Goal: Transaction & Acquisition: Purchase product/service

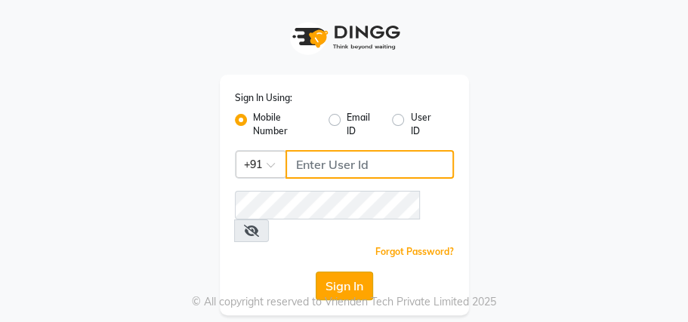
type input "8209405280"
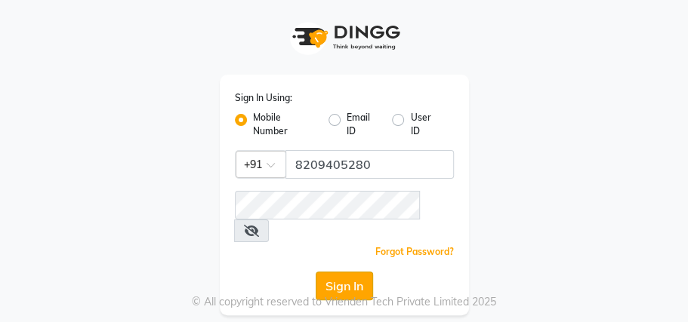
click at [347, 272] on button "Sign In" at bounding box center [344, 286] width 57 height 29
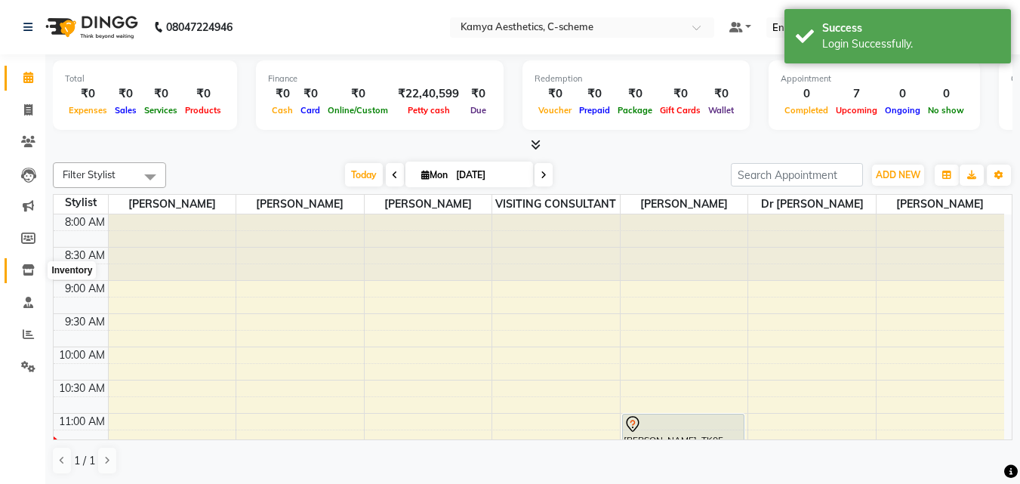
click at [30, 278] on span at bounding box center [28, 270] width 26 height 17
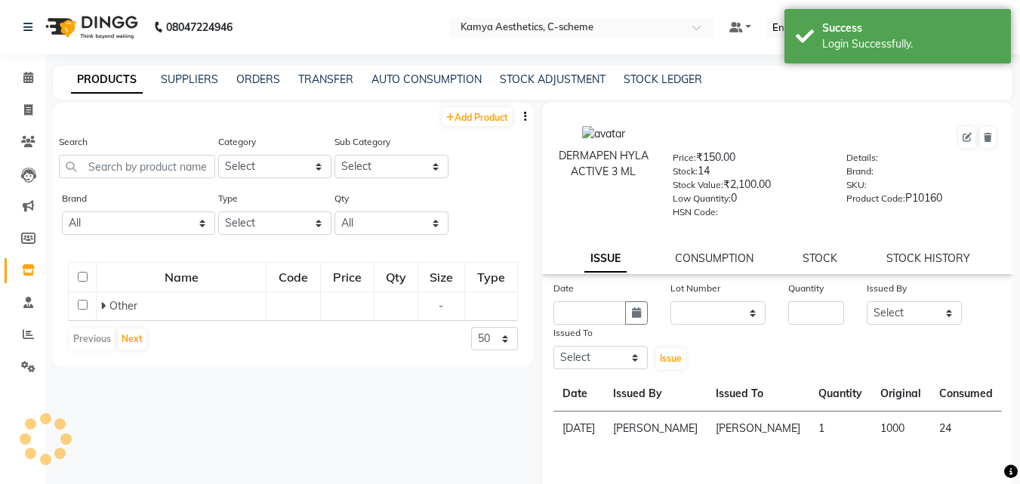
select select
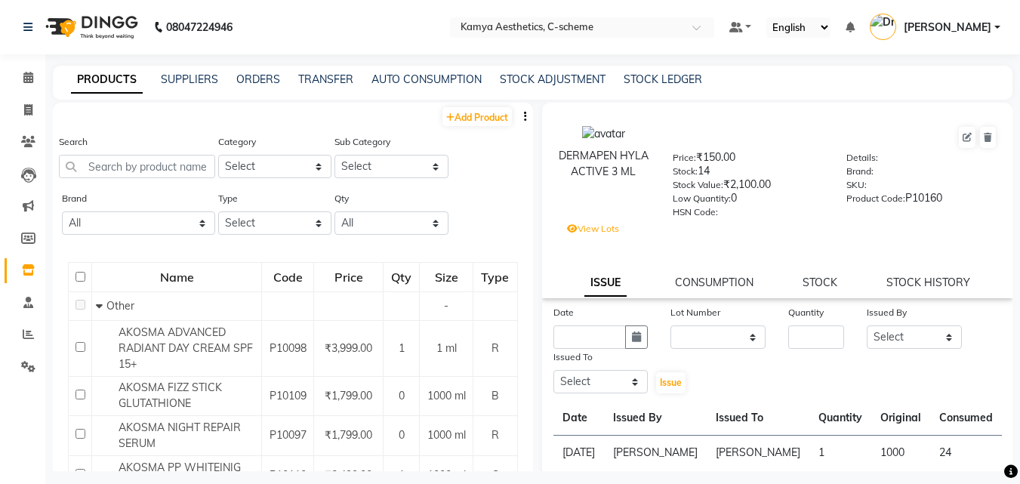
click at [669, 88] on div "PRODUCTS SUPPLIERS ORDERS TRANSFER AUTO CONSUMPTION STOCK ADJUSTMENT STOCK LEDG…" at bounding box center [532, 83] width 959 height 34
click at [669, 85] on link "STOCK LEDGER" at bounding box center [663, 79] width 79 height 14
select select "all"
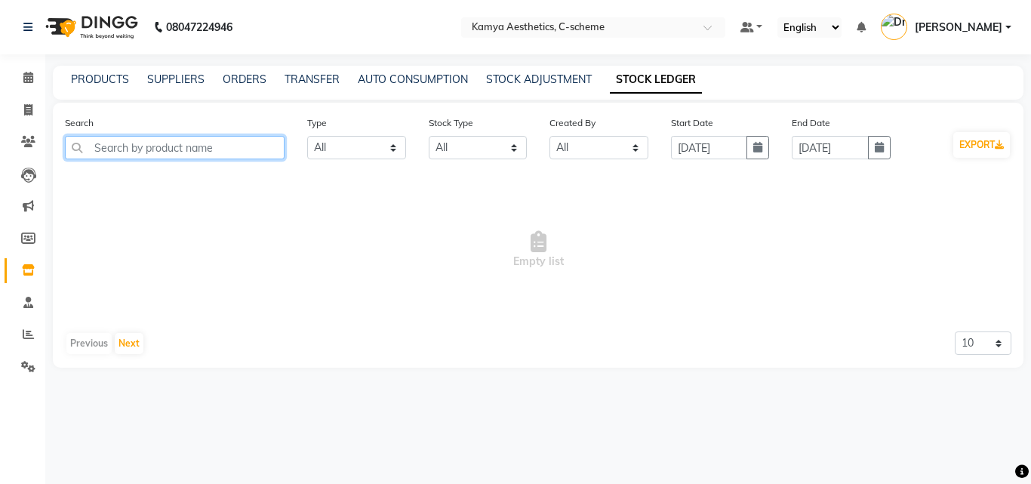
click at [146, 149] on input "text" at bounding box center [175, 147] width 220 height 23
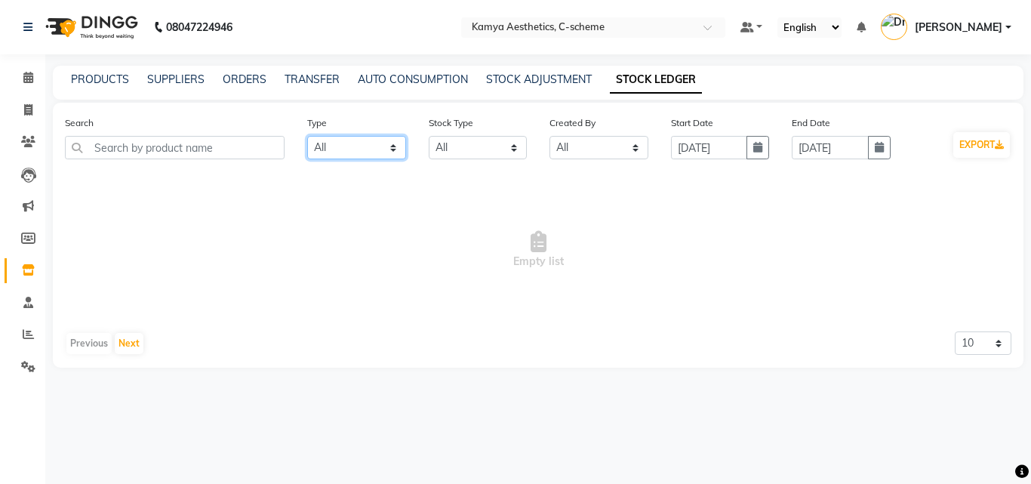
click at [316, 146] on select "Select All In Out" at bounding box center [356, 147] width 99 height 23
drag, startPoint x: 316, startPoint y: 146, endPoint x: 344, endPoint y: 146, distance: 27.9
click at [316, 146] on select "Select All In Out" at bounding box center [356, 147] width 99 height 23
click at [468, 137] on select "Select All New Stock Adjustment Return Transfer In Other Internal Use Damaged E…" at bounding box center [478, 147] width 99 height 23
click at [602, 136] on select "Select All Admin [PERSON_NAME] Dr [PERSON_NAME] [PERSON_NAME] [PERSON_NAME] [PE…" at bounding box center [599, 147] width 99 height 23
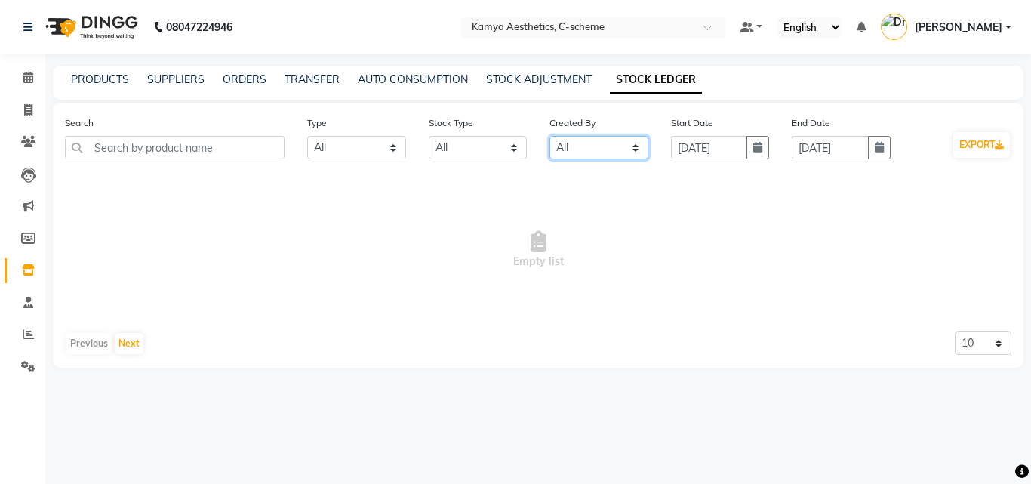
click at [602, 136] on select "Select All Admin [PERSON_NAME] Dr [PERSON_NAME] [PERSON_NAME] [PERSON_NAME] [PE…" at bounding box center [599, 147] width 99 height 23
click at [687, 152] on button "button" at bounding box center [758, 147] width 23 height 23
select select "9"
select select "2025"
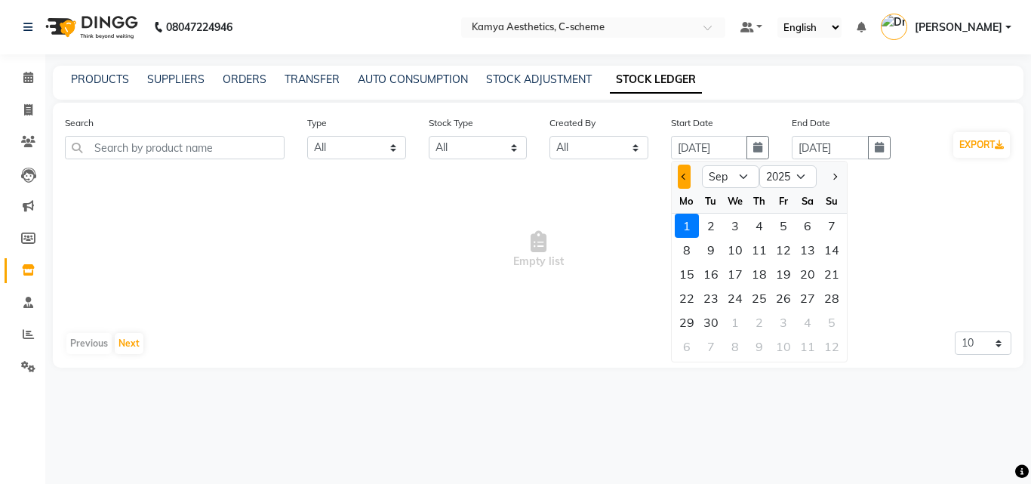
click at [685, 180] on button "Previous month" at bounding box center [684, 177] width 13 height 24
select select "8"
click at [687, 223] on div "1" at bounding box center [784, 226] width 24 height 24
type input "[DATE]"
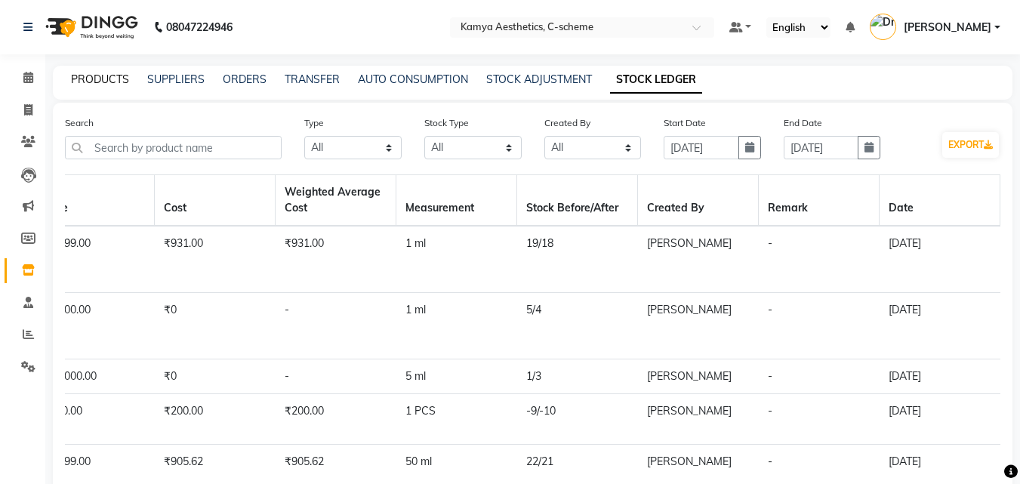
click at [110, 79] on link "PRODUCTS" at bounding box center [100, 79] width 58 height 14
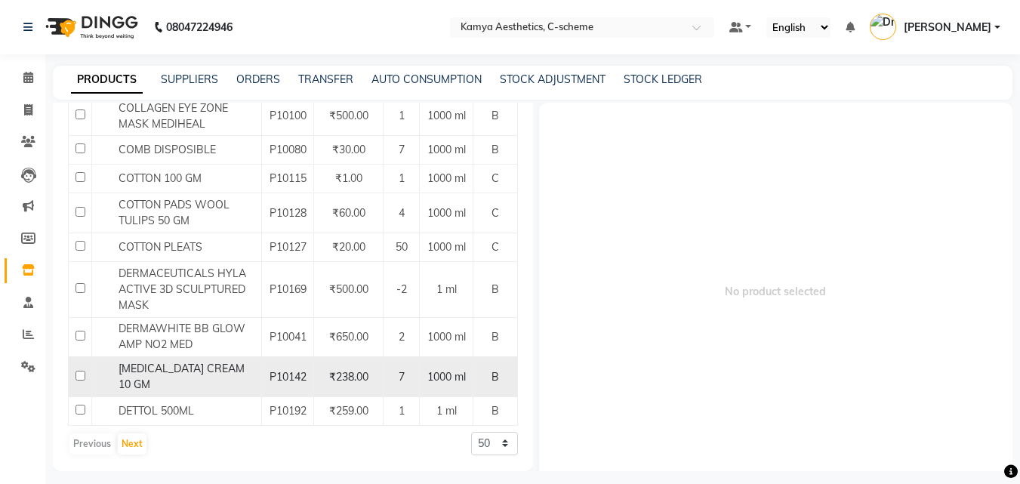
scroll to position [10, 0]
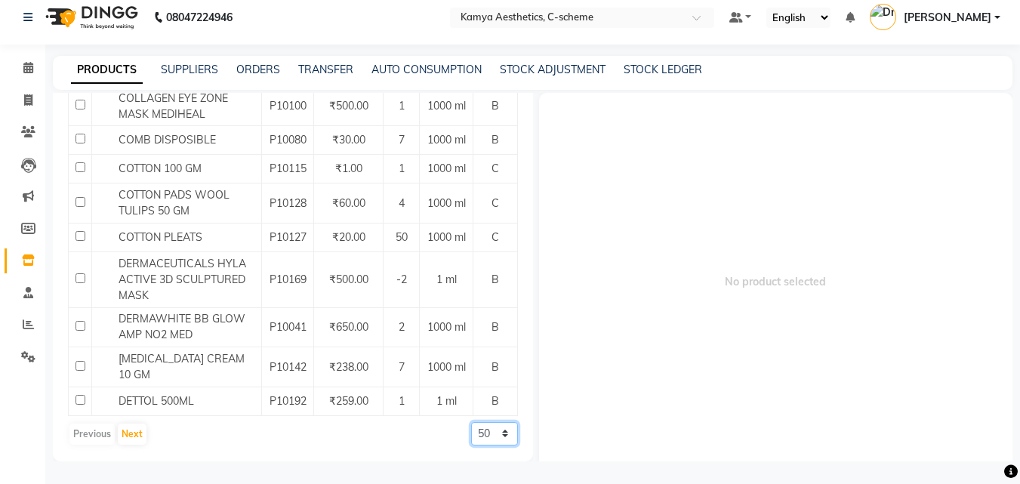
click at [471, 322] on select "50 100 500" at bounding box center [494, 433] width 47 height 23
select select "500"
click at [471, 322] on select "50 100 500" at bounding box center [494, 433] width 47 height 23
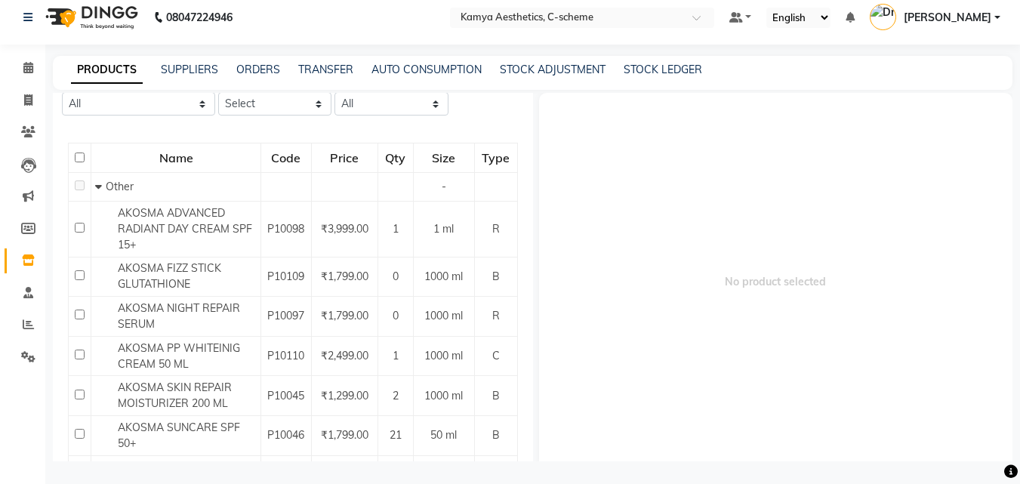
scroll to position [0, 0]
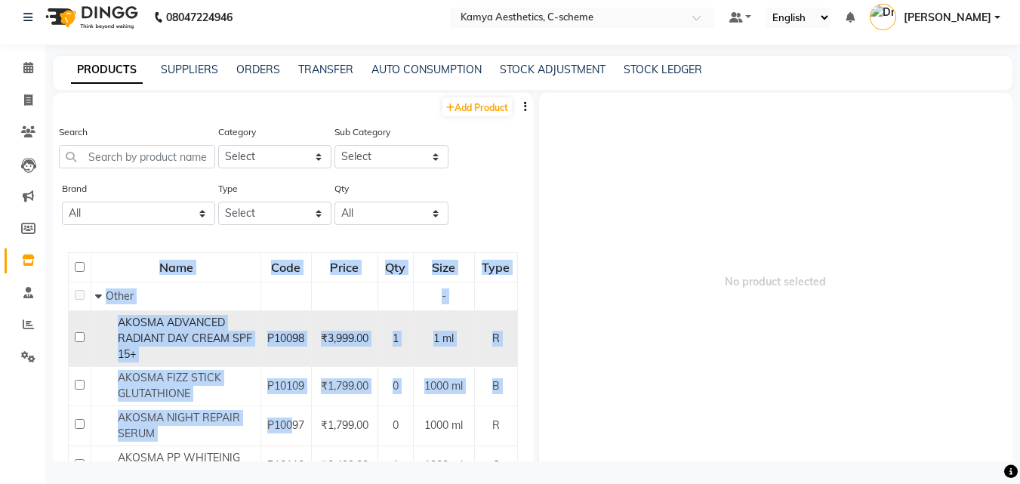
drag, startPoint x: 73, startPoint y: 263, endPoint x: 205, endPoint y: 330, distance: 148.2
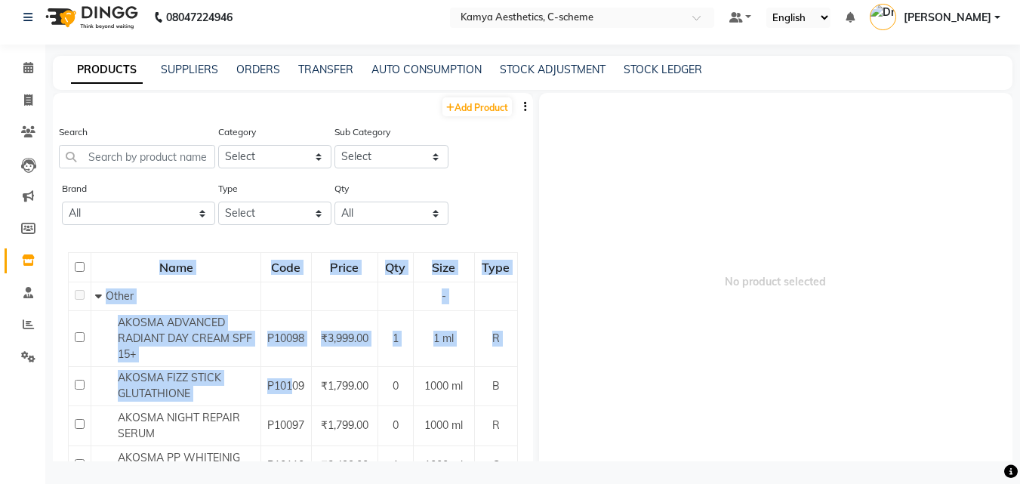
click at [76, 267] on input "checkbox" at bounding box center [80, 267] width 10 height 10
checkbox input "true"
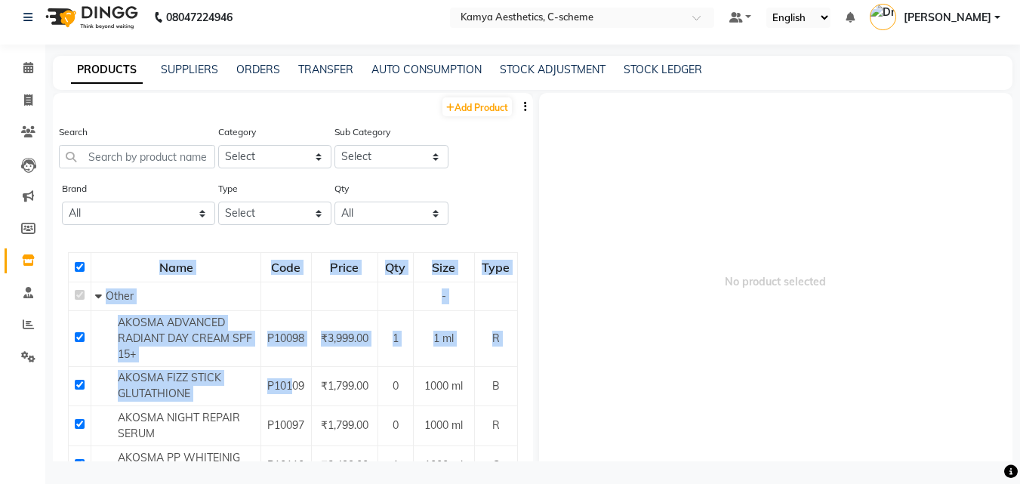
checkbox input "true"
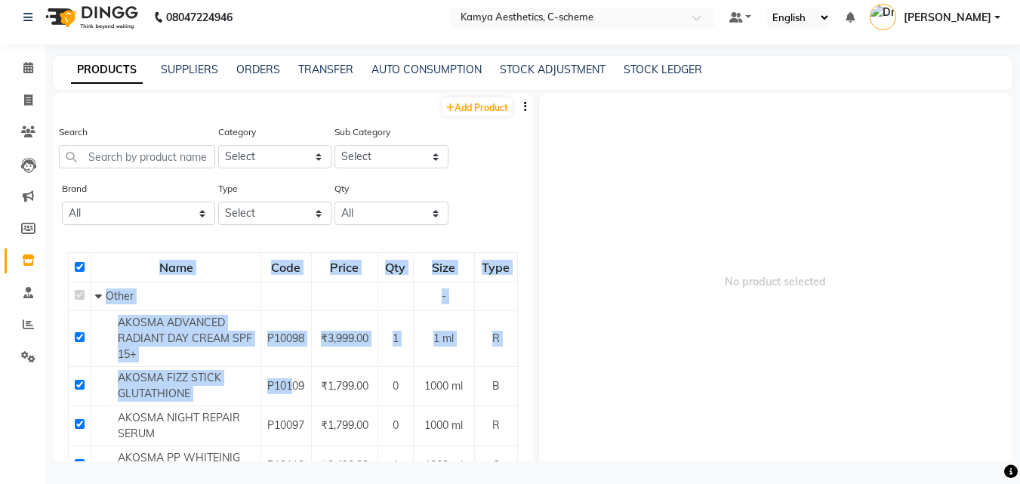
checkbox input "true"
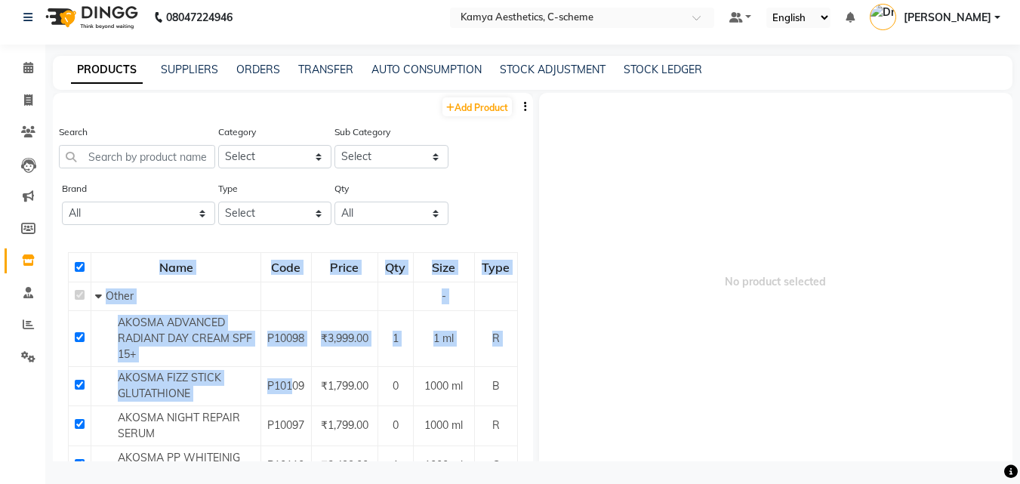
checkbox input "true"
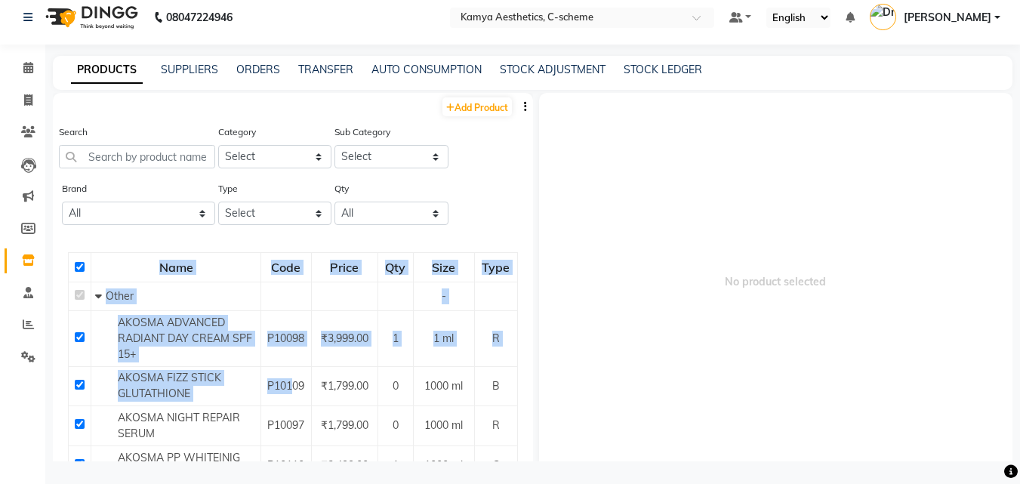
checkbox input "true"
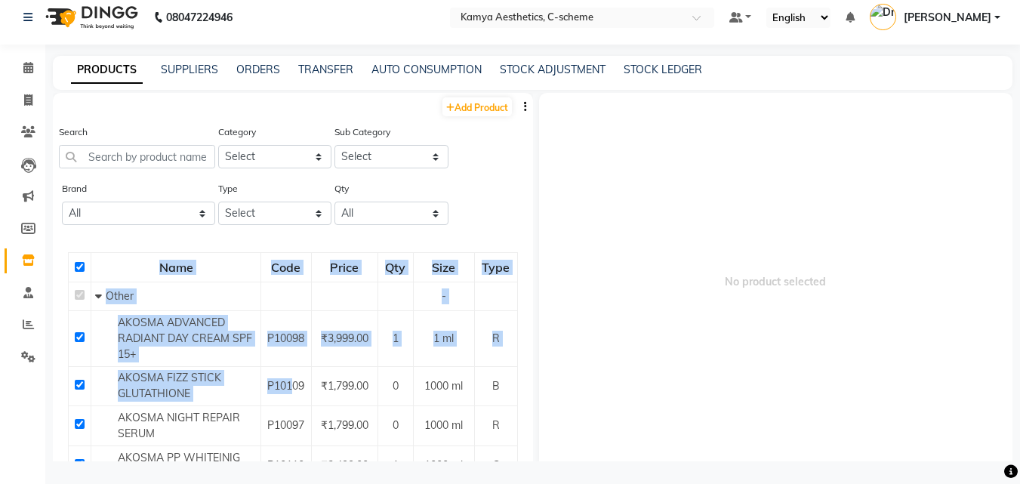
checkbox input "true"
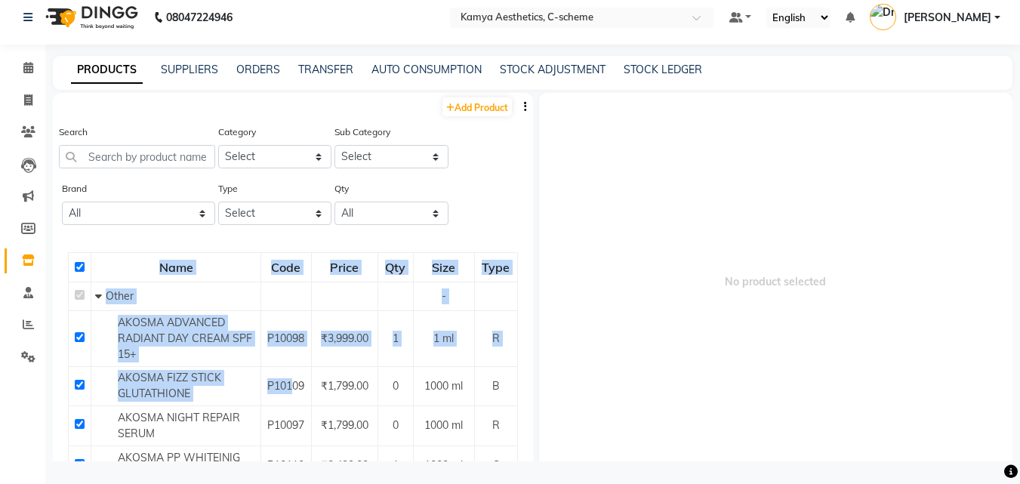
checkbox input "true"
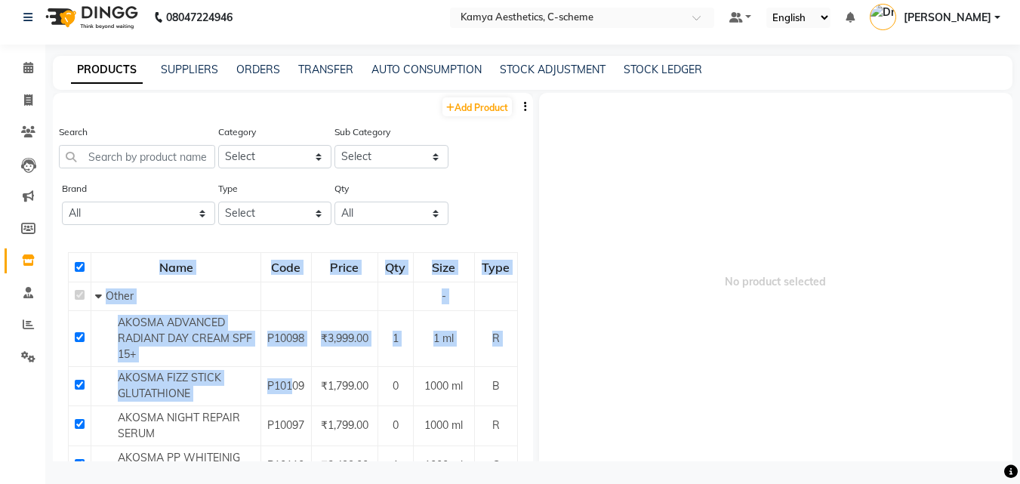
checkbox input "true"
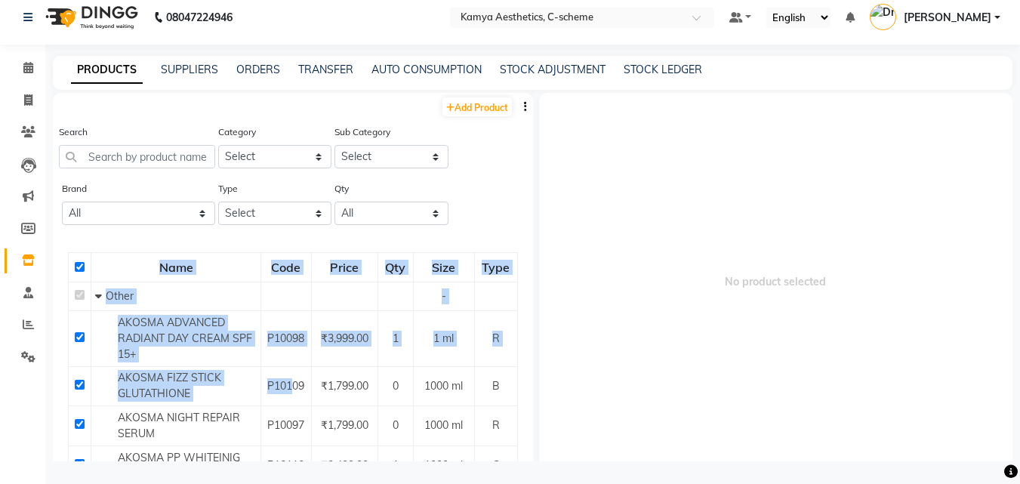
checkbox input "true"
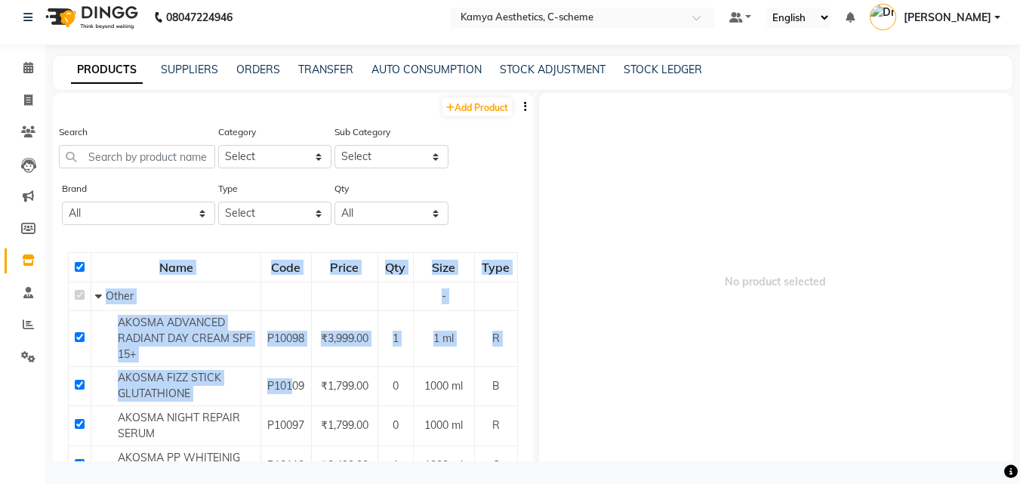
checkbox input "true"
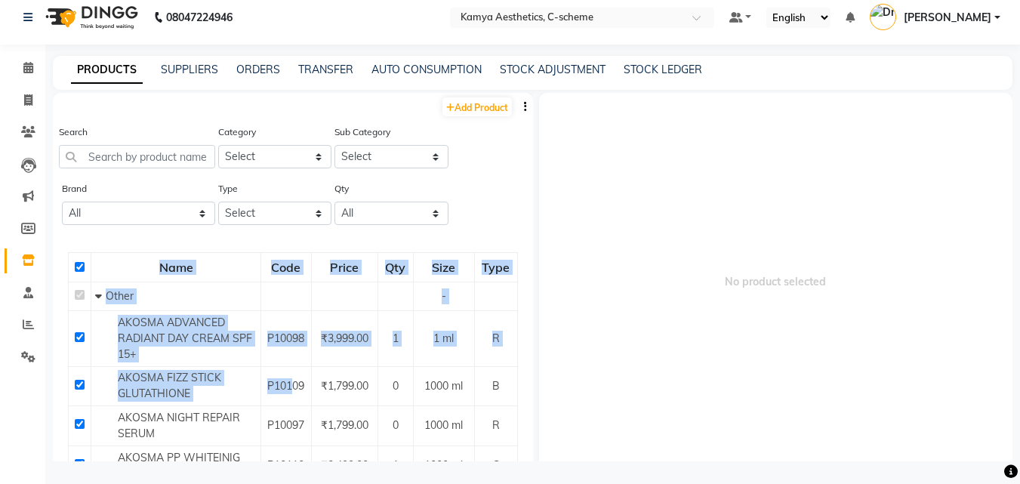
checkbox input "true"
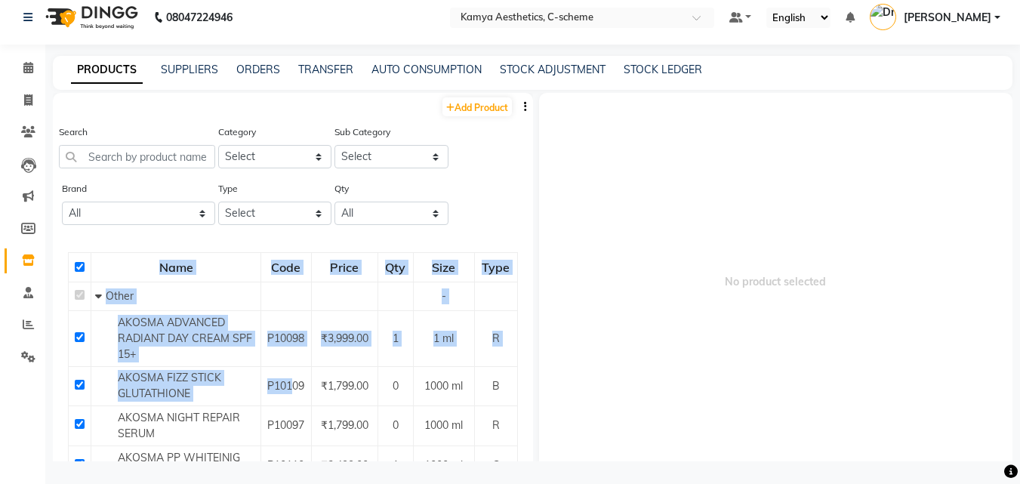
checkbox input "true"
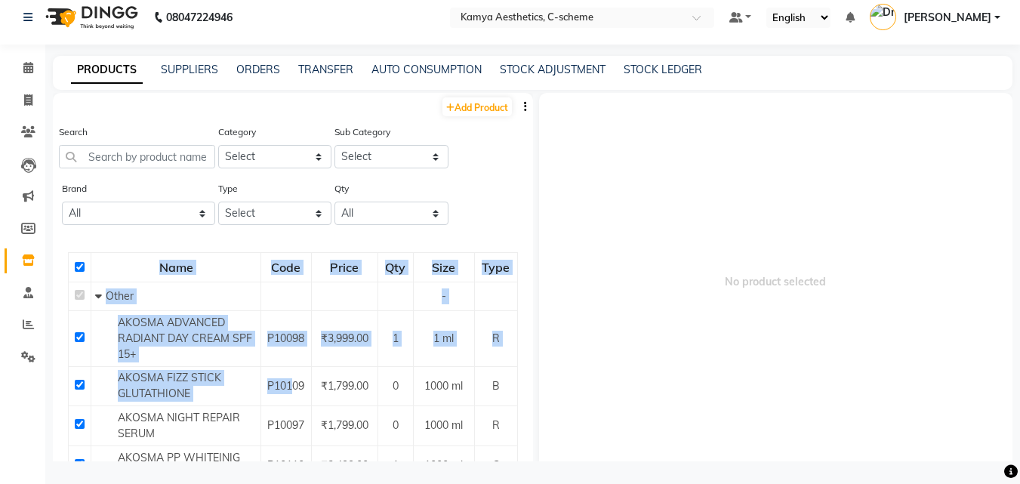
checkbox input "true"
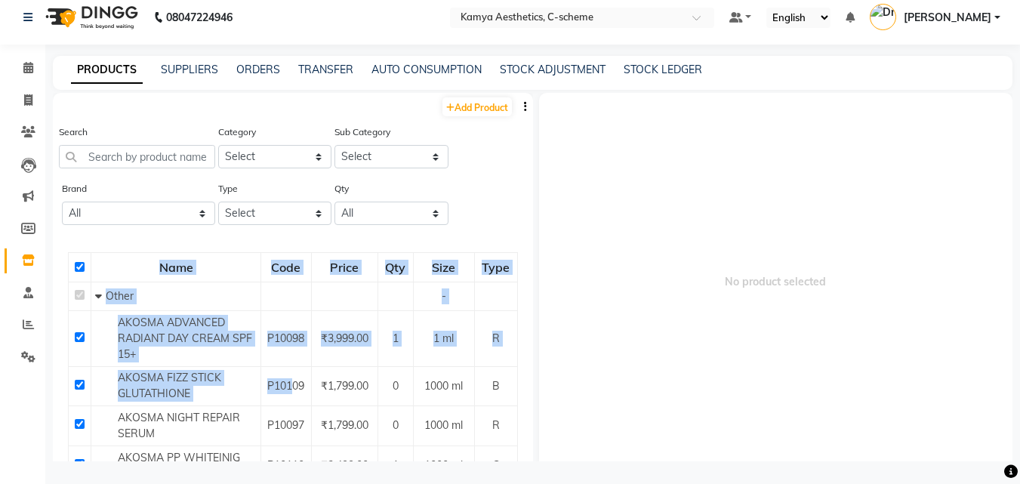
checkbox input "true"
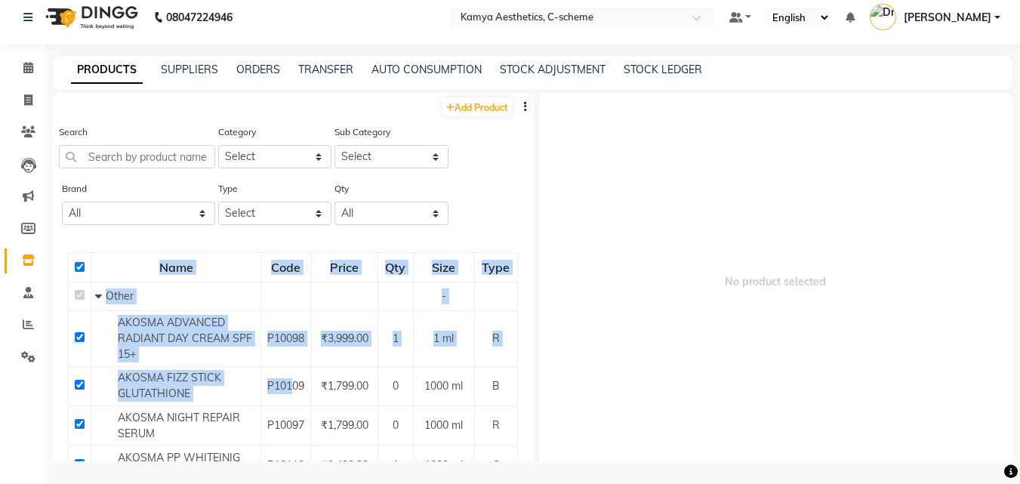
checkbox input "true"
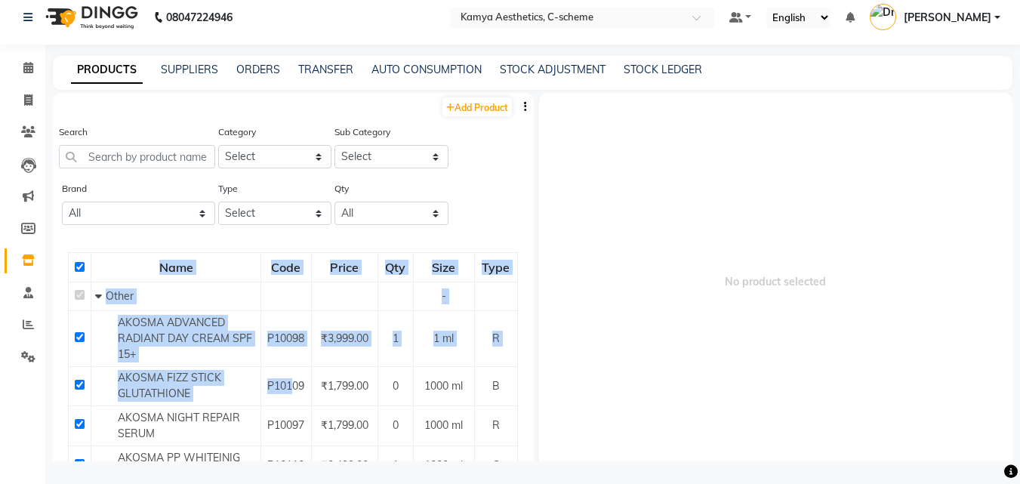
checkbox input "true"
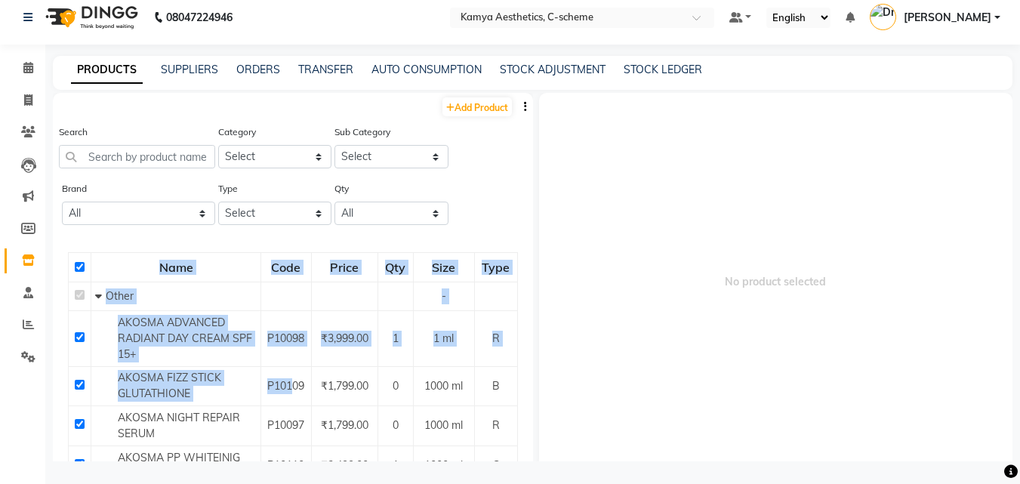
checkbox input "true"
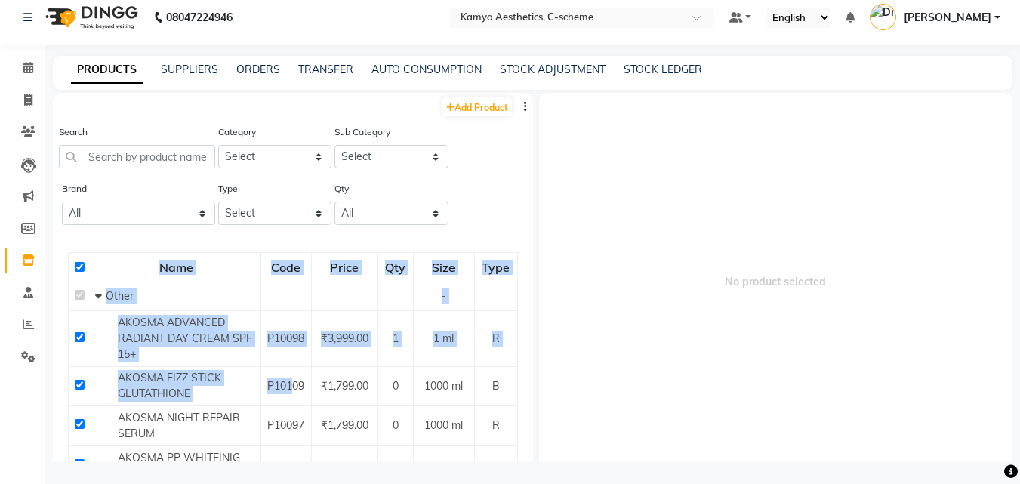
checkbox input "true"
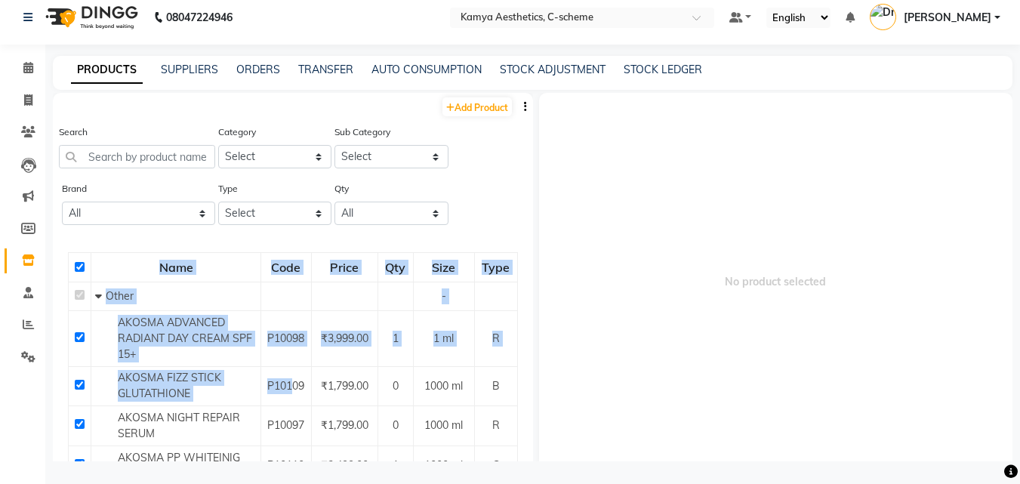
checkbox input "true"
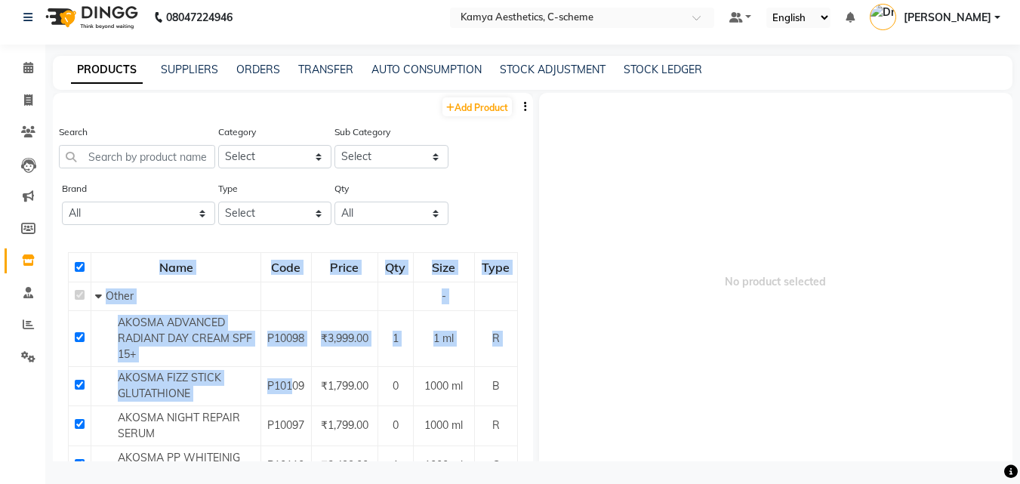
checkbox input "true"
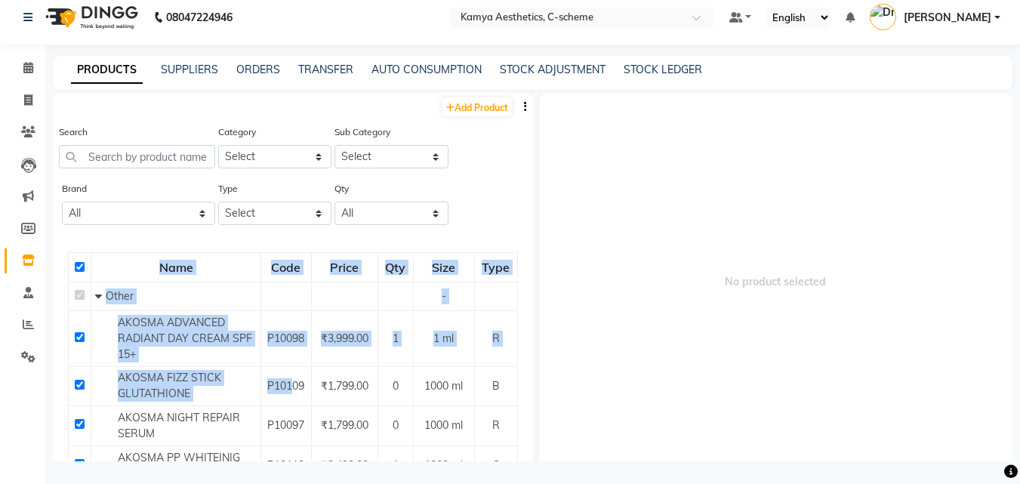
checkbox input "true"
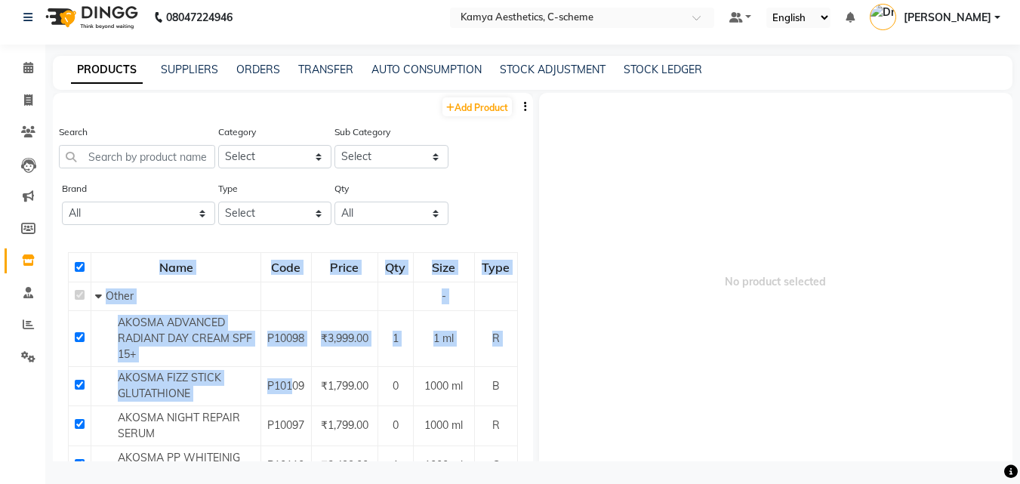
checkbox input "true"
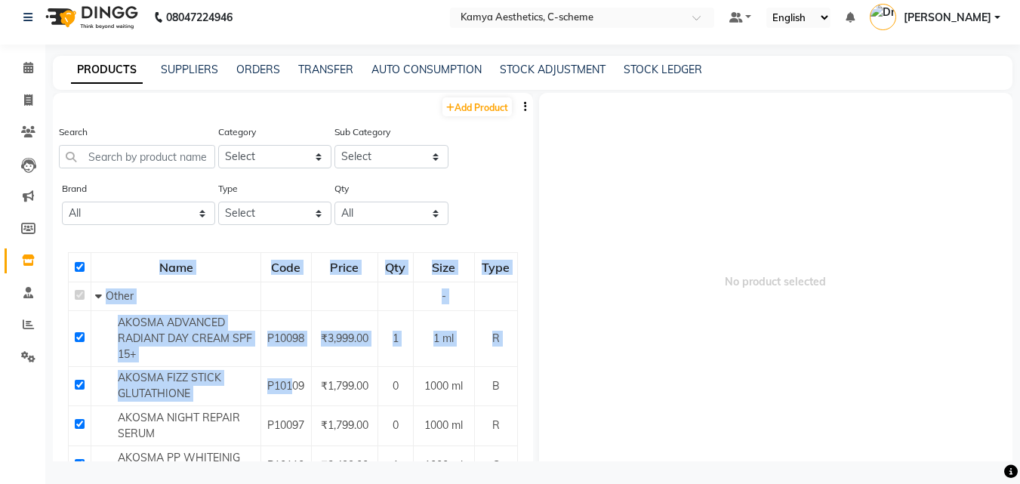
checkbox input "true"
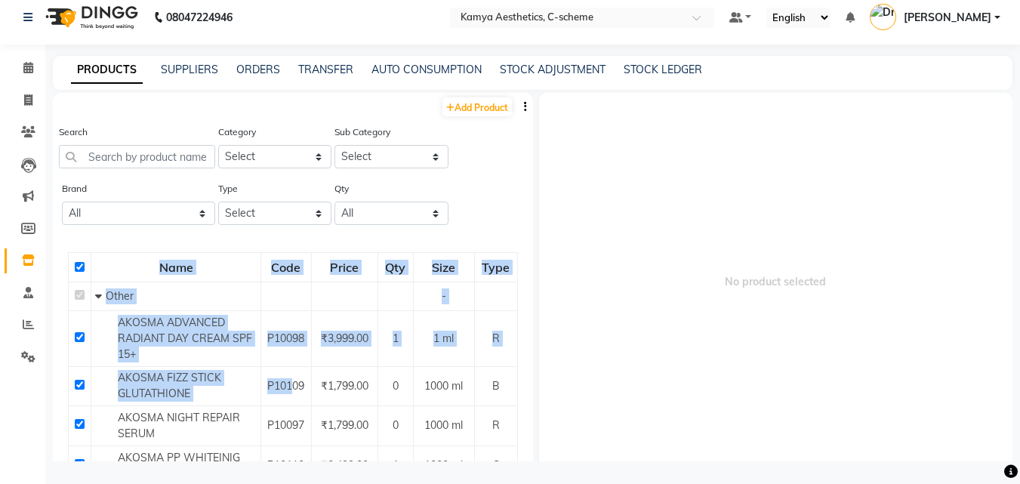
checkbox input "true"
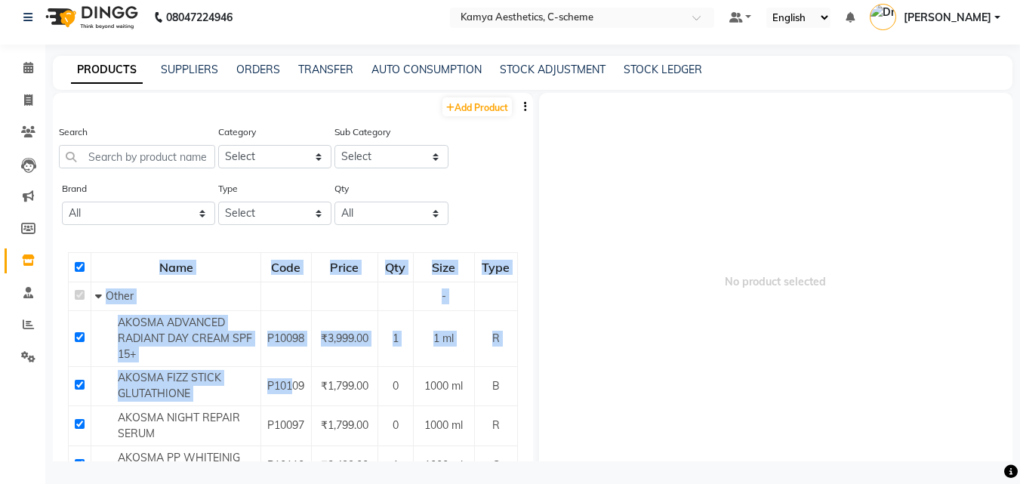
checkbox input "true"
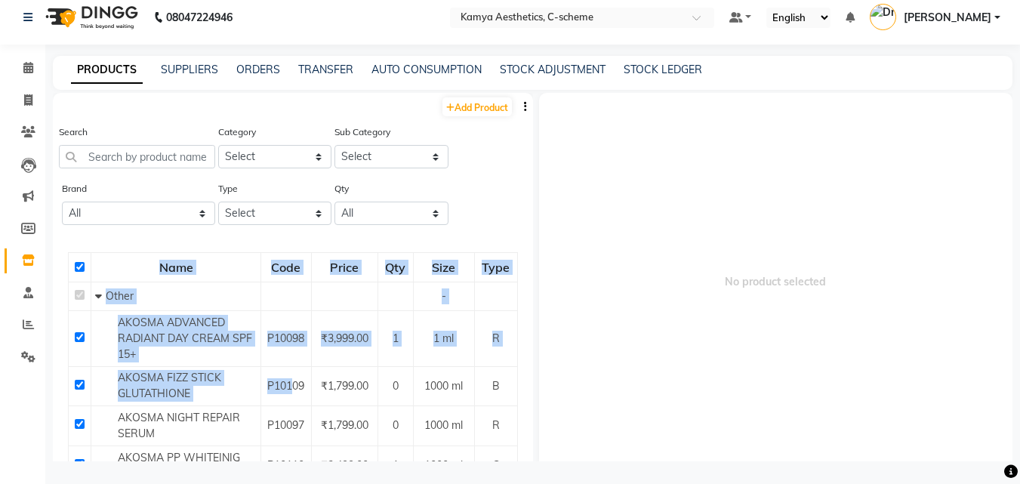
checkbox input "true"
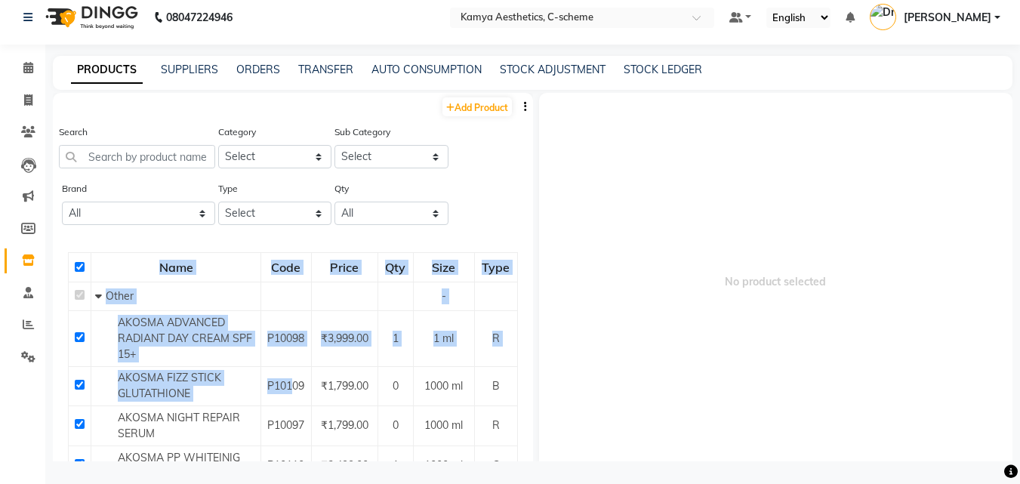
checkbox input "true"
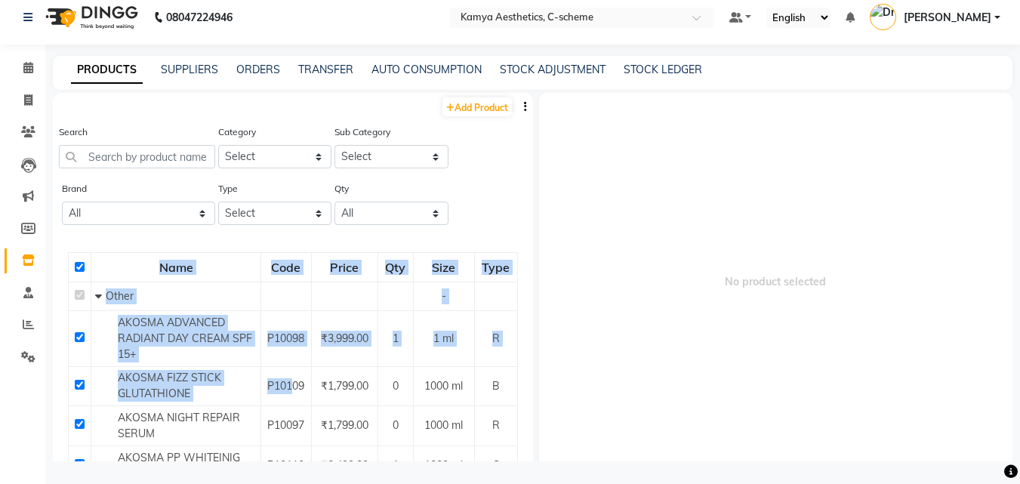
checkbox input "true"
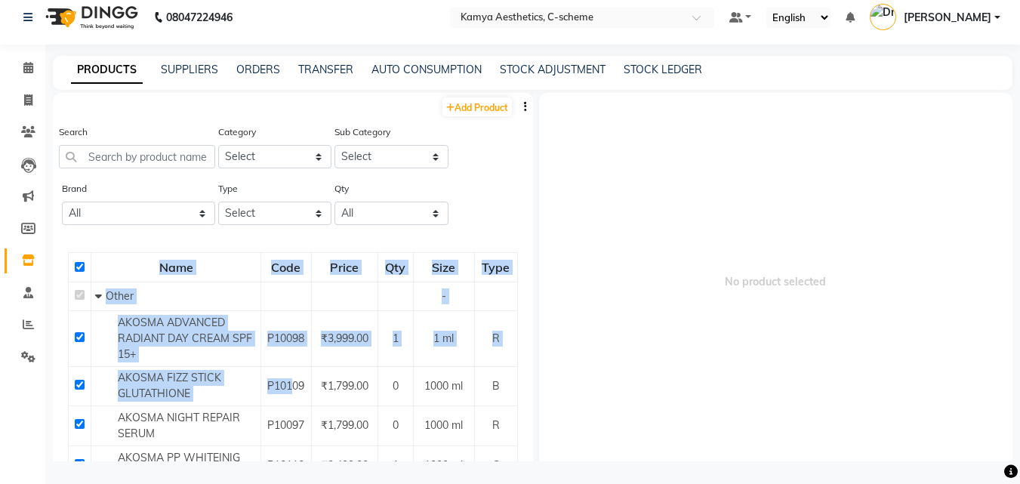
checkbox input "true"
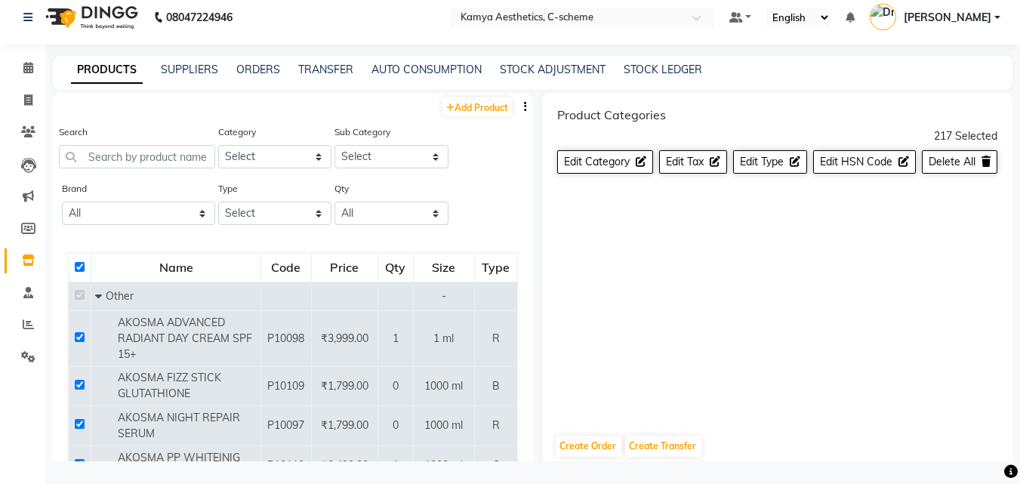
click at [687, 253] on div "Product Categories 217 Selected Edit Category Edit Tax Edit Type Edit HSN Code …" at bounding box center [777, 257] width 471 height 329
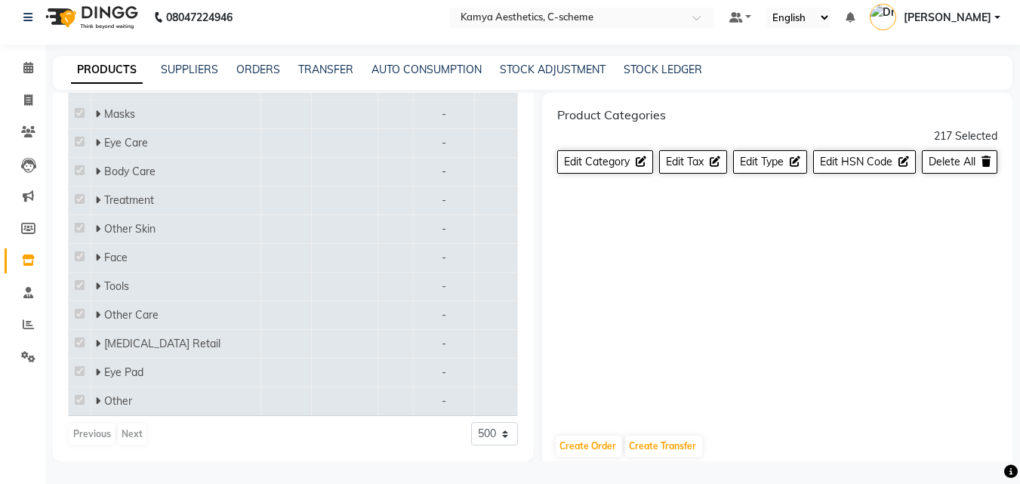
scroll to position [5570, 0]
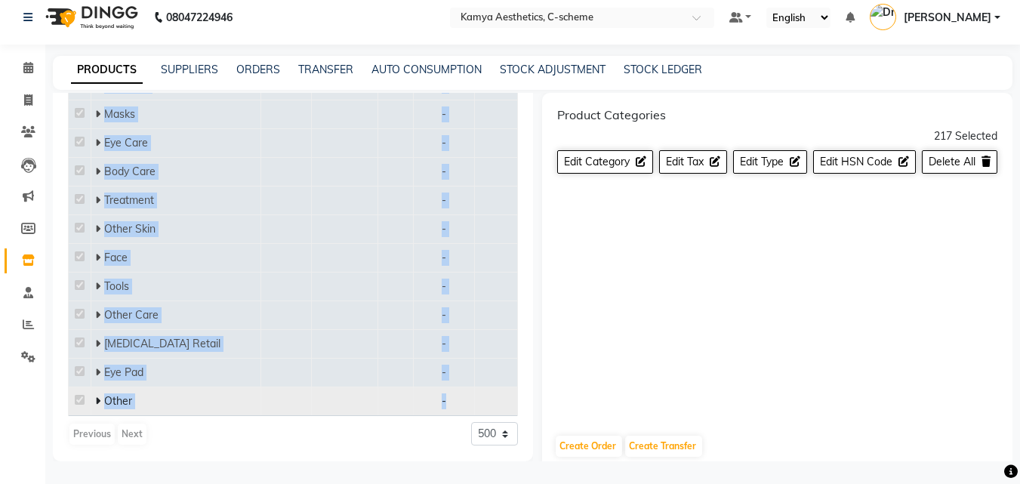
drag, startPoint x: 74, startPoint y: 248, endPoint x: 458, endPoint y: 408, distance: 416.2
copy table "Lore Ipsu Dolor Sit Amet Cons Adipi - ELITSE DOEIUSMO TEMPORI UTL ETDOL MAG 92+…"
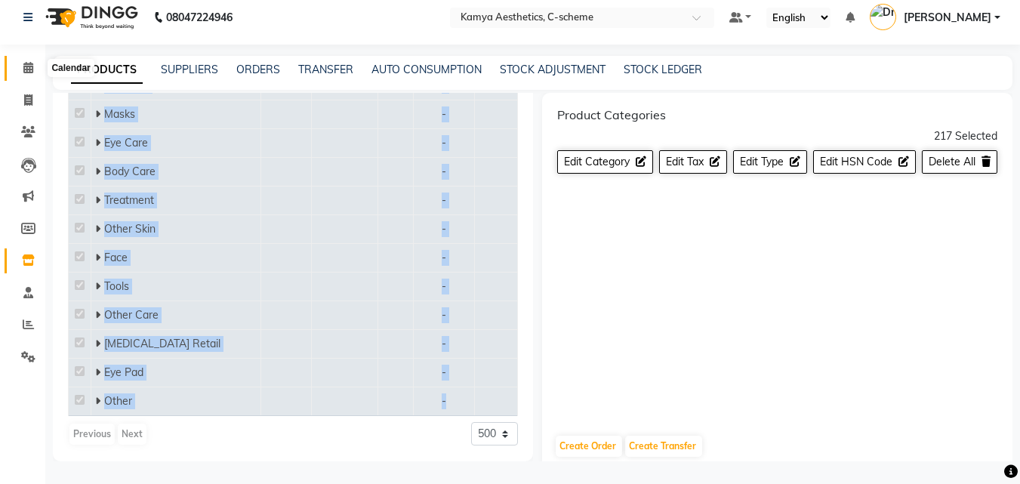
click at [25, 68] on icon at bounding box center [28, 67] width 10 height 11
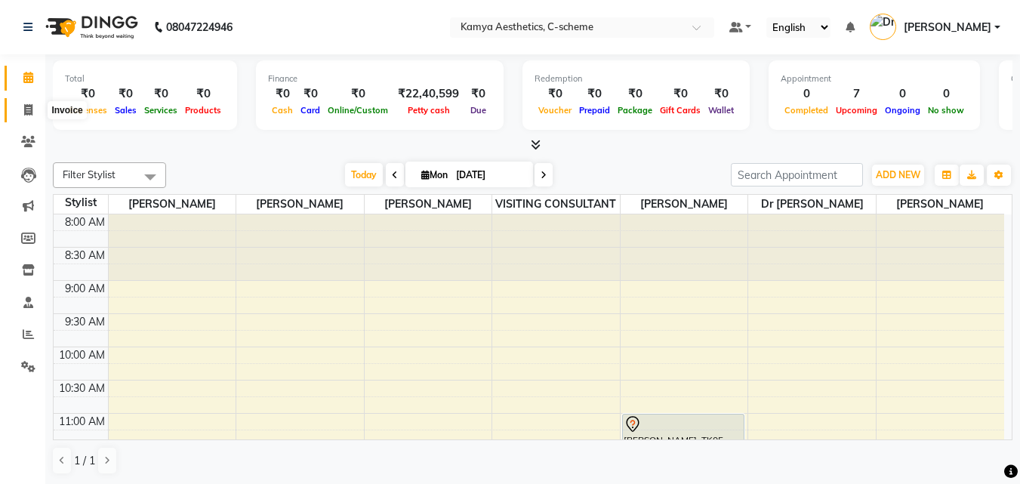
click at [25, 103] on span at bounding box center [28, 110] width 26 height 17
select select "service"
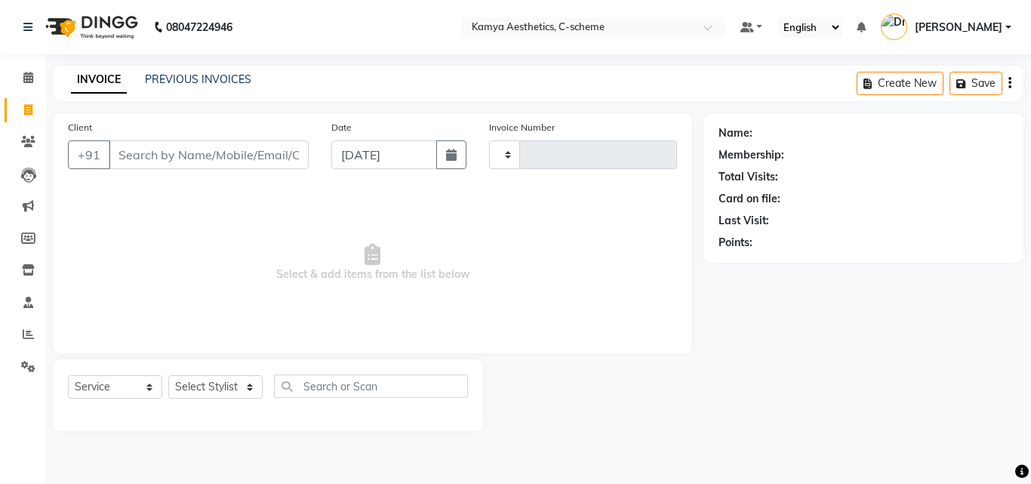
type input "0202"
select select "5322"
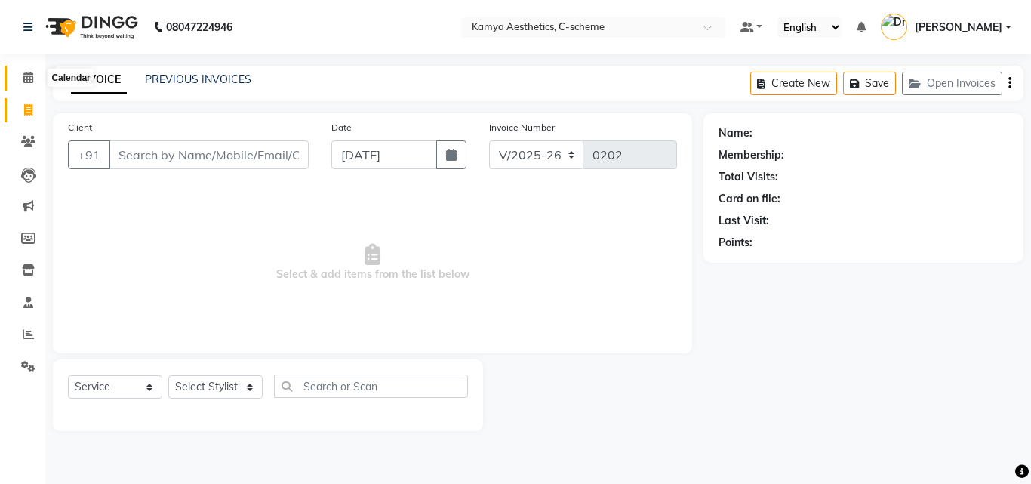
click at [25, 73] on icon at bounding box center [28, 77] width 10 height 11
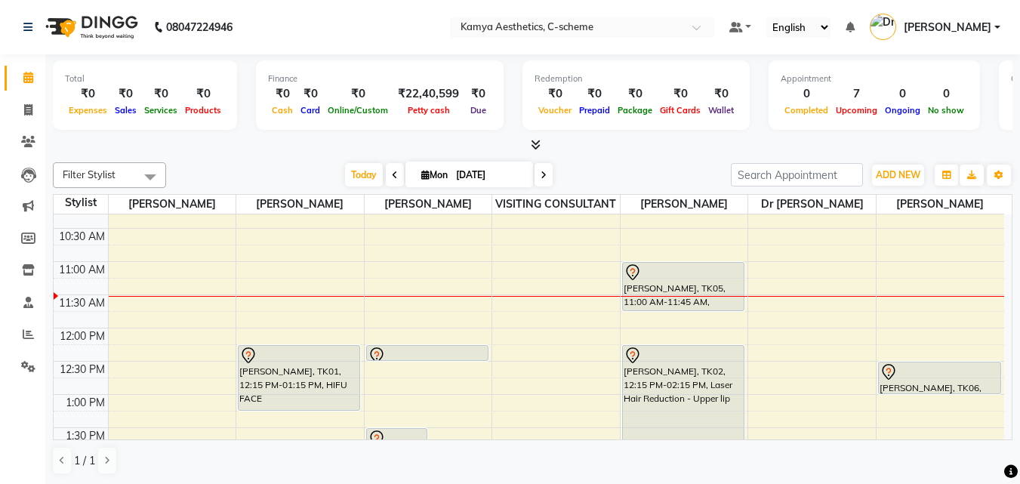
scroll to position [151, 0]
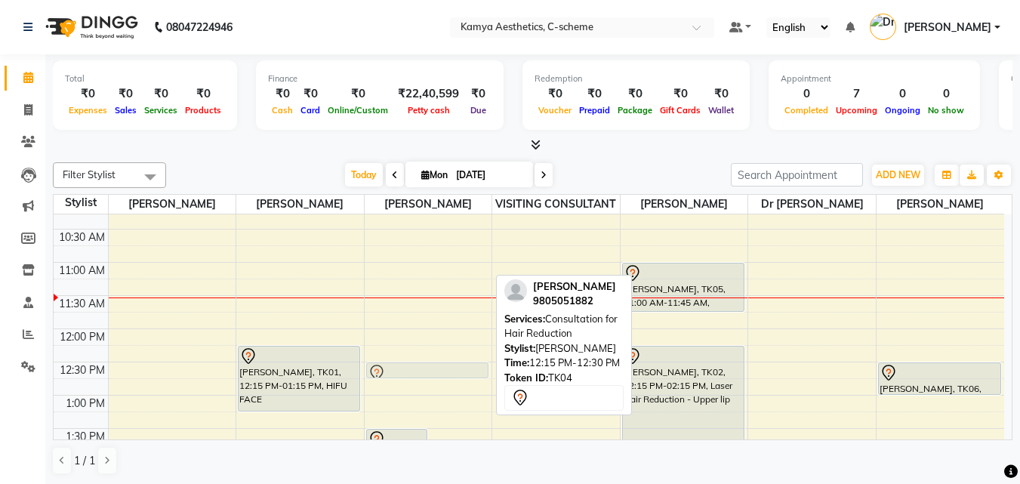
drag, startPoint x: 435, startPoint y: 355, endPoint x: 437, endPoint y: 373, distance: 18.3
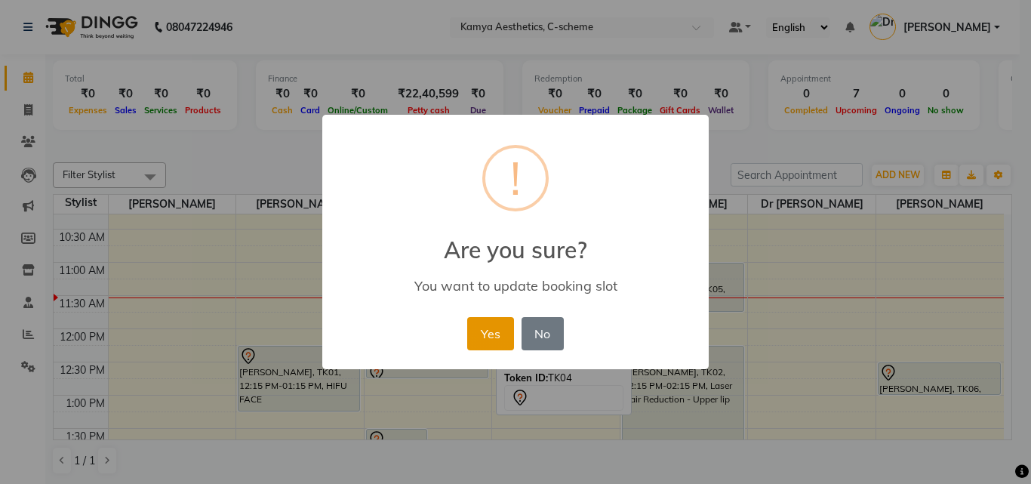
click at [485, 322] on button "Yes" at bounding box center [490, 333] width 46 height 33
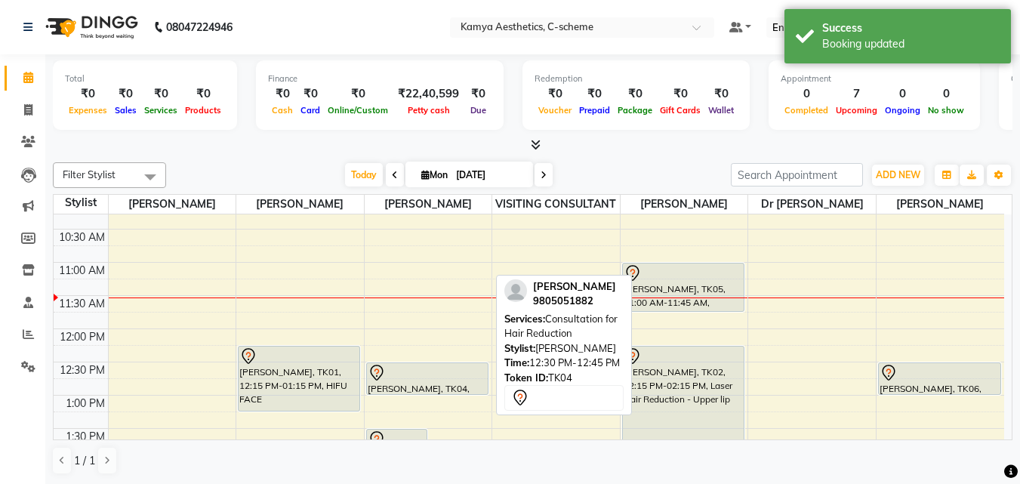
drag, startPoint x: 458, startPoint y: 374, endPoint x: 458, endPoint y: 385, distance: 10.6
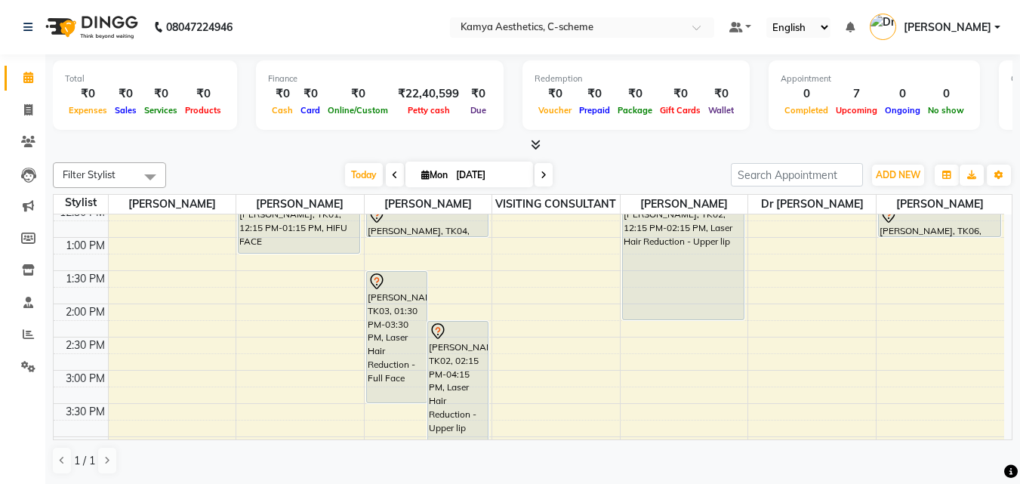
scroll to position [302, 0]
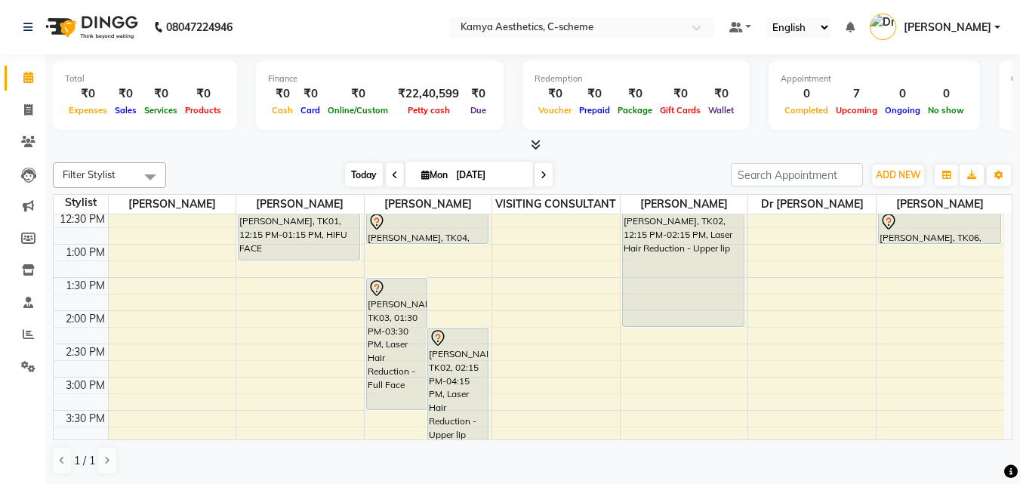
click at [373, 174] on span "Today" at bounding box center [364, 174] width 38 height 23
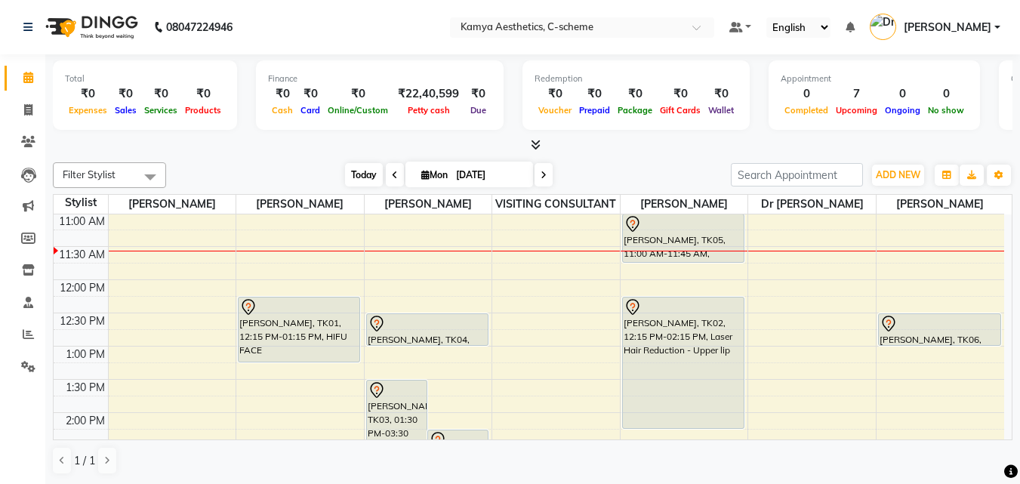
click at [374, 173] on span "Today" at bounding box center [364, 174] width 38 height 23
click at [396, 175] on span at bounding box center [395, 174] width 18 height 23
type input "[DATE]"
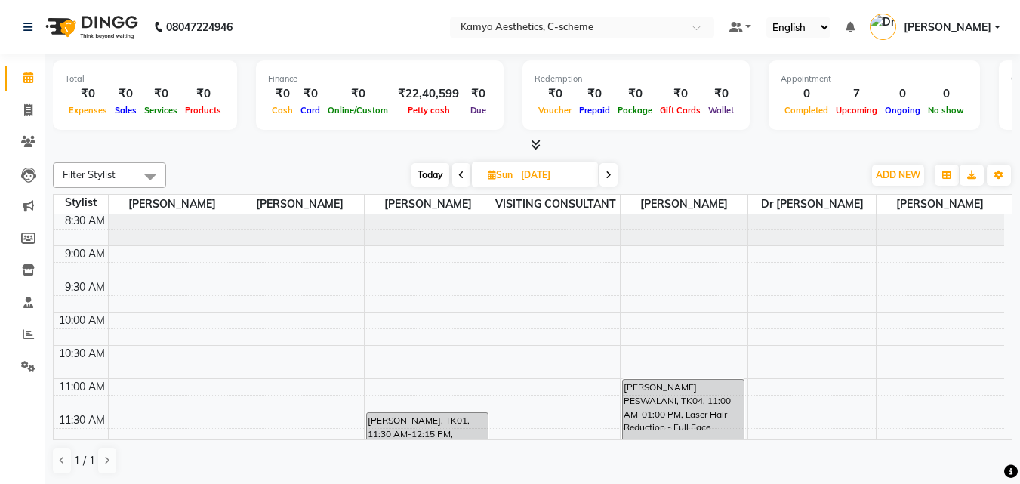
scroll to position [0, 0]
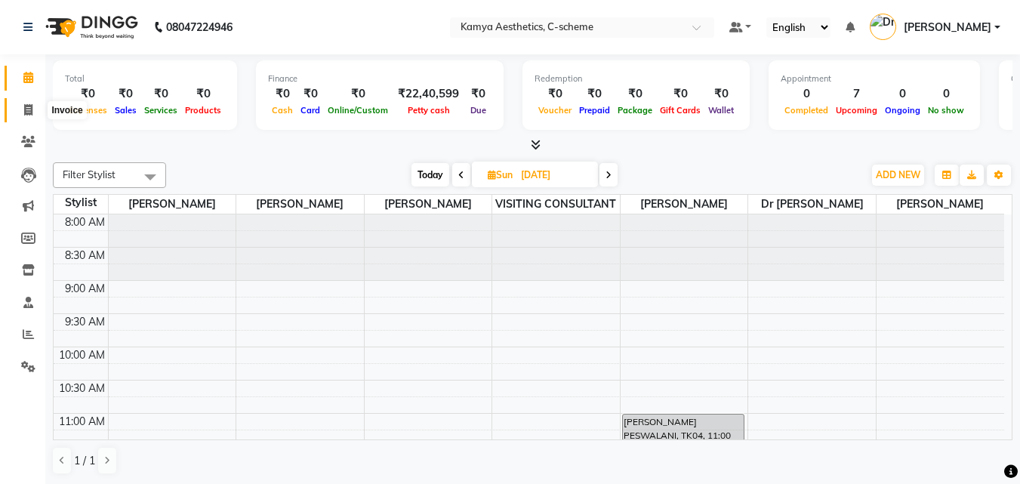
click at [21, 108] on span at bounding box center [28, 110] width 26 height 17
select select "service"
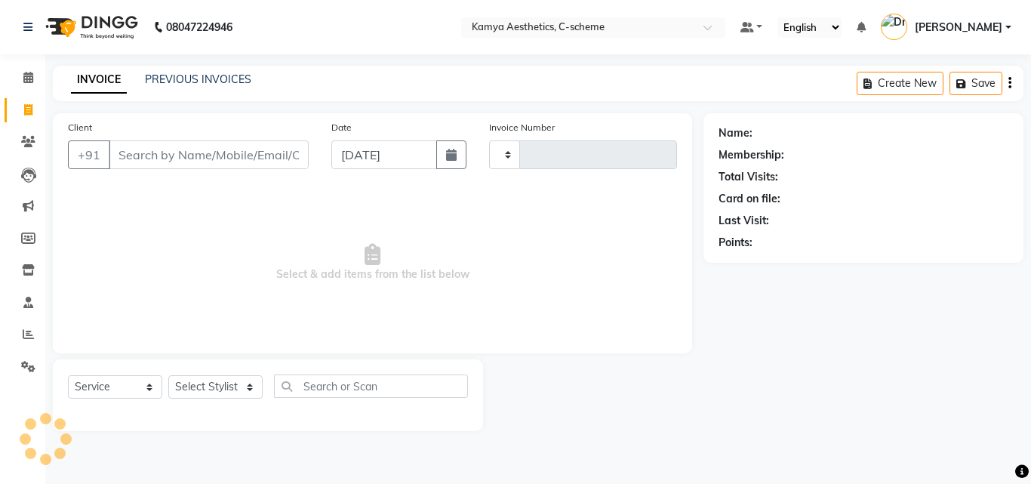
type input "0202"
select select "5322"
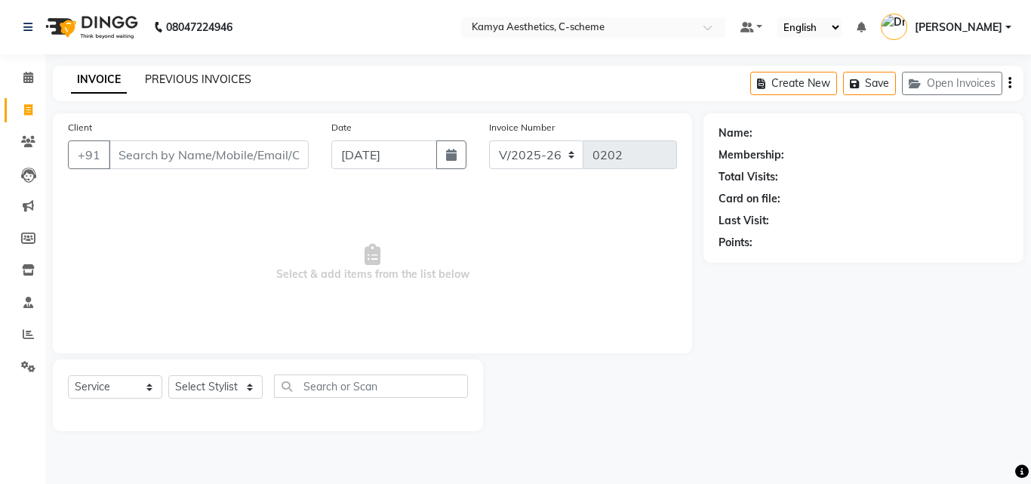
click at [224, 81] on link "PREVIOUS INVOICES" at bounding box center [198, 79] width 106 height 14
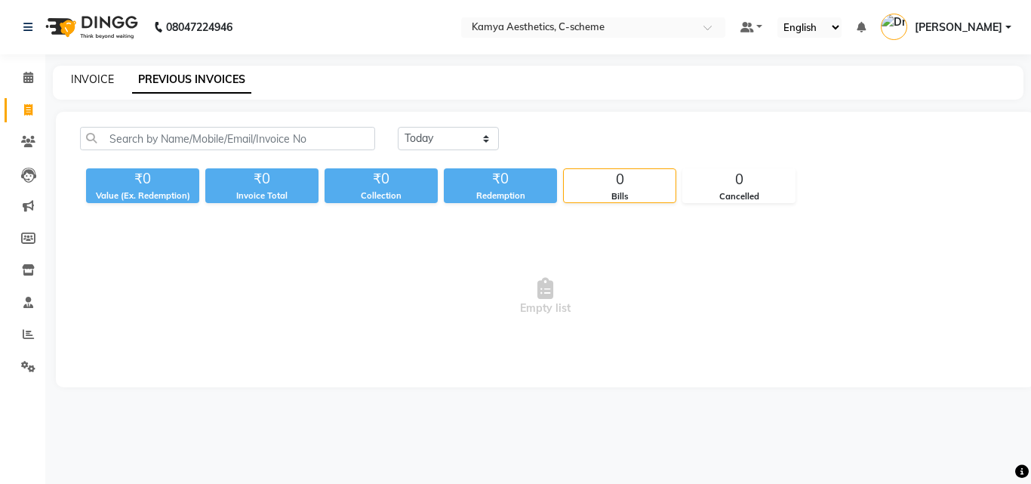
click at [89, 77] on link "INVOICE" at bounding box center [92, 79] width 43 height 14
select select "5322"
select select "service"
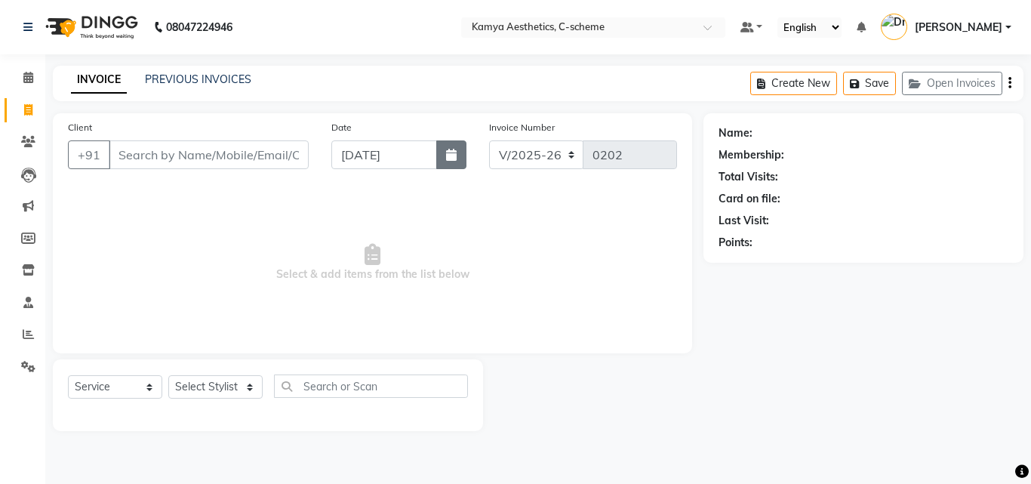
click at [452, 159] on icon "button" at bounding box center [451, 155] width 11 height 12
select select "9"
select select "2025"
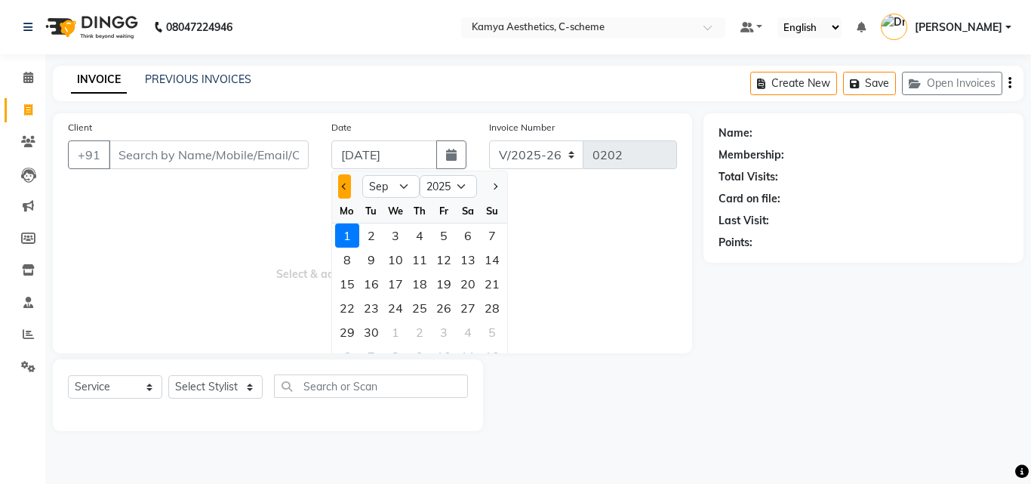
click at [345, 190] on button "Previous month" at bounding box center [344, 186] width 13 height 24
select select "8"
click at [487, 322] on div "31" at bounding box center [492, 332] width 24 height 24
type input "[DATE]"
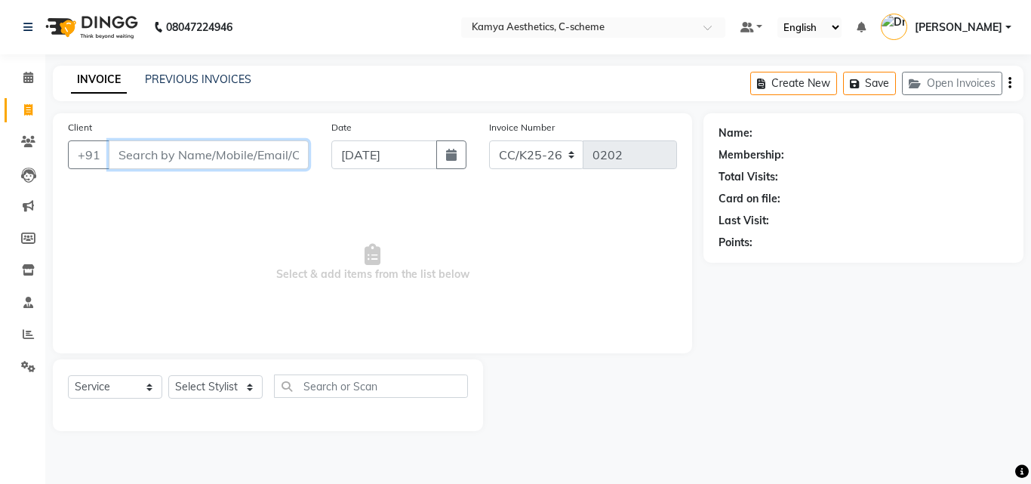
click at [177, 154] on input "Client" at bounding box center [209, 154] width 200 height 29
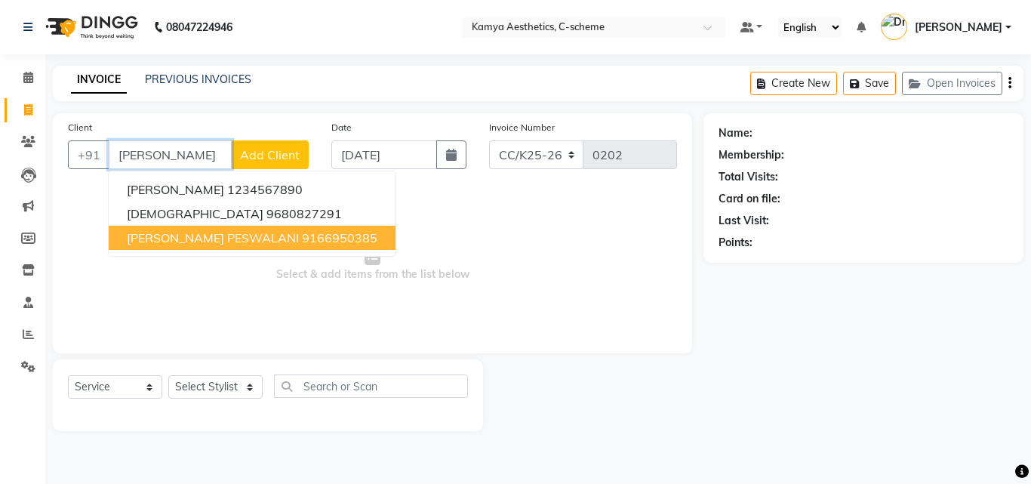
click at [199, 233] on span "[PERSON_NAME] PESWALANI" at bounding box center [213, 237] width 172 height 15
type input "9166950385"
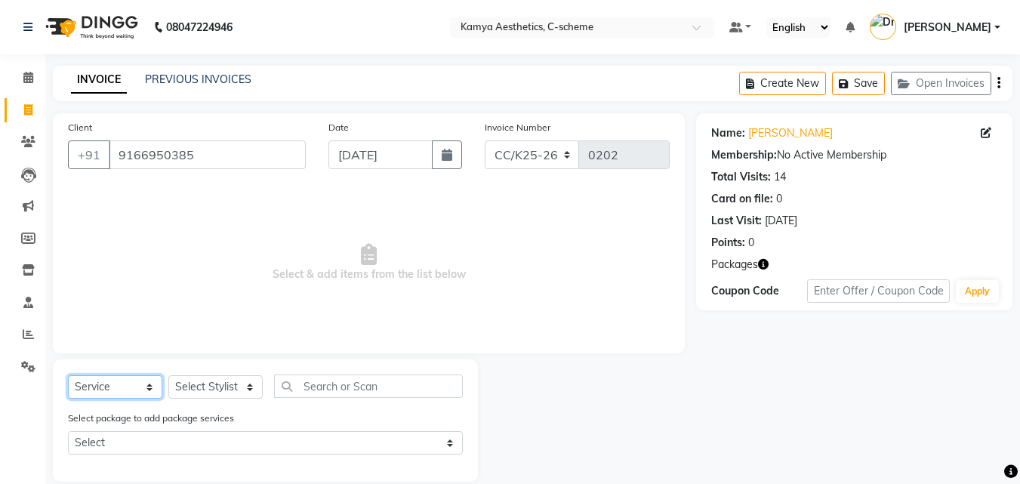
click at [127, 322] on select "Select Service Product Membership Package Voucher Prepaid Gift Card" at bounding box center [115, 386] width 94 height 23
click at [236, 322] on select "Select Stylist [PERSON_NAME] Dr [PERSON_NAME] [PERSON_NAME] [PERSON_NAME] [PERS…" at bounding box center [215, 386] width 94 height 23
select select "42841"
click at [168, 322] on select "Select Stylist [PERSON_NAME] Dr [PERSON_NAME] [PERSON_NAME] [PERSON_NAME] [PERS…" at bounding box center [215, 386] width 94 height 23
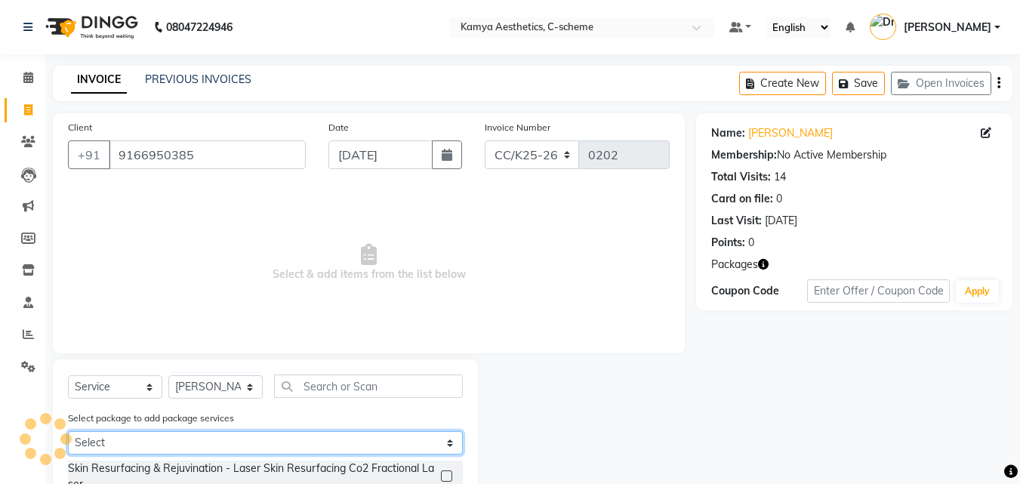
click at [187, 322] on select "Select [PERSON_NAME] PESWALANI-II" at bounding box center [265, 442] width 395 height 23
select select "1: Object"
click at [68, 322] on select "Select [PERSON_NAME] PESWALANI-II" at bounding box center [265, 442] width 395 height 23
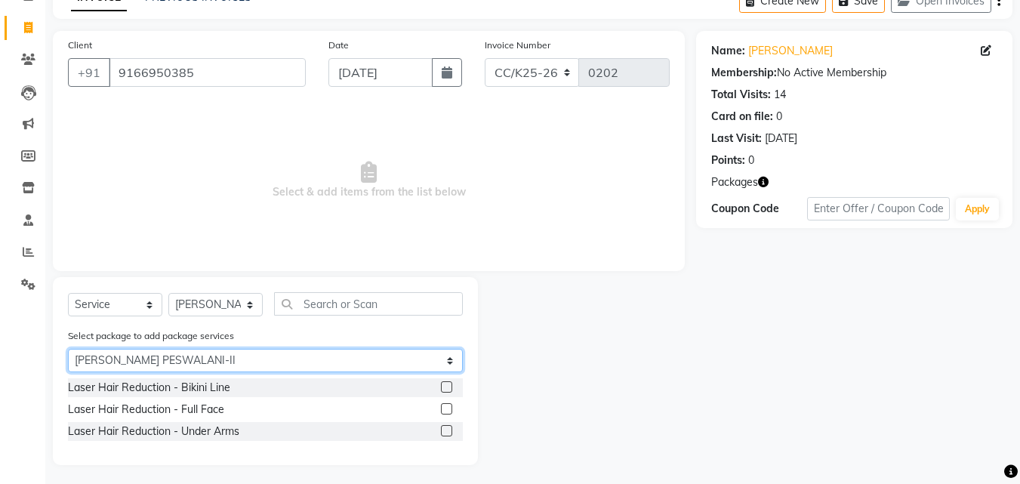
scroll to position [86, 0]
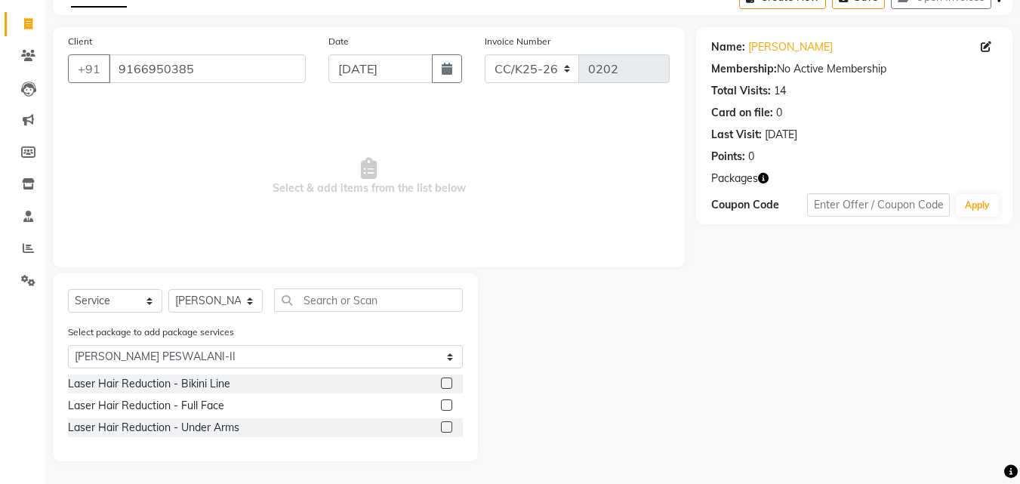
click at [446, 322] on label at bounding box center [446, 382] width 11 height 11
click at [446, 322] on input "checkbox" at bounding box center [446, 384] width 10 height 10
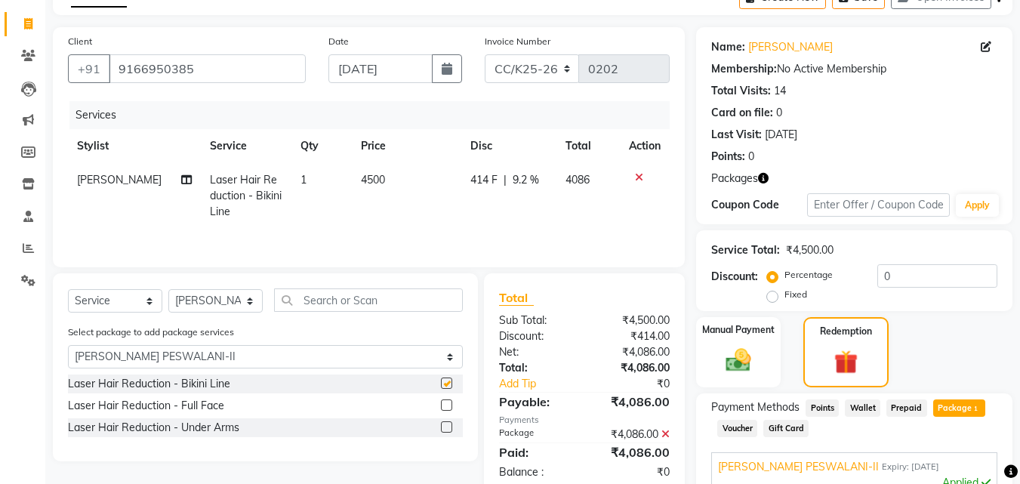
checkbox input "false"
click at [448, 322] on label at bounding box center [446, 404] width 11 height 11
click at [448, 322] on input "checkbox" at bounding box center [446, 406] width 10 height 10
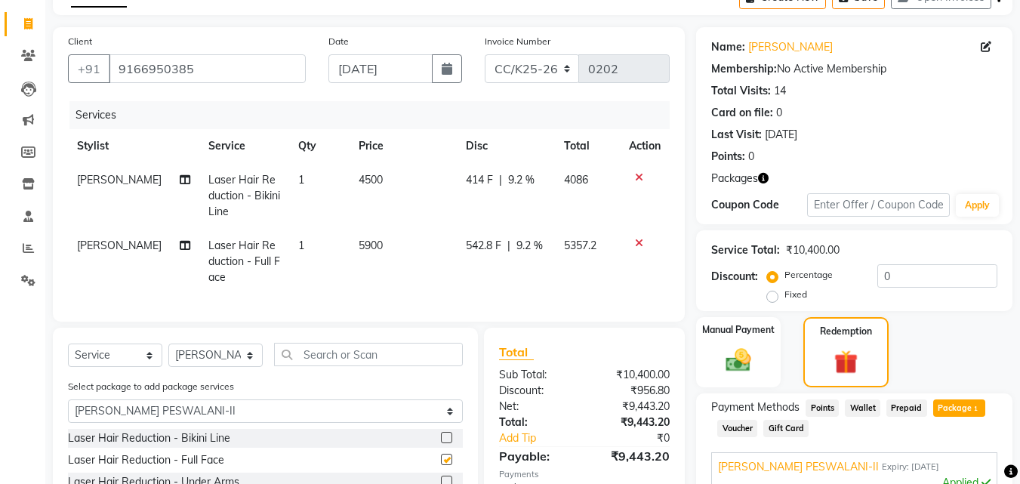
checkbox input "false"
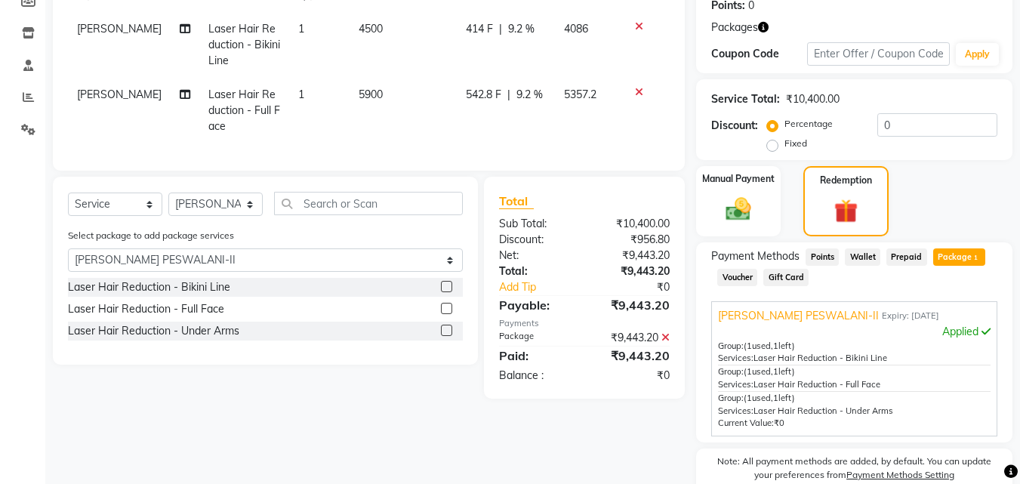
click at [444, 322] on label at bounding box center [446, 330] width 11 height 11
click at [444, 322] on input "checkbox" at bounding box center [446, 331] width 10 height 10
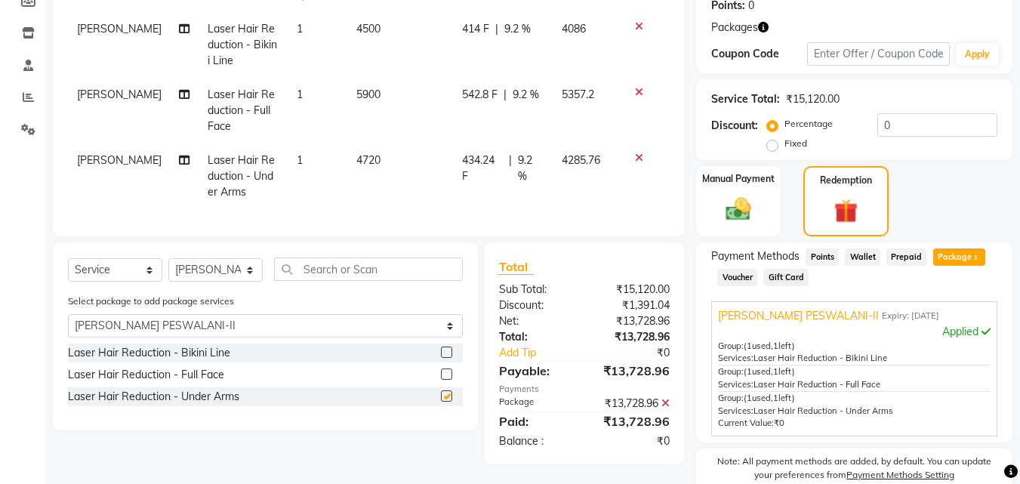
checkbox input "false"
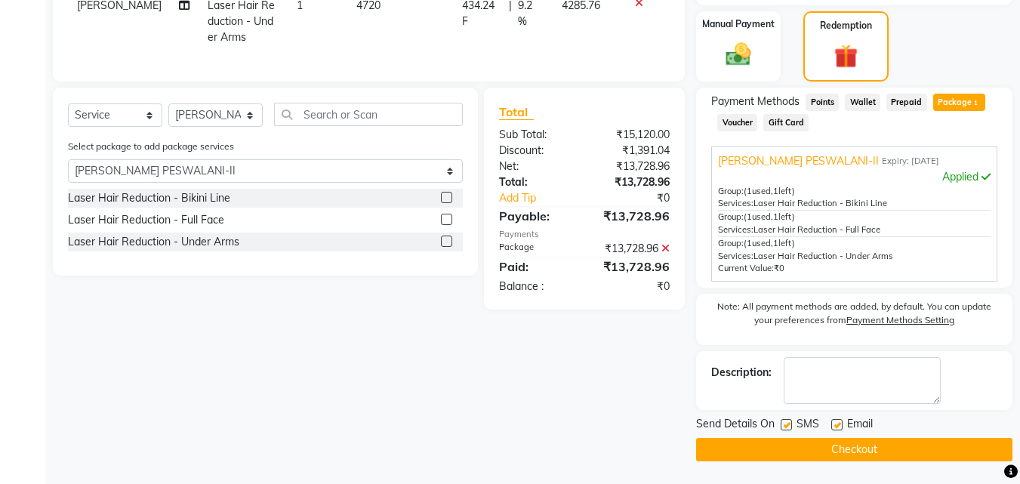
click at [687, 322] on button "Checkout" at bounding box center [854, 449] width 316 height 23
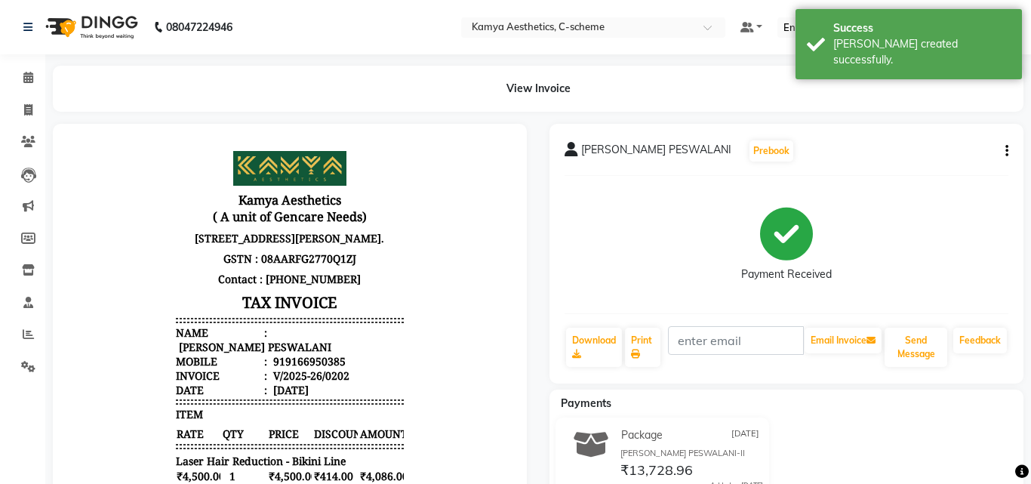
select select "5322"
select select "service"
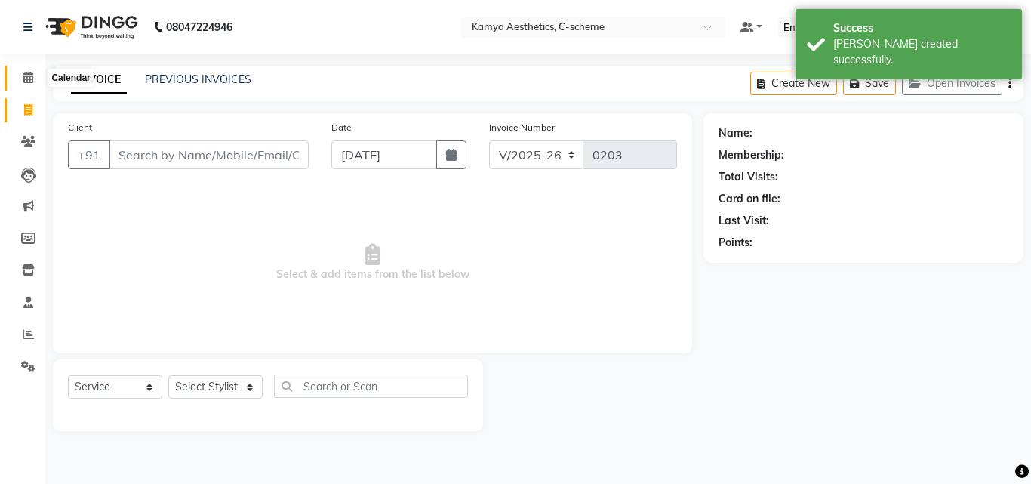
click at [25, 78] on icon at bounding box center [28, 77] width 10 height 11
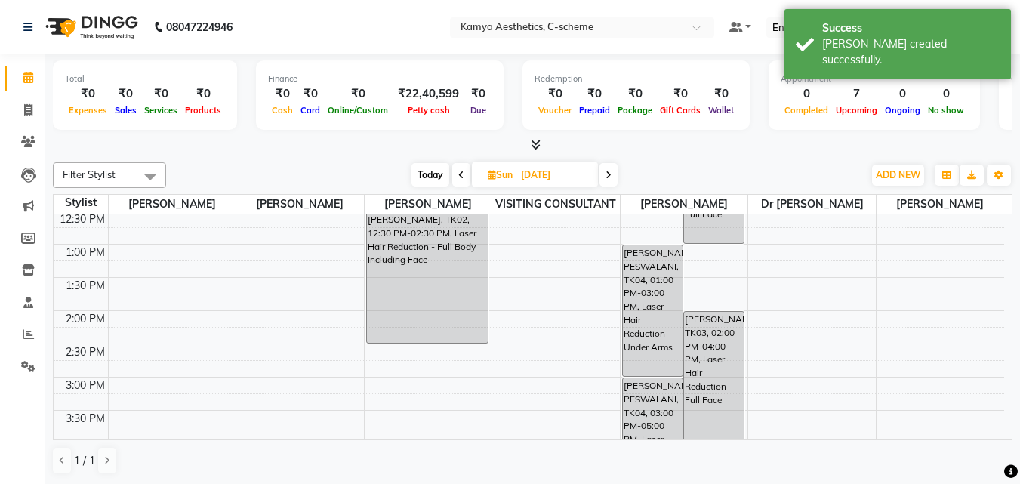
scroll to position [528, 0]
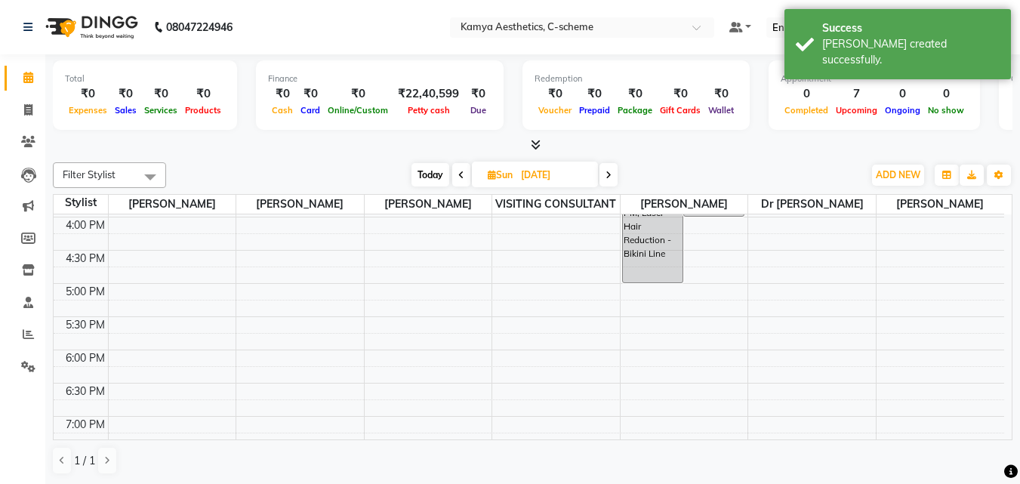
click at [460, 173] on icon at bounding box center [461, 175] width 6 height 9
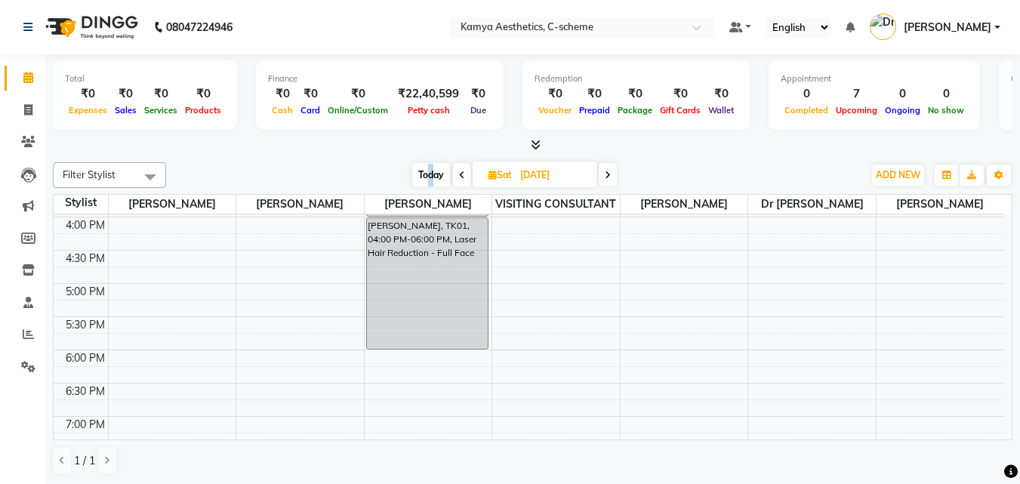
click at [430, 174] on span "Today" at bounding box center [431, 174] width 38 height 23
type input "[DATE]"
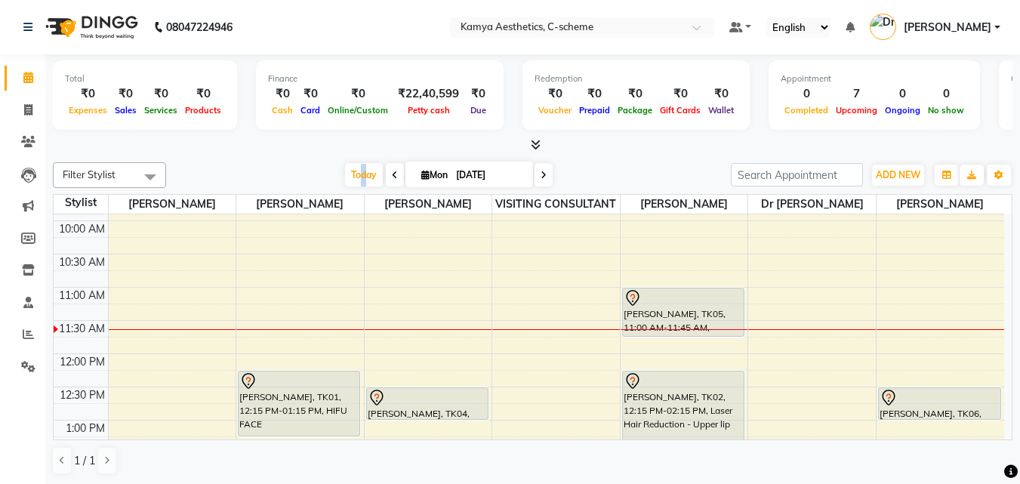
scroll to position [125, 0]
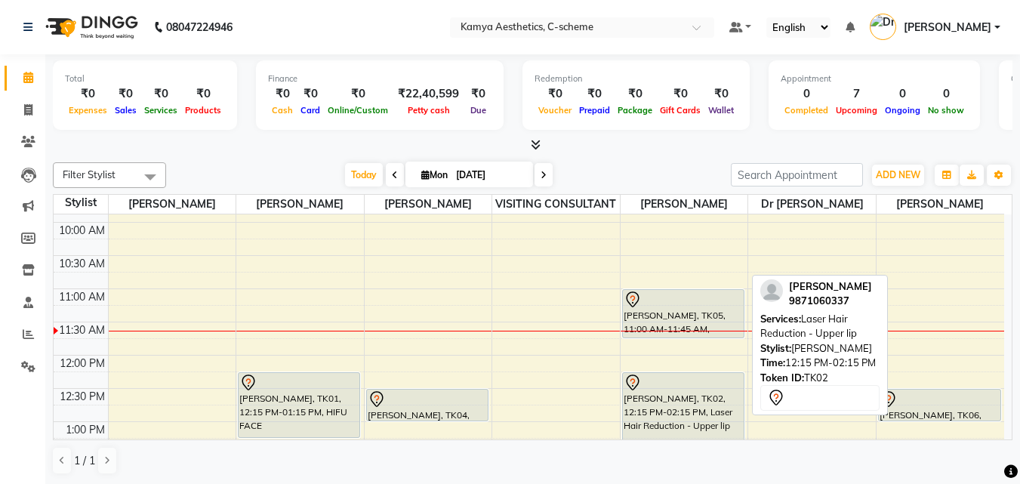
click at [670, 322] on div at bounding box center [683, 383] width 119 height 18
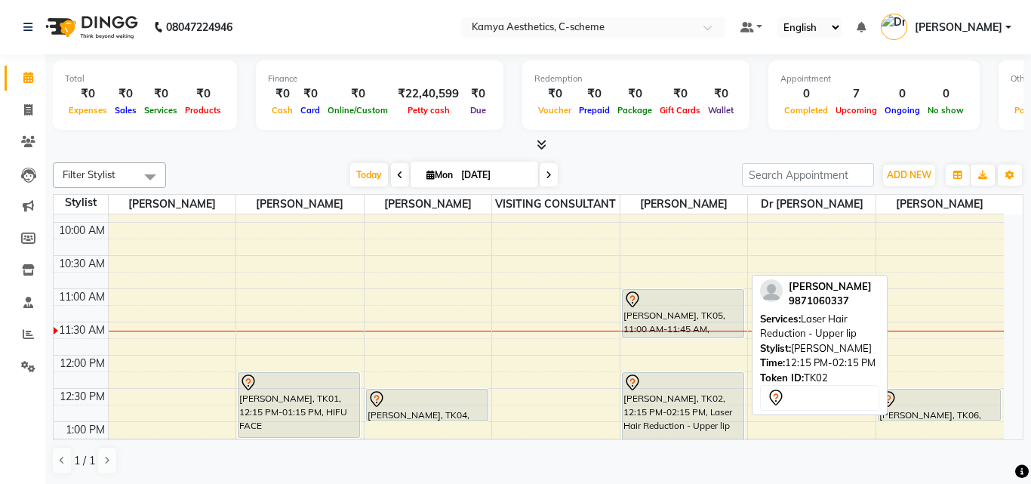
select select "7"
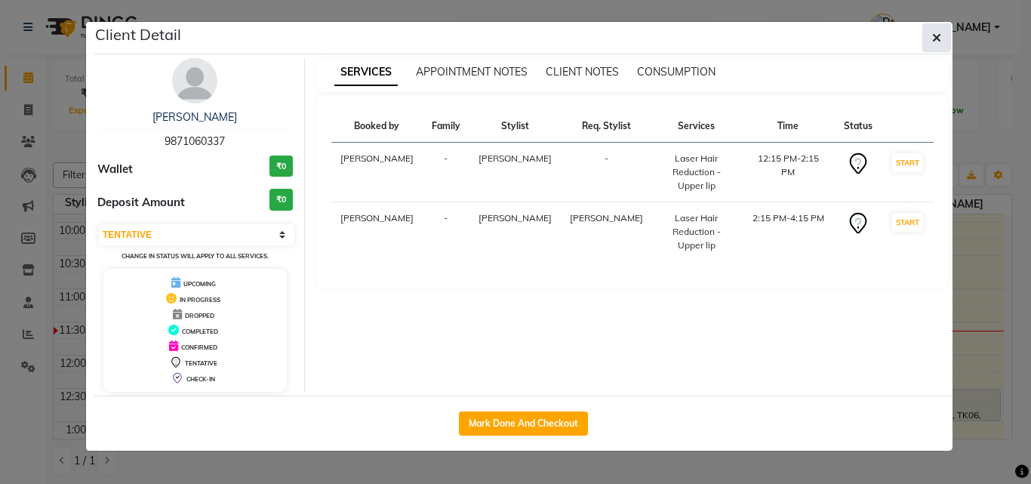
click at [687, 34] on icon "button" at bounding box center [936, 38] width 9 height 12
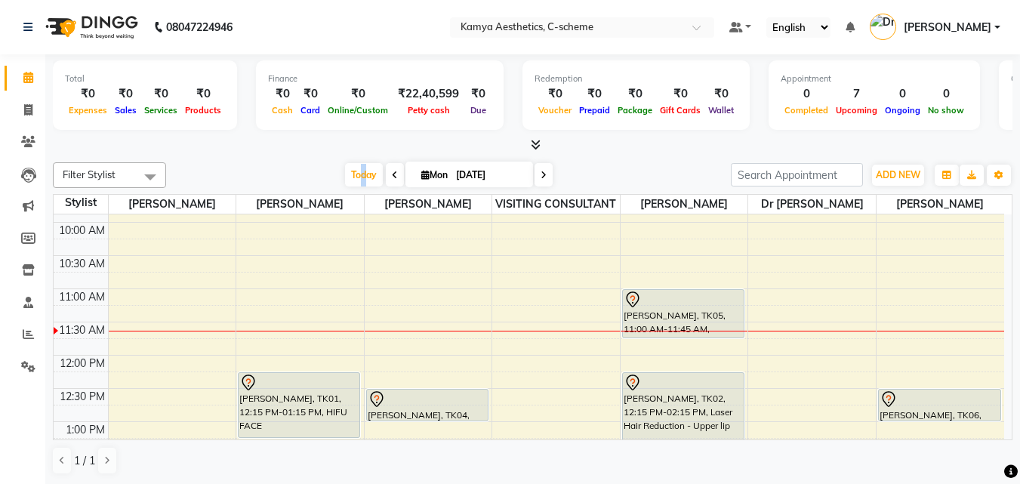
scroll to position [276, 0]
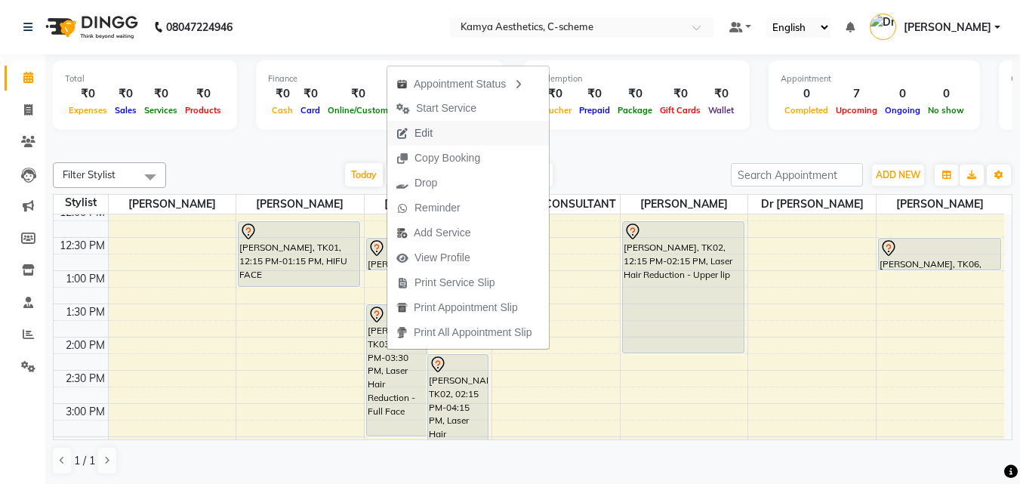
click at [454, 131] on button "Edit" at bounding box center [468, 133] width 162 height 25
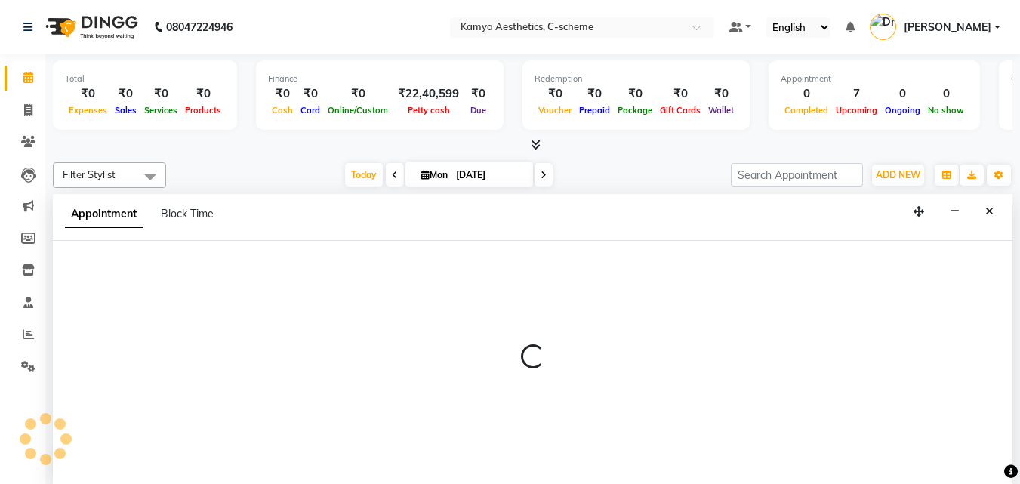
scroll to position [1, 0]
select select "810"
select select "tentative"
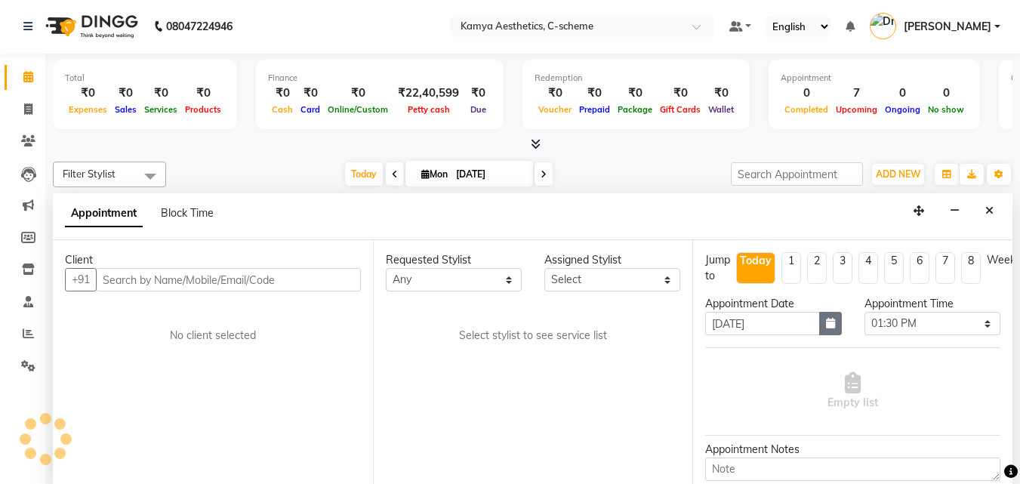
select select "41666"
select select "2415"
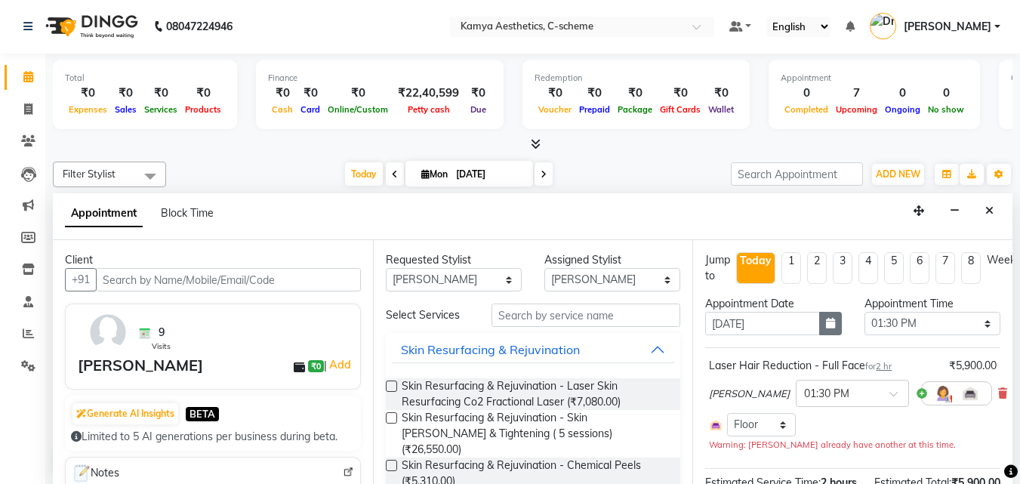
click at [687, 322] on icon "button" at bounding box center [830, 323] width 9 height 11
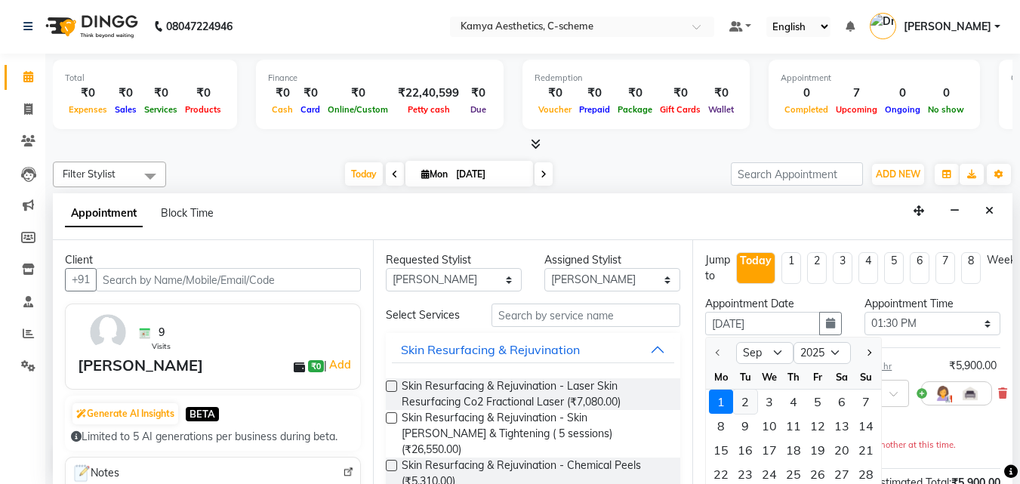
click at [687, 322] on div "2" at bounding box center [745, 402] width 24 height 24
type input "02-09-2025"
select select "810"
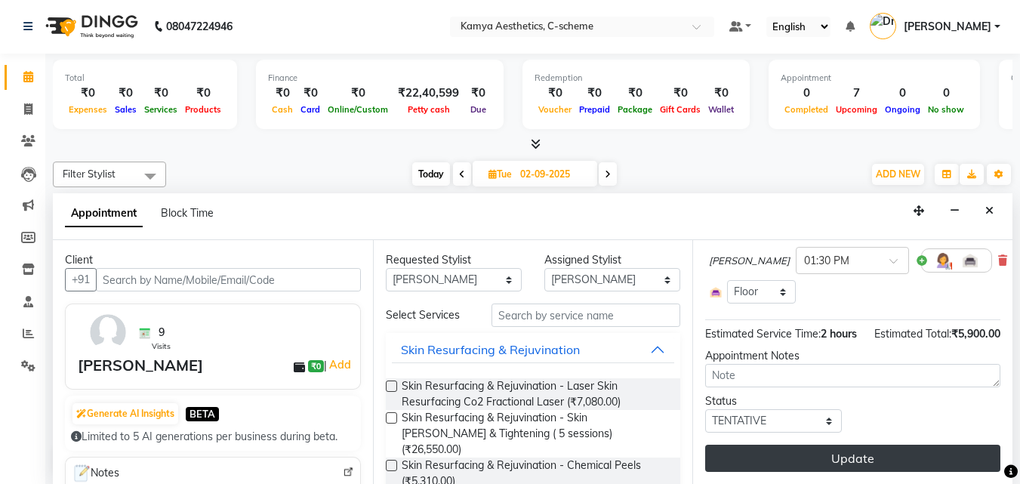
scroll to position [162, 0]
click at [687, 322] on button "Update" at bounding box center [852, 458] width 295 height 27
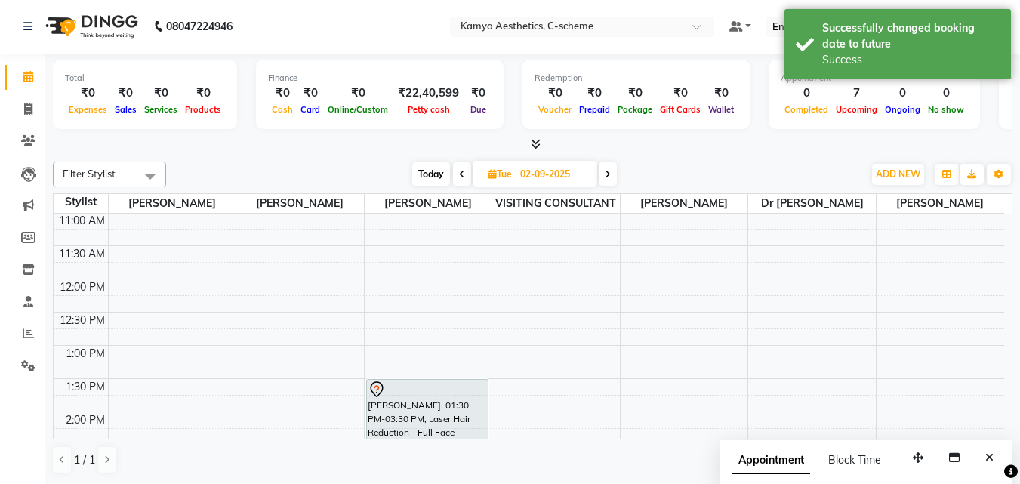
scroll to position [0, 0]
click at [433, 171] on span "Today" at bounding box center [431, 174] width 38 height 23
type input "[DATE]"
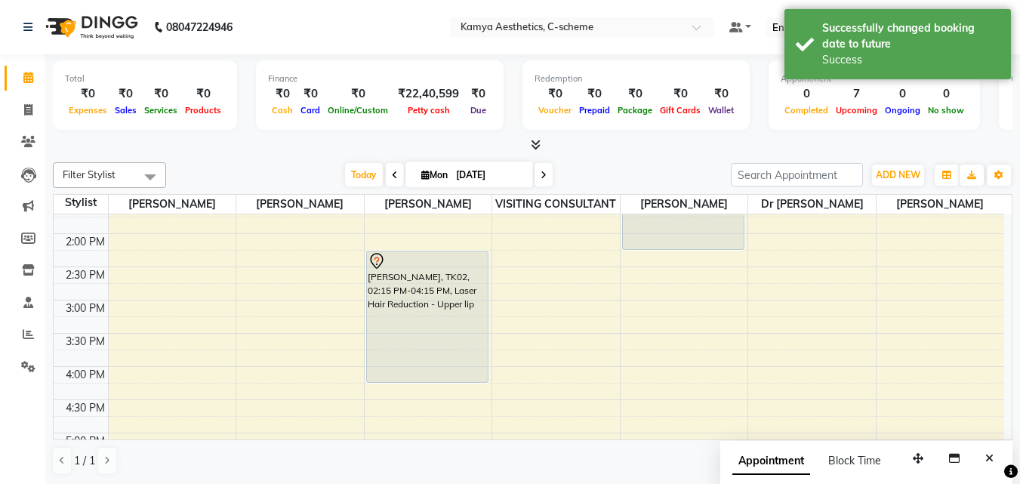
scroll to position [351, 0]
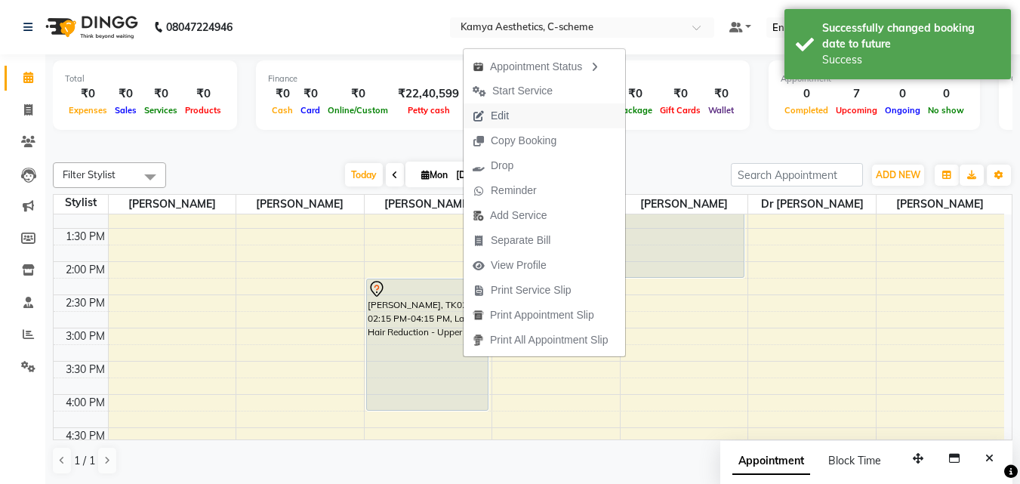
click at [513, 116] on span "Edit" at bounding box center [491, 115] width 54 height 25
select select "tentative"
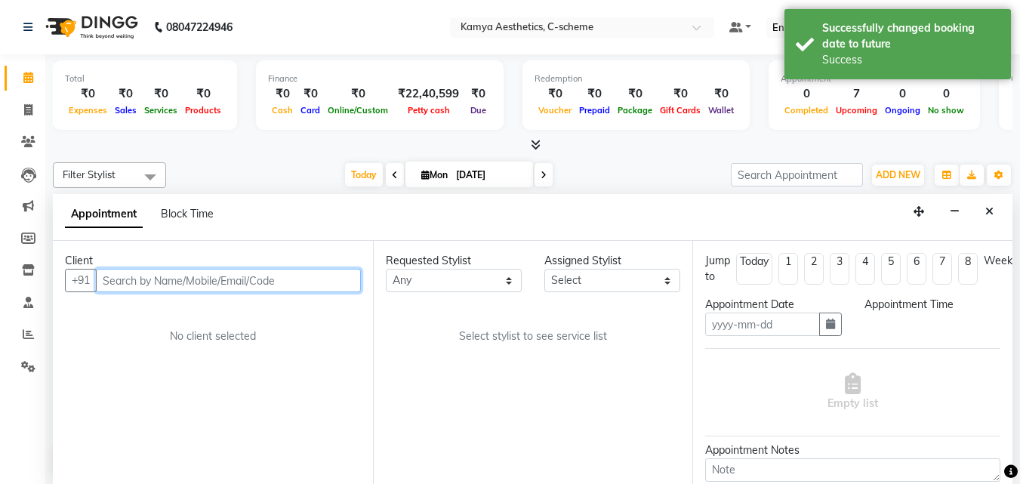
type input "[DATE]"
select select "41666"
select select "735"
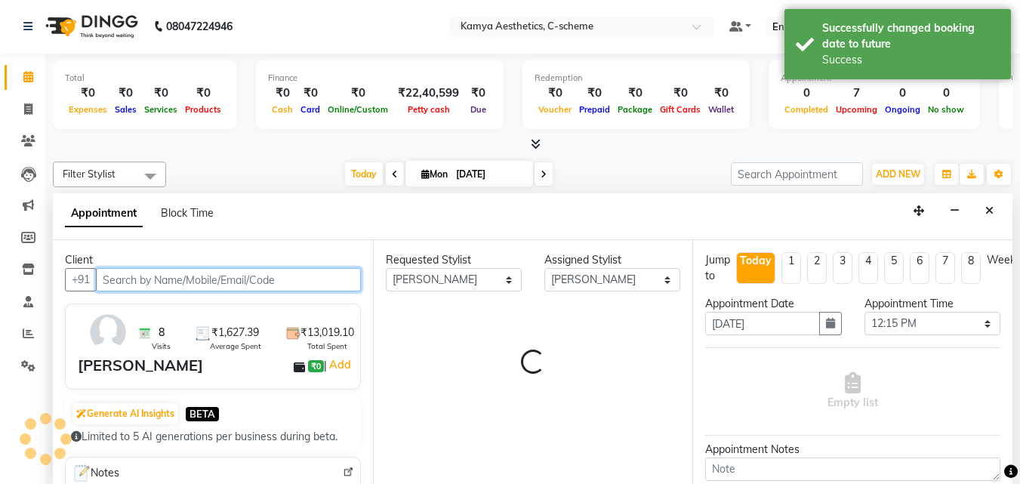
select select "2415"
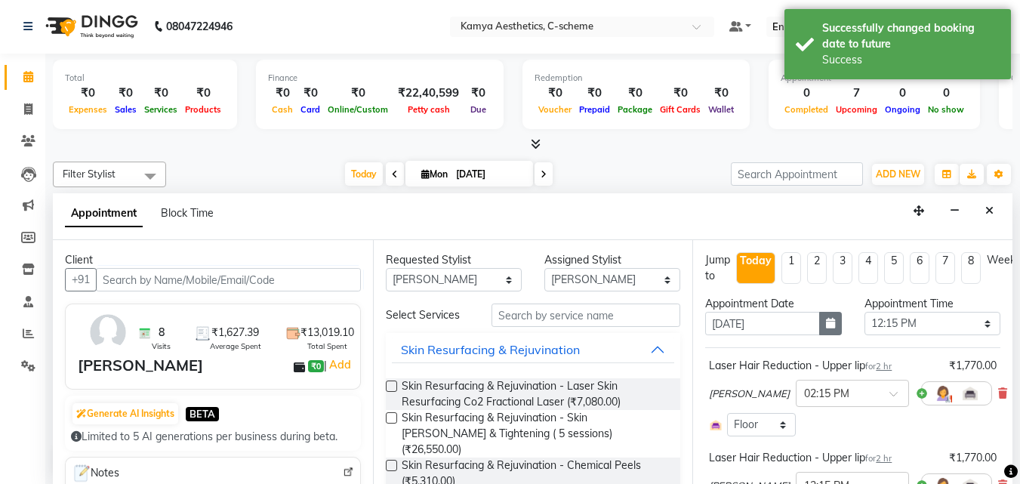
click at [687, 322] on button "button" at bounding box center [830, 323] width 23 height 23
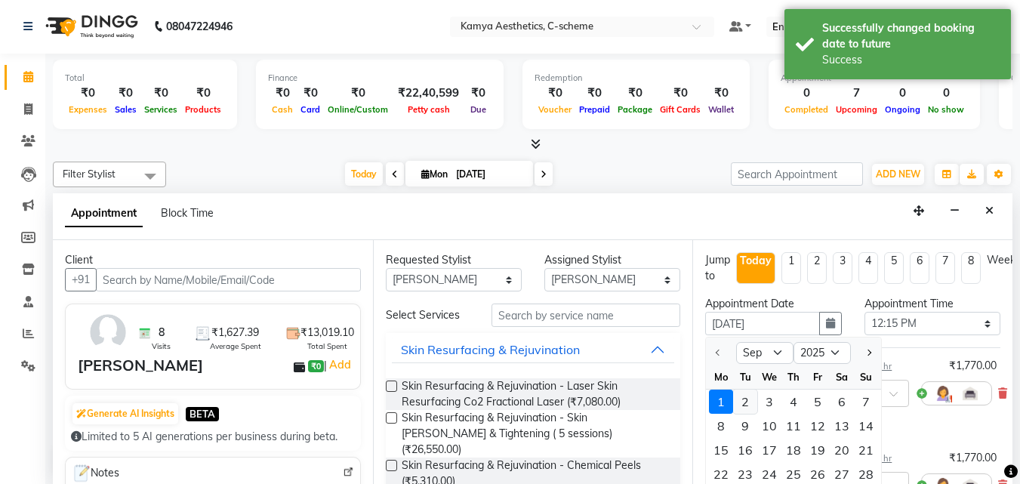
click at [687, 322] on div "2" at bounding box center [745, 402] width 24 height 24
type input "02-09-2025"
select select "735"
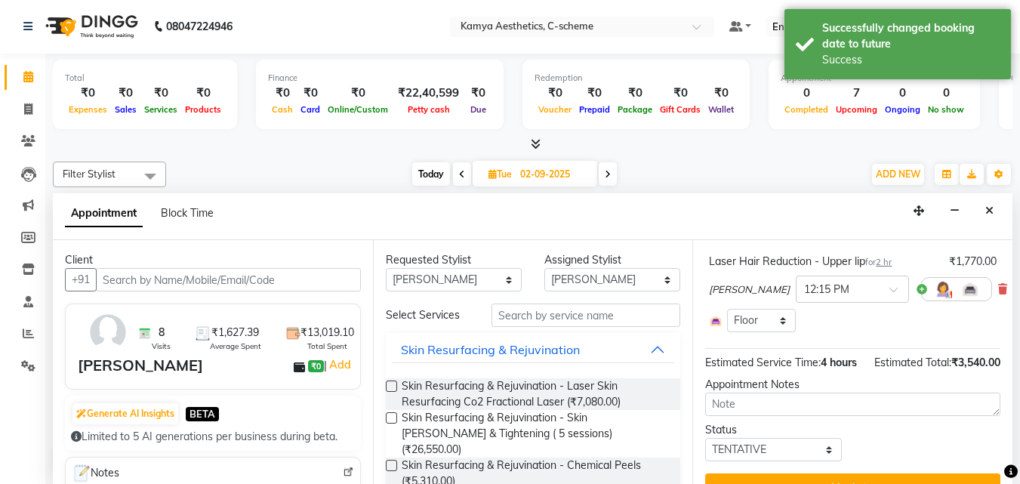
scroll to position [270, 0]
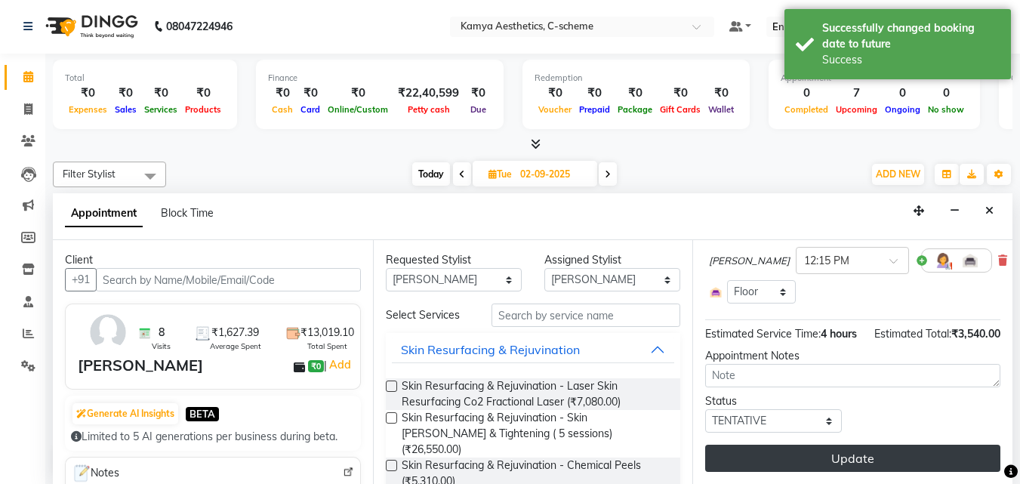
click at [687, 322] on button "Update" at bounding box center [852, 458] width 295 height 27
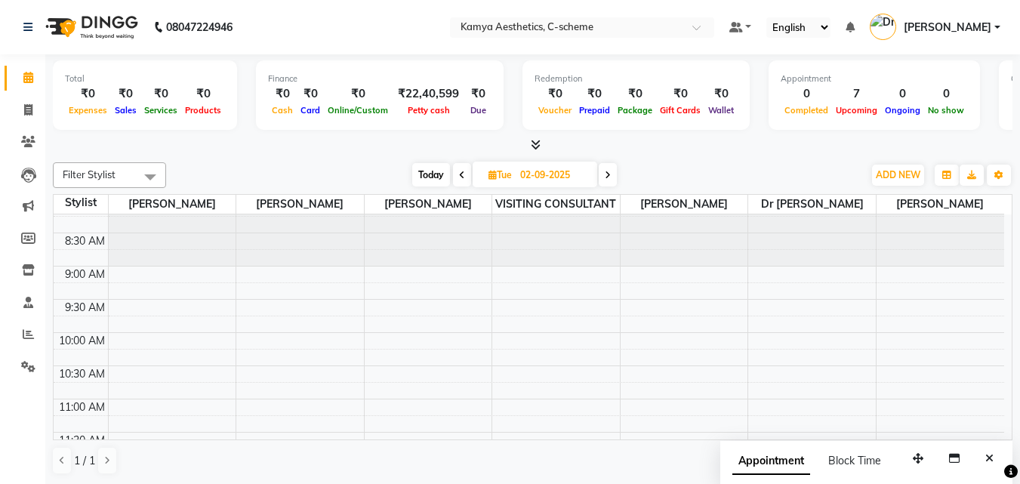
scroll to position [0, 0]
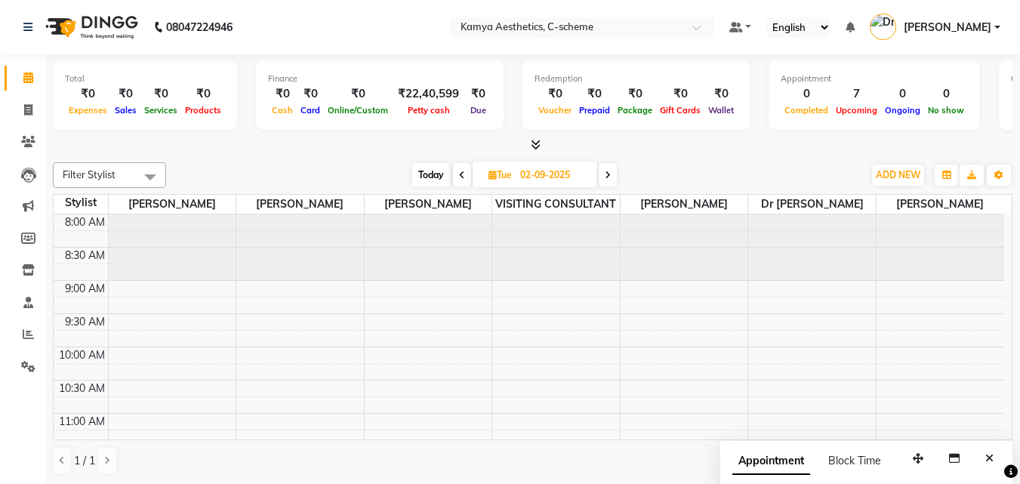
click at [427, 175] on span "Today" at bounding box center [431, 174] width 38 height 23
type input "[DATE]"
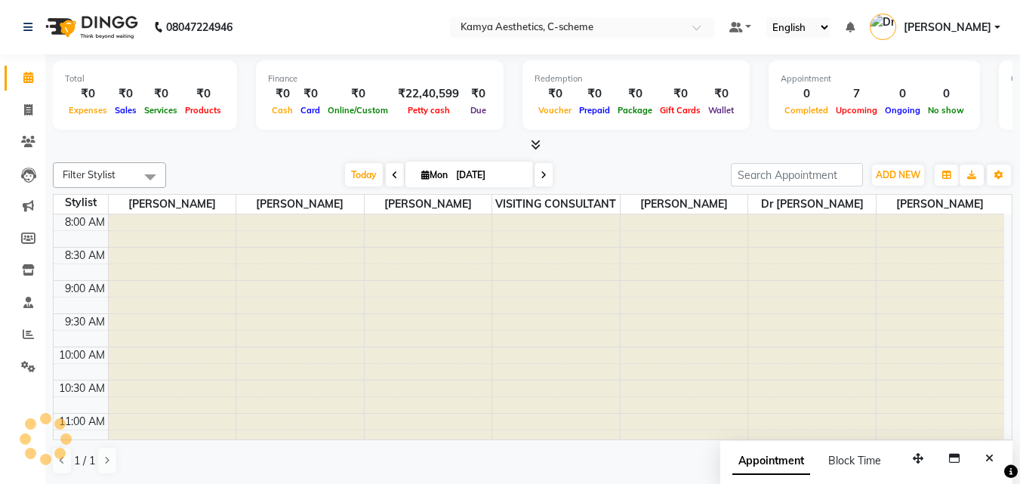
scroll to position [200, 0]
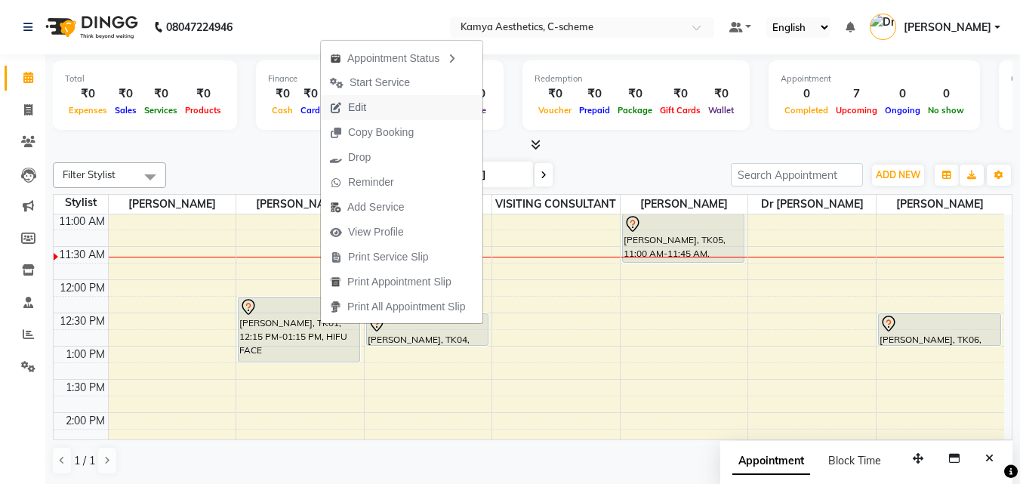
click at [374, 103] on span "Edit" at bounding box center [348, 107] width 54 height 25
select select "tentative"
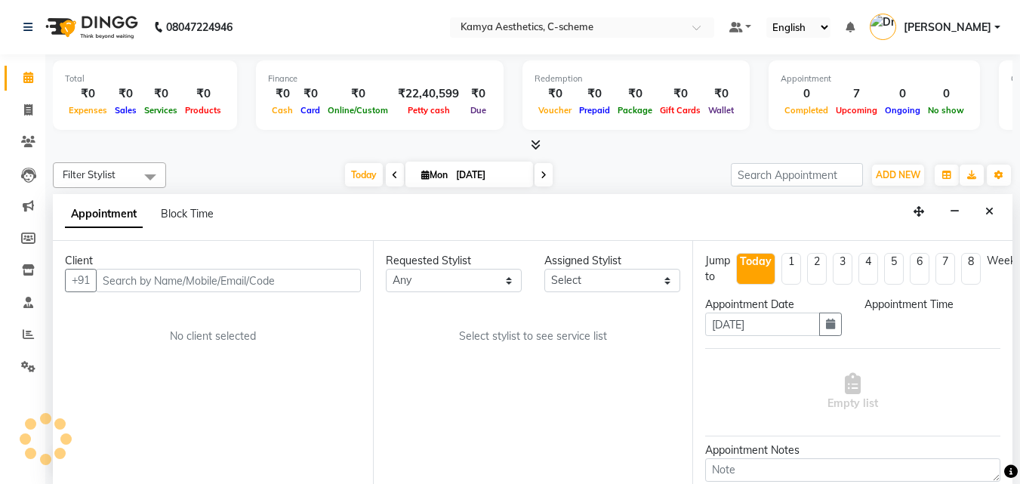
select select "41666"
select select "35209"
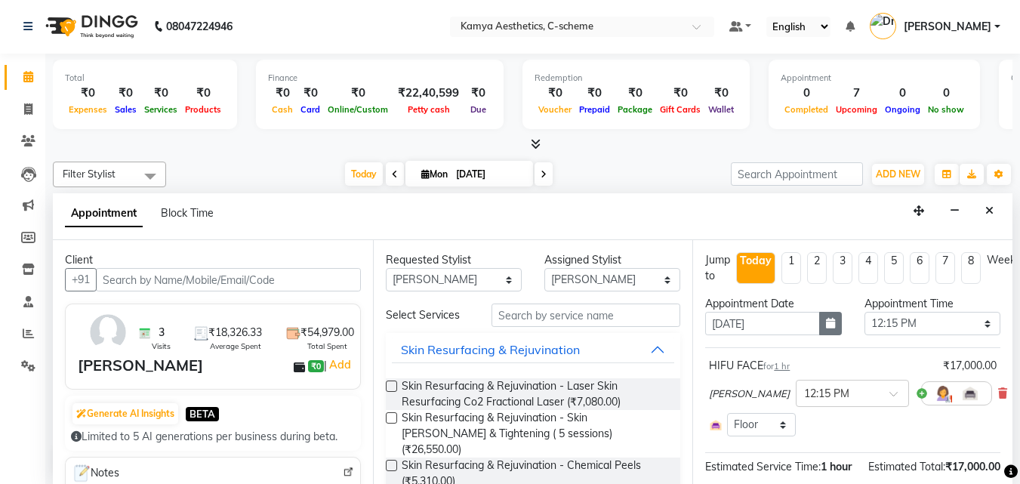
click at [687, 322] on icon "button" at bounding box center [830, 323] width 9 height 11
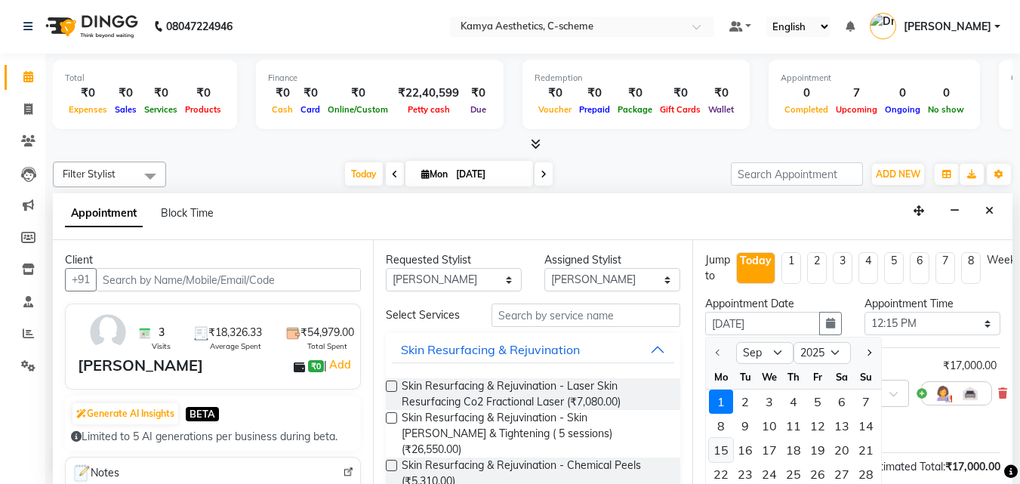
click at [687, 322] on div "15" at bounding box center [721, 450] width 24 height 24
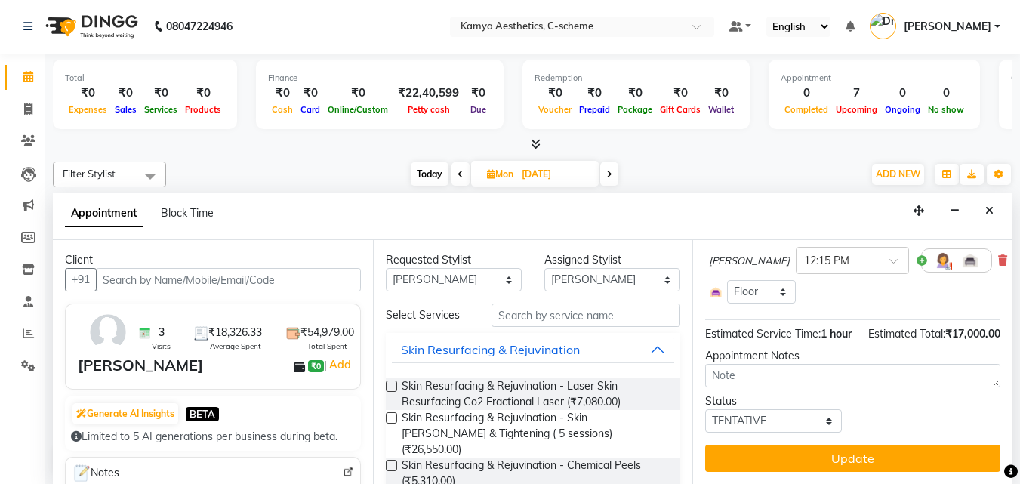
scroll to position [162, 0]
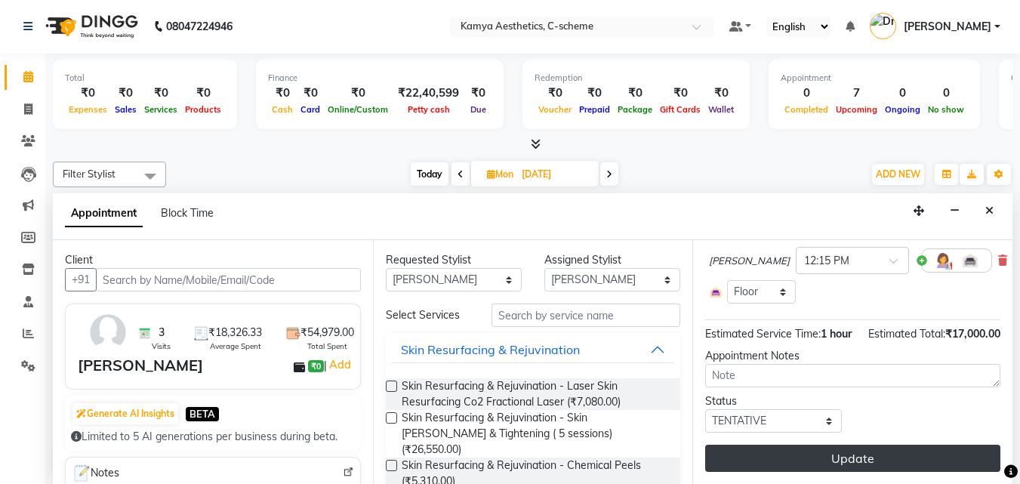
click at [687, 322] on button "Update" at bounding box center [852, 458] width 295 height 27
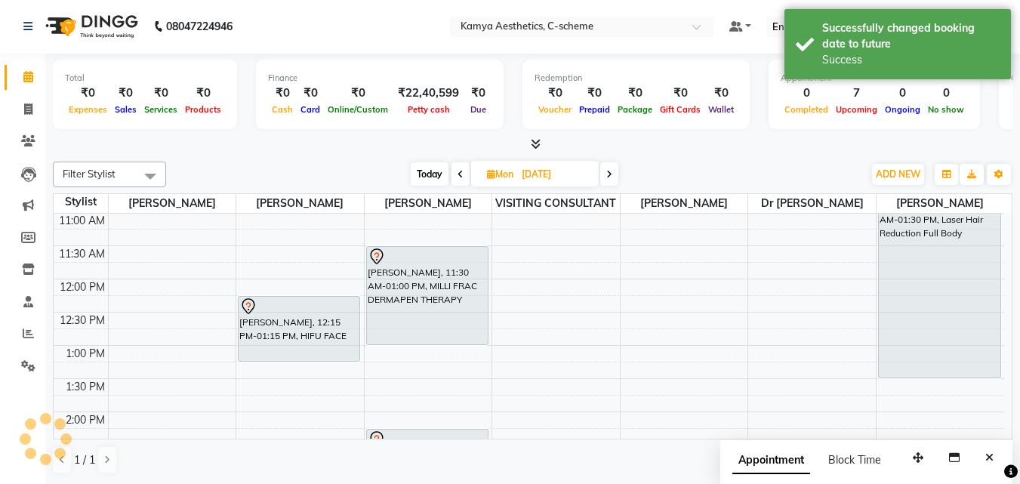
scroll to position [0, 0]
click at [423, 176] on span "Today" at bounding box center [430, 174] width 38 height 23
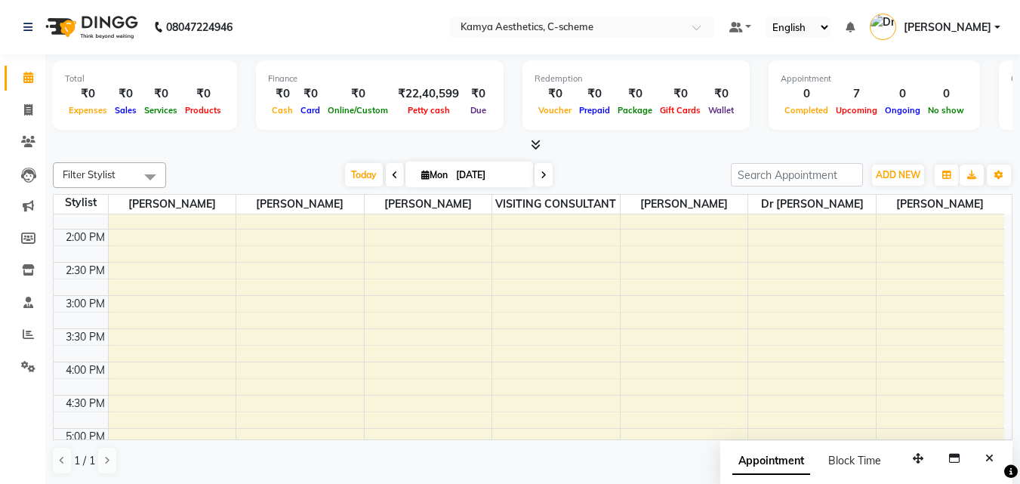
scroll to position [260, 0]
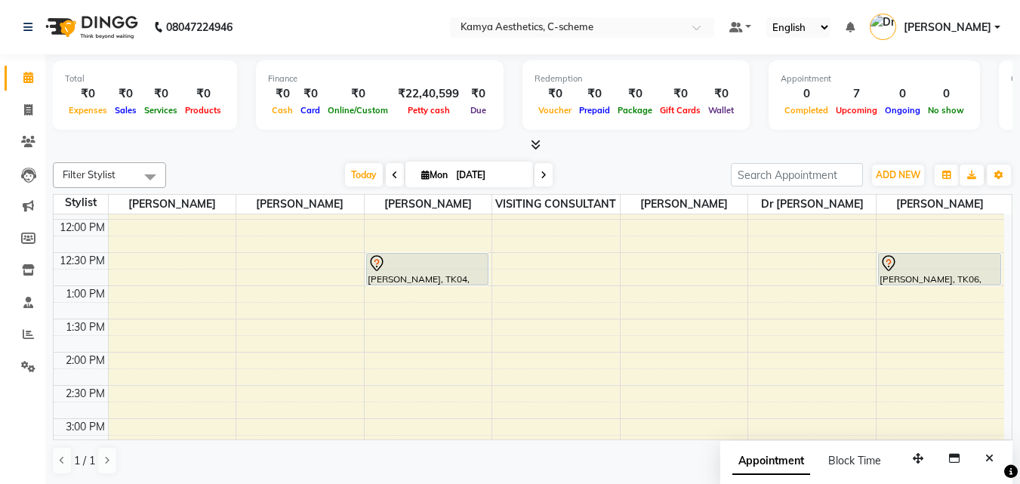
click at [507, 174] on input "[DATE]" at bounding box center [488, 175] width 75 height 23
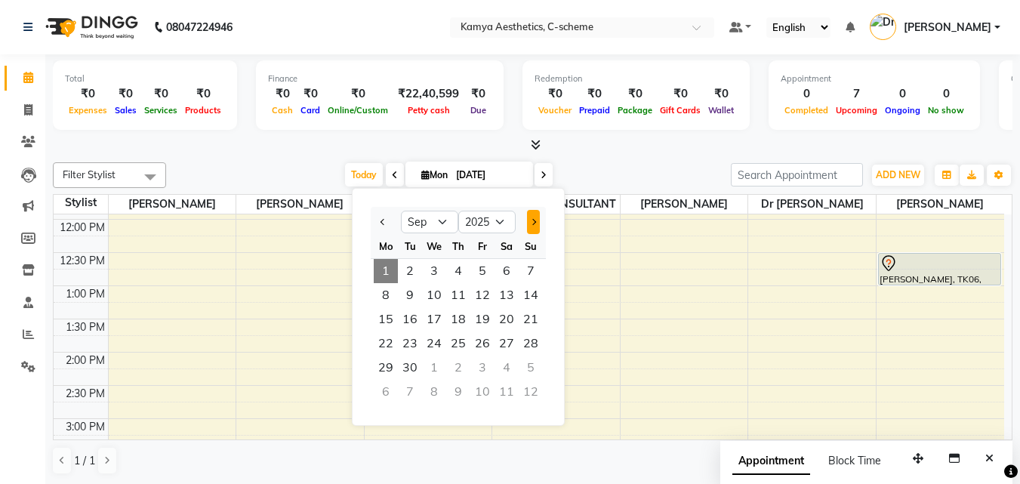
click at [534, 222] on span "Next month" at bounding box center [533, 222] width 6 height 6
click at [529, 317] on span "19" at bounding box center [531, 319] width 24 height 24
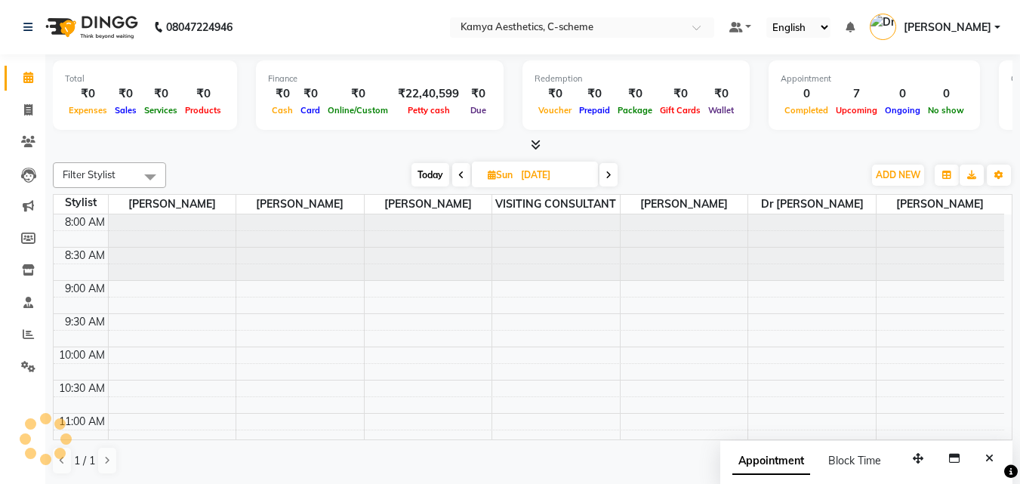
scroll to position [200, 0]
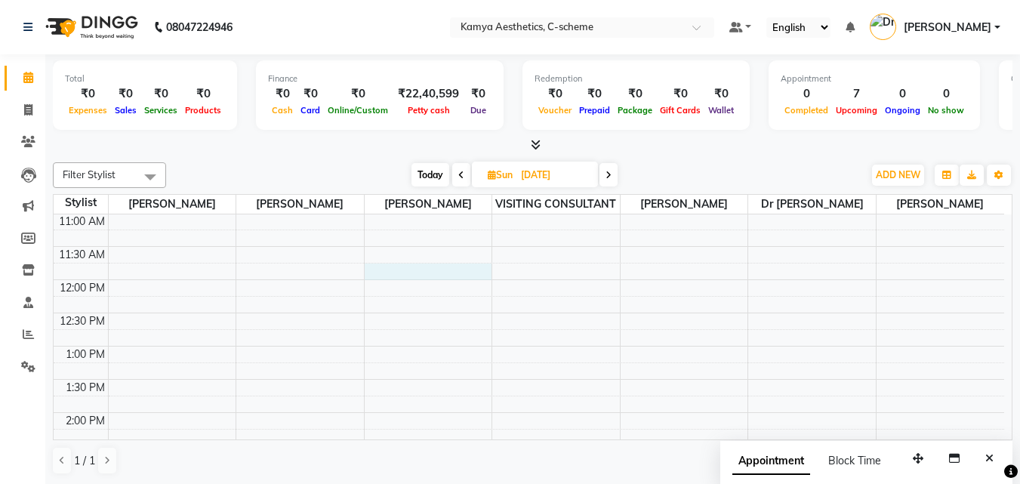
click at [421, 279] on div "8:00 AM 8:30 AM 9:00 AM 9:30 AM 10:00 AM 10:30 AM 11:00 AM 11:30 AM 12:00 PM 12…" at bounding box center [529, 445] width 950 height 863
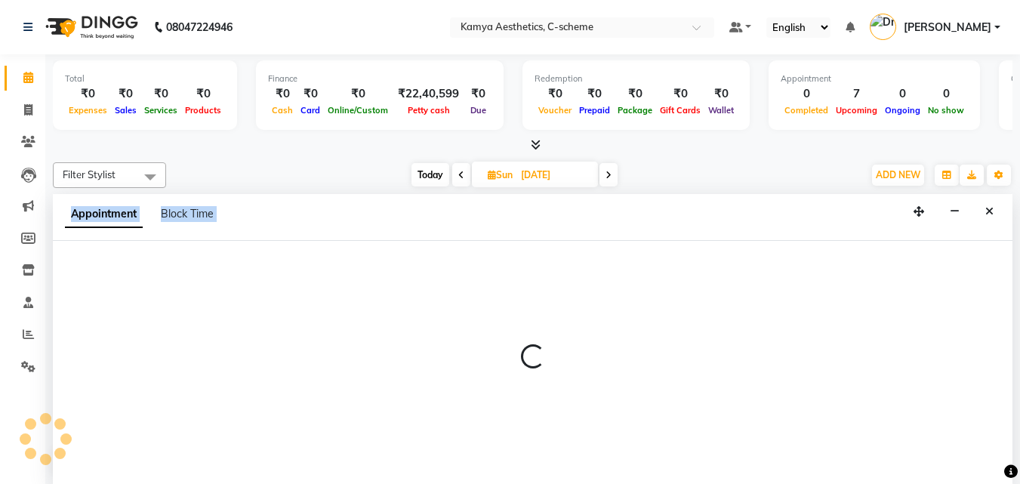
scroll to position [1, 0]
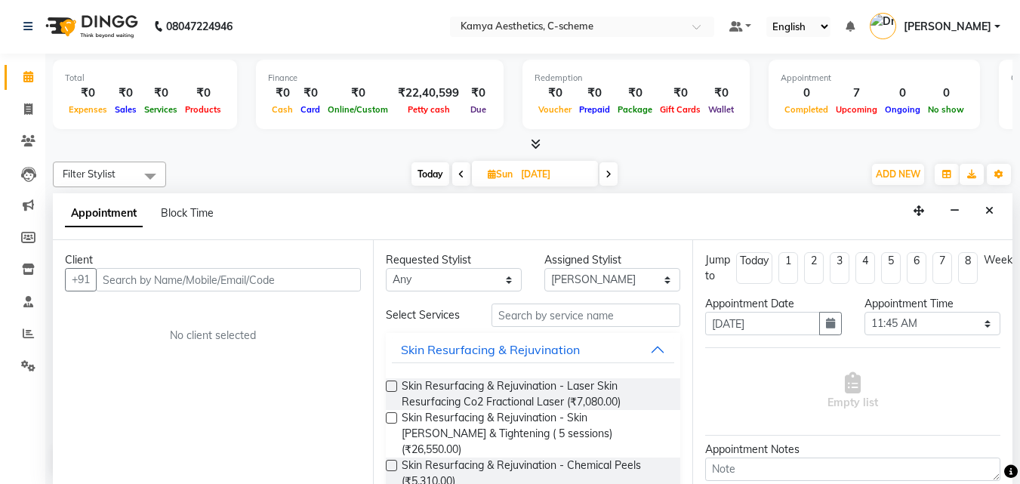
click at [228, 284] on input "text" at bounding box center [228, 279] width 265 height 23
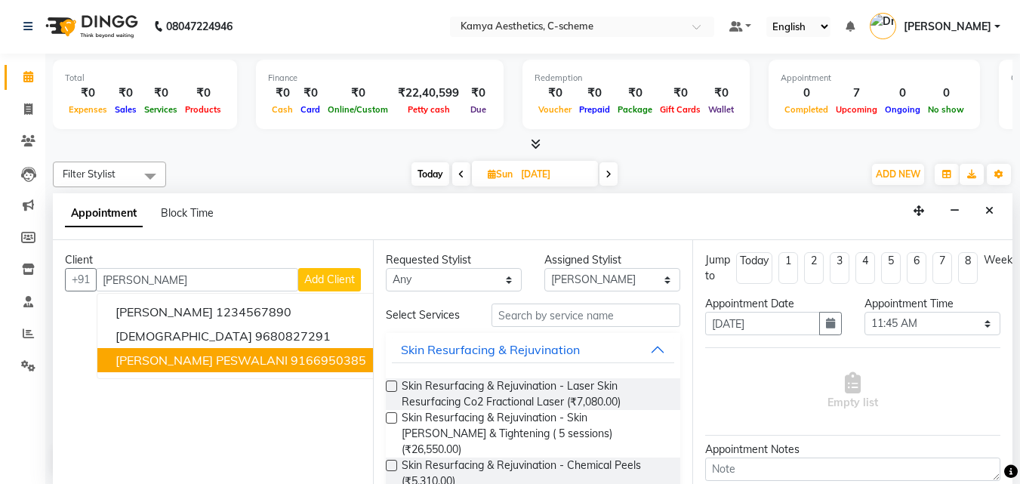
click at [291, 322] on ngb-highlight "9166950385" at bounding box center [328, 360] width 75 height 15
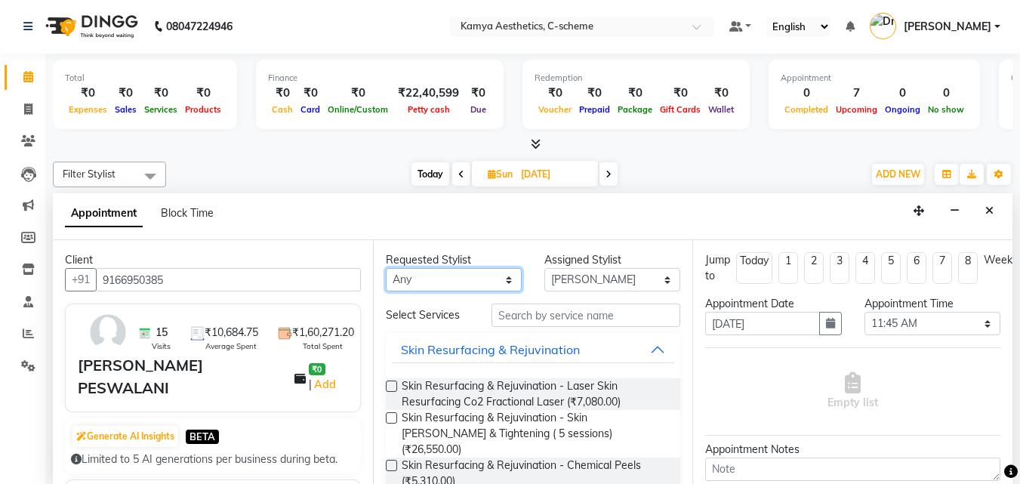
click at [488, 274] on select "Any [PERSON_NAME] Dr [PERSON_NAME] [PERSON_NAME] [PERSON_NAME] [PERSON_NAME] [P…" at bounding box center [454, 279] width 136 height 23
click at [386, 268] on select "Any [PERSON_NAME] Dr [PERSON_NAME] [PERSON_NAME] [PERSON_NAME] [PERSON_NAME] [P…" at bounding box center [454, 279] width 136 height 23
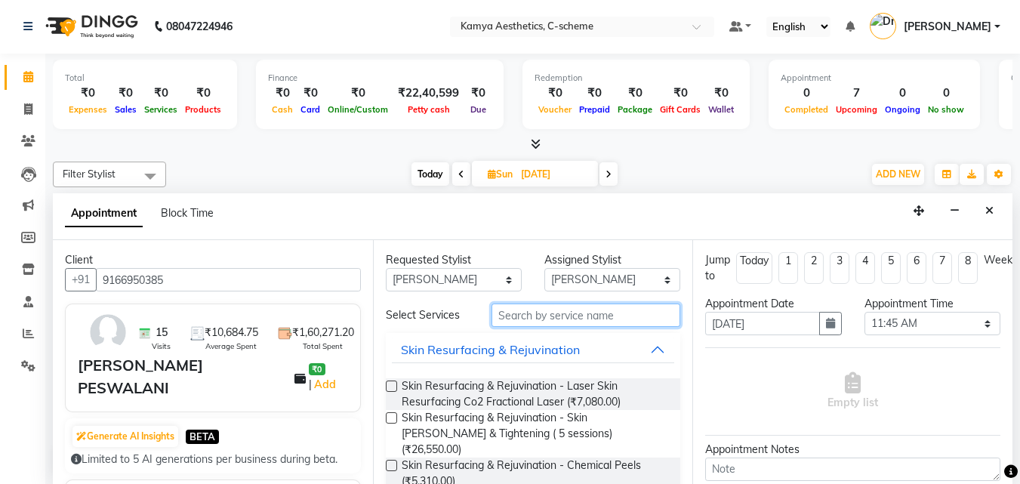
click at [528, 315] on input "text" at bounding box center [585, 314] width 189 height 23
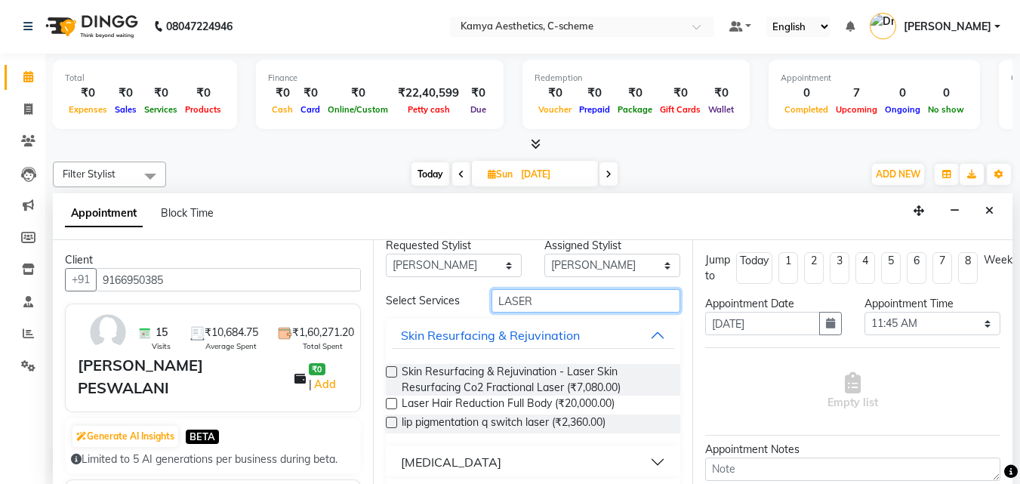
scroll to position [54, 0]
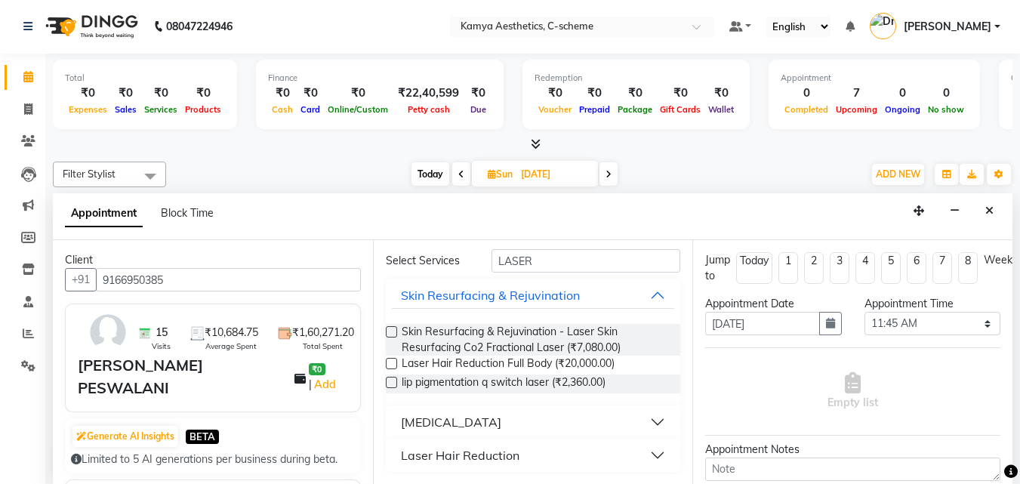
click at [479, 322] on div "Laser Hair Reduction" at bounding box center [460, 455] width 119 height 18
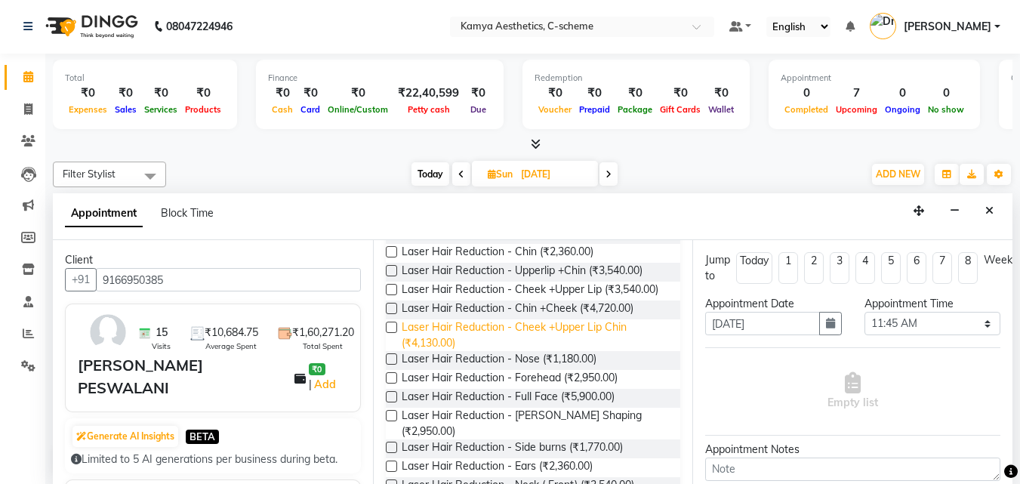
scroll to position [377, 0]
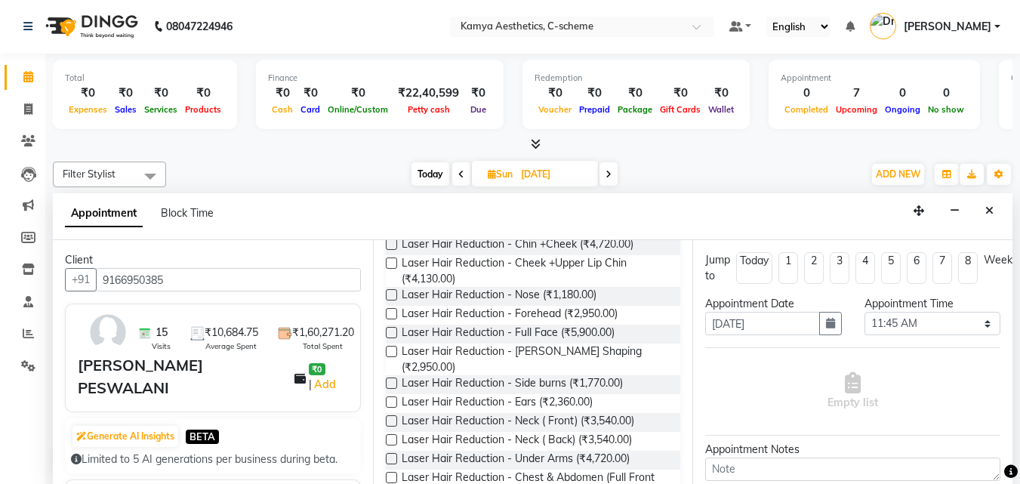
click at [392, 322] on label at bounding box center [391, 332] width 11 height 11
click at [392, 322] on input "checkbox" at bounding box center [391, 334] width 10 height 10
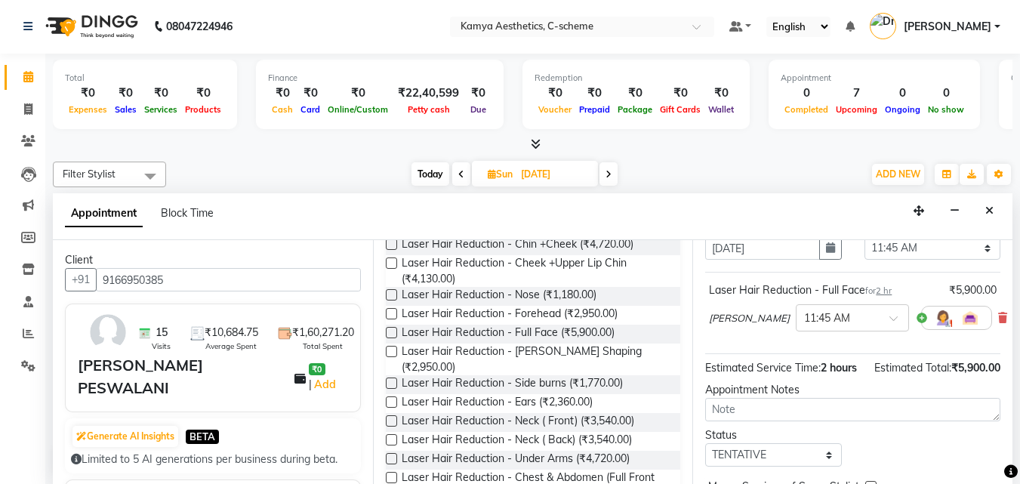
scroll to position [180, 0]
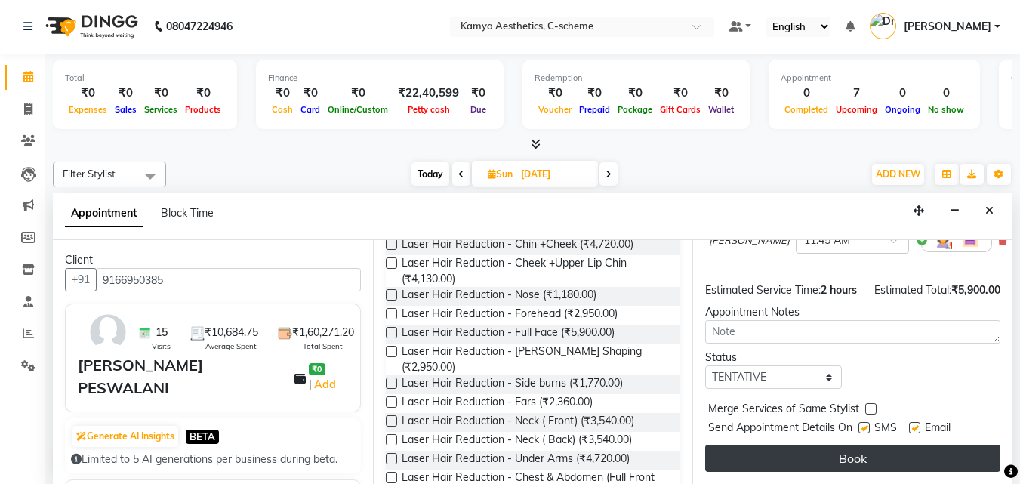
click at [687, 322] on button "Book" at bounding box center [852, 458] width 295 height 27
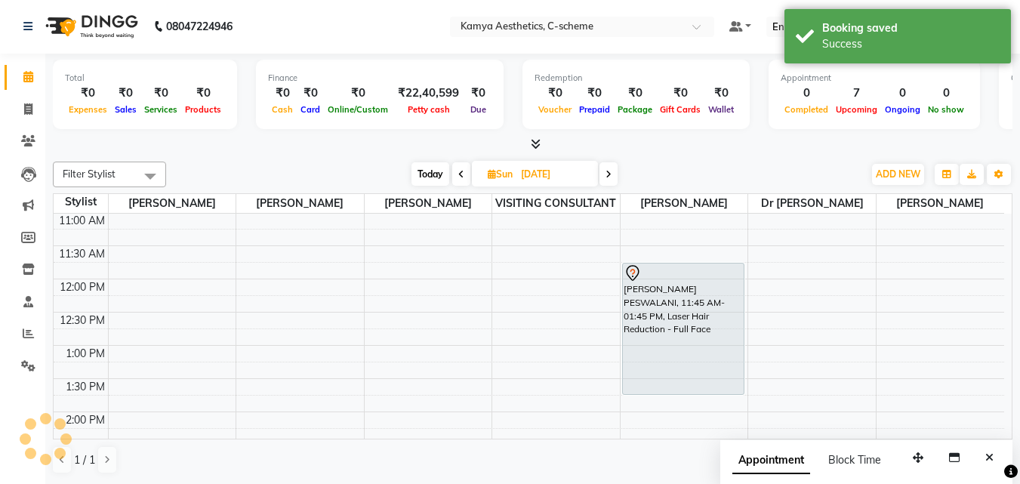
scroll to position [0, 0]
click at [428, 172] on span "Today" at bounding box center [430, 174] width 38 height 23
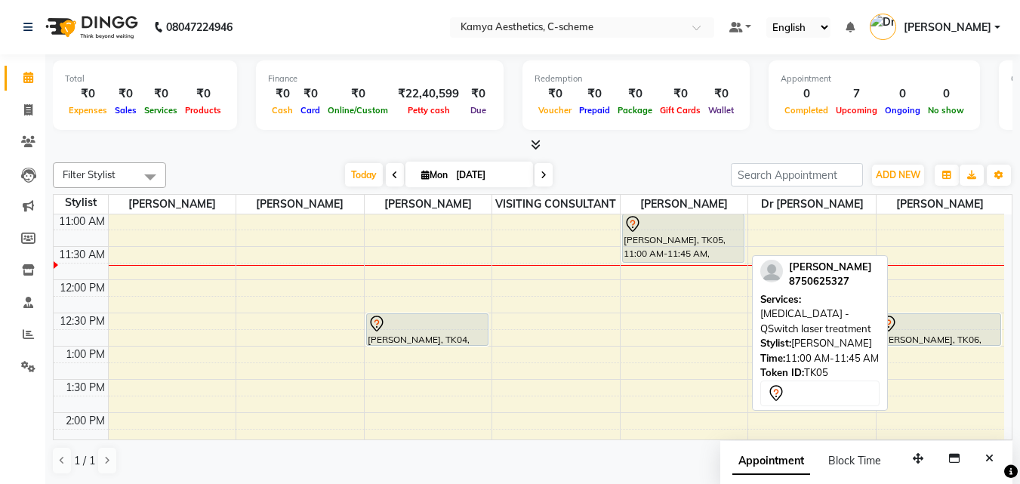
scroll to position [1, 0]
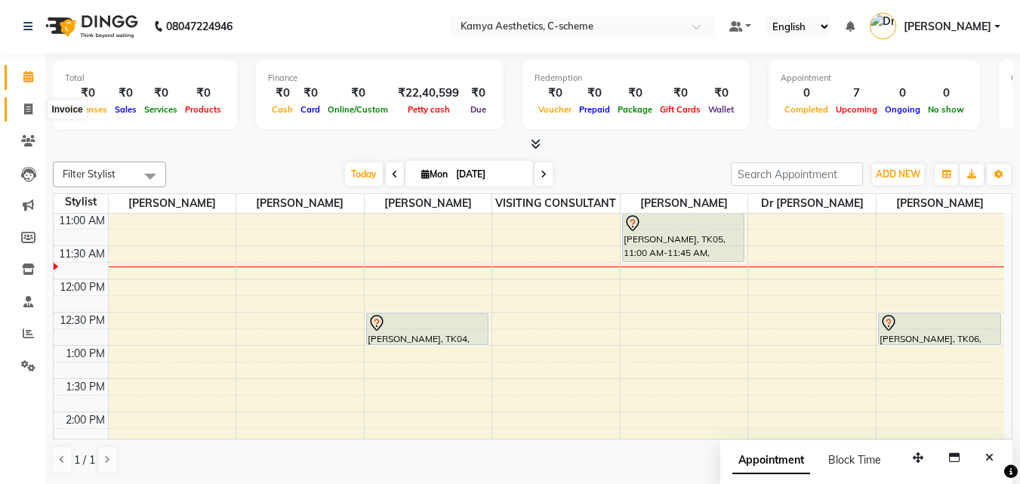
click at [29, 113] on icon at bounding box center [28, 108] width 8 height 11
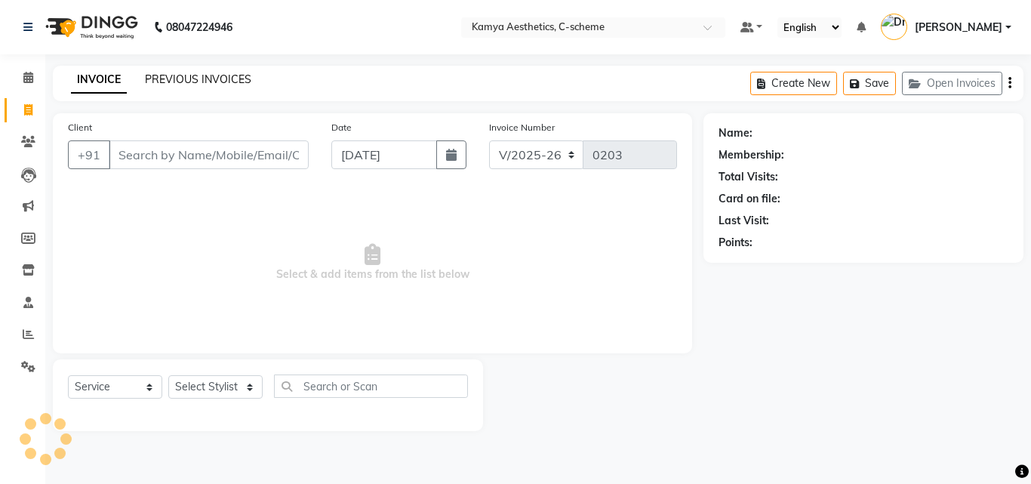
click at [197, 75] on link "PREVIOUS INVOICES" at bounding box center [198, 79] width 106 height 14
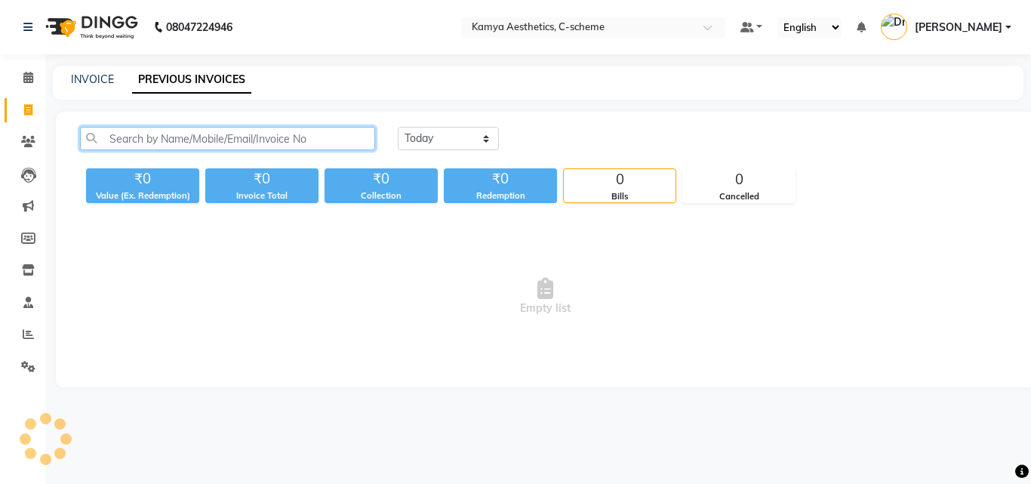
click at [211, 147] on input "text" at bounding box center [227, 138] width 295 height 23
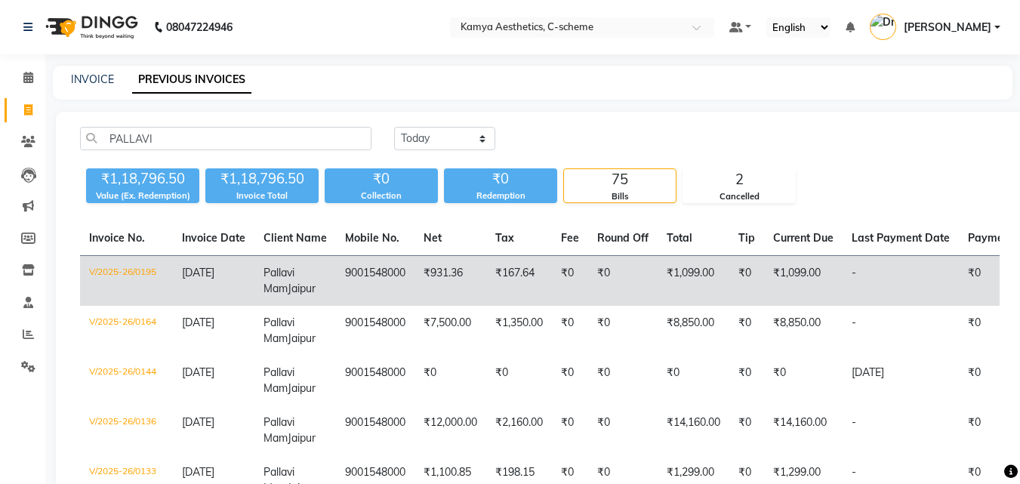
click at [259, 275] on td "Pallavi Mam Jaipur" at bounding box center [295, 281] width 82 height 51
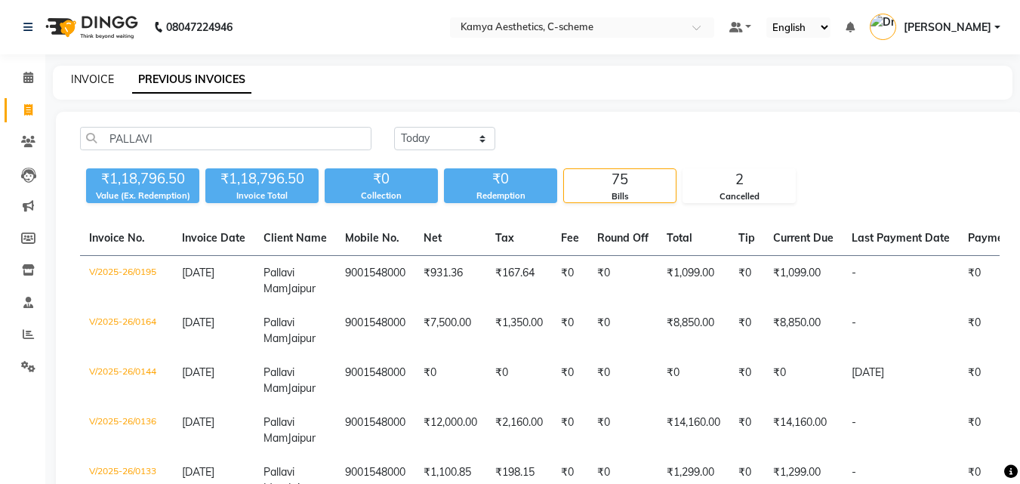
click at [83, 73] on link "INVOICE" at bounding box center [92, 79] width 43 height 14
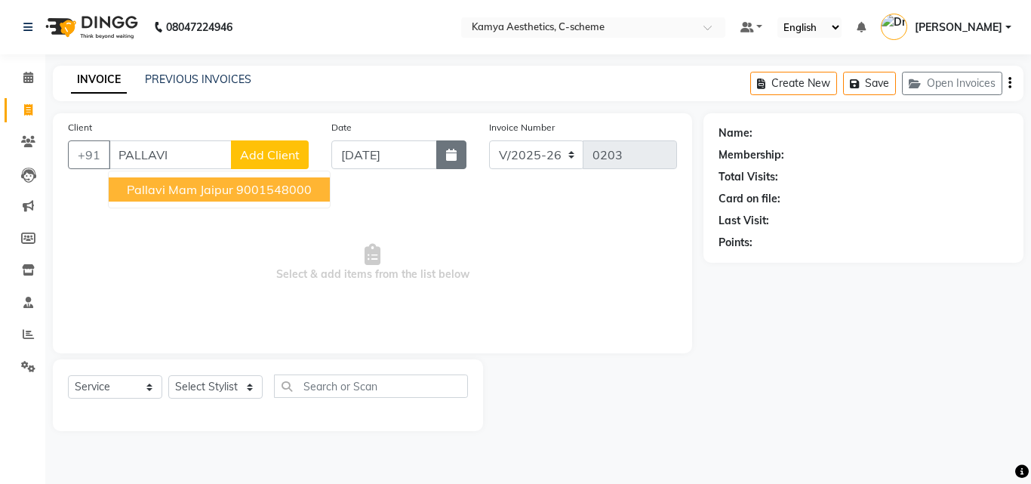
click at [448, 147] on button "button" at bounding box center [451, 154] width 30 height 29
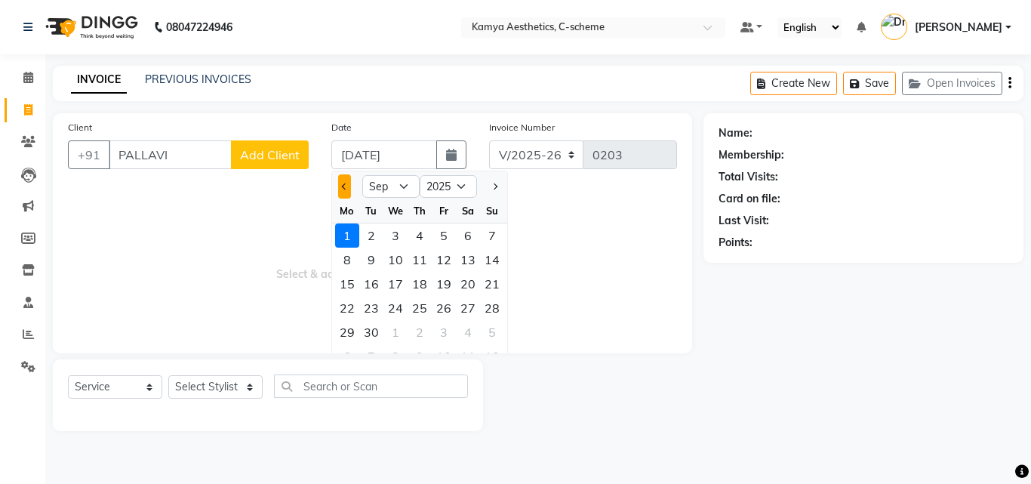
click at [342, 186] on span "Previous month" at bounding box center [345, 186] width 6 height 6
click at [491, 322] on div "31" at bounding box center [492, 332] width 24 height 24
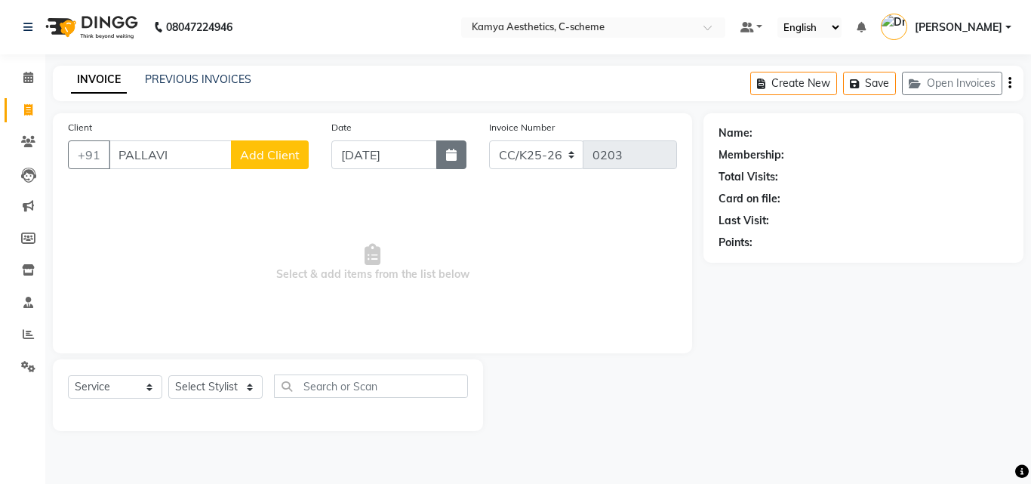
click at [442, 152] on button "button" at bounding box center [451, 154] width 30 height 29
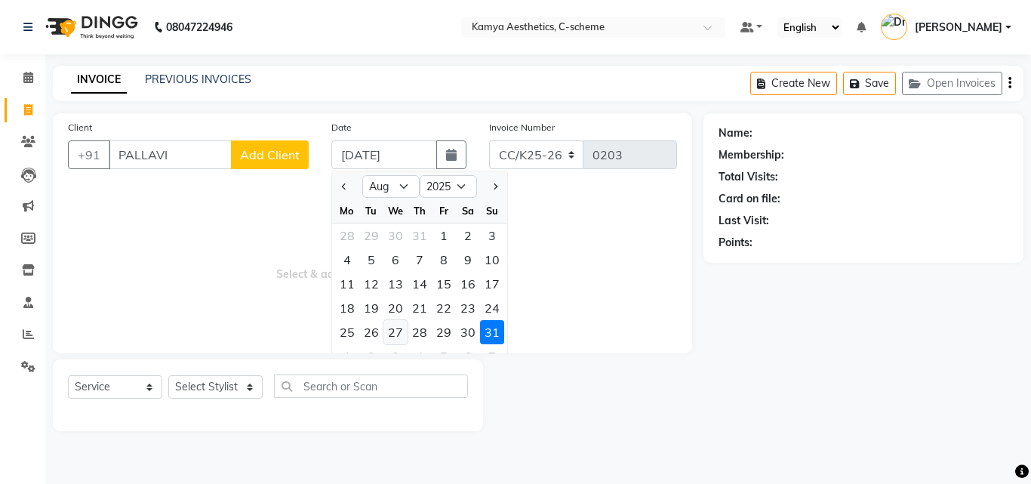
click at [401, 322] on div "27" at bounding box center [395, 332] width 24 height 24
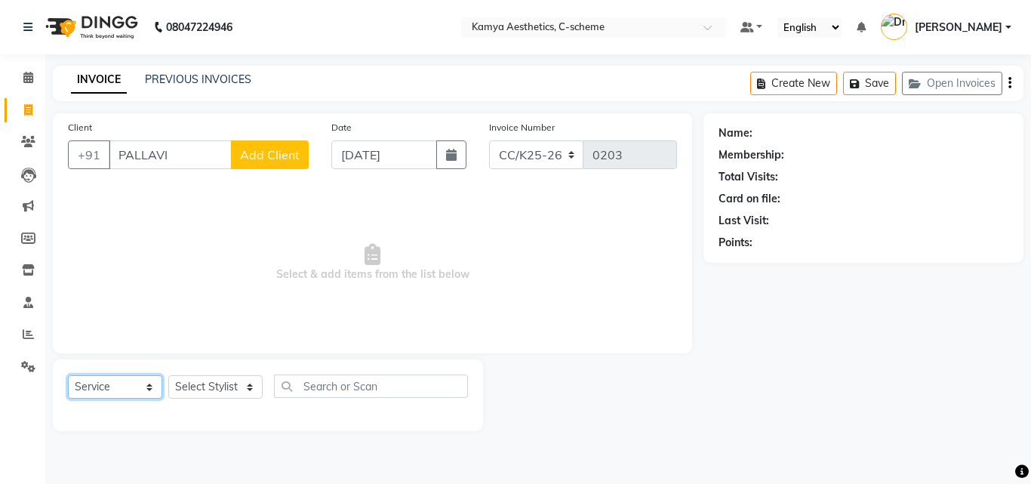
click at [128, 322] on select "Select Service Product Membership Package Voucher Prepaid Gift Card" at bounding box center [115, 386] width 94 height 23
click at [68, 322] on select "Select Service Product Membership Package Voucher Prepaid Gift Card" at bounding box center [115, 386] width 94 height 23
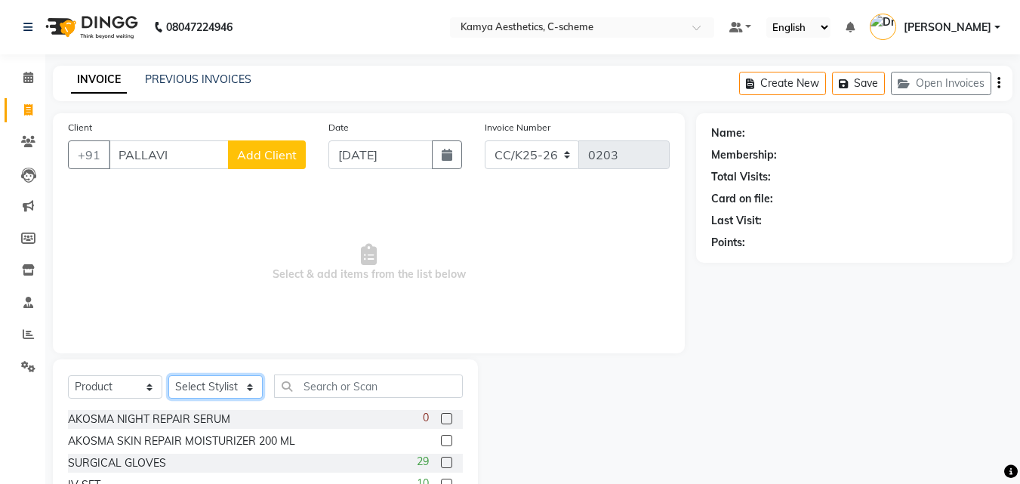
click at [212, 322] on select "Select Stylist [PERSON_NAME] Dr [PERSON_NAME] [PERSON_NAME] [PERSON_NAME] [PERS…" at bounding box center [215, 386] width 94 height 23
click at [168, 322] on select "Select Stylist [PERSON_NAME] Dr [PERSON_NAME] [PERSON_NAME] [PERSON_NAME] [PERS…" at bounding box center [215, 386] width 94 height 23
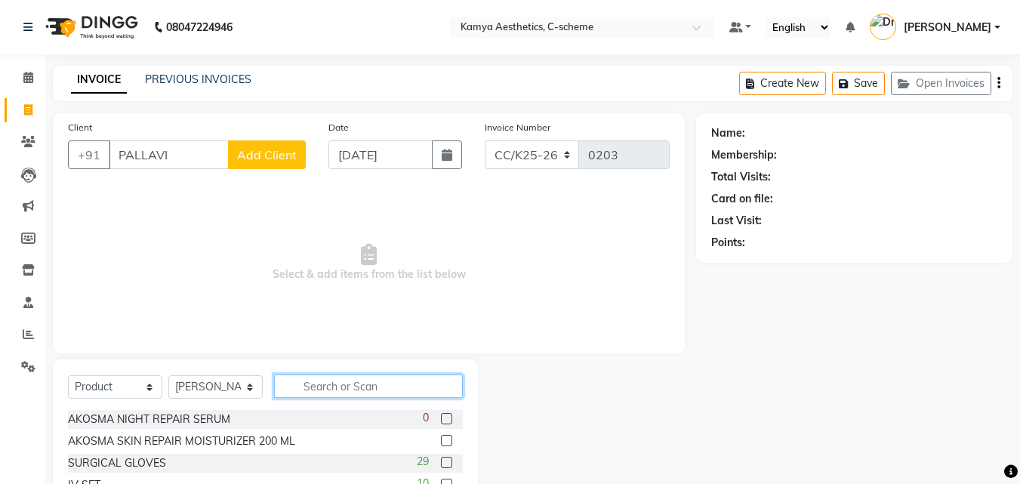
click at [325, 322] on input "text" at bounding box center [368, 385] width 189 height 23
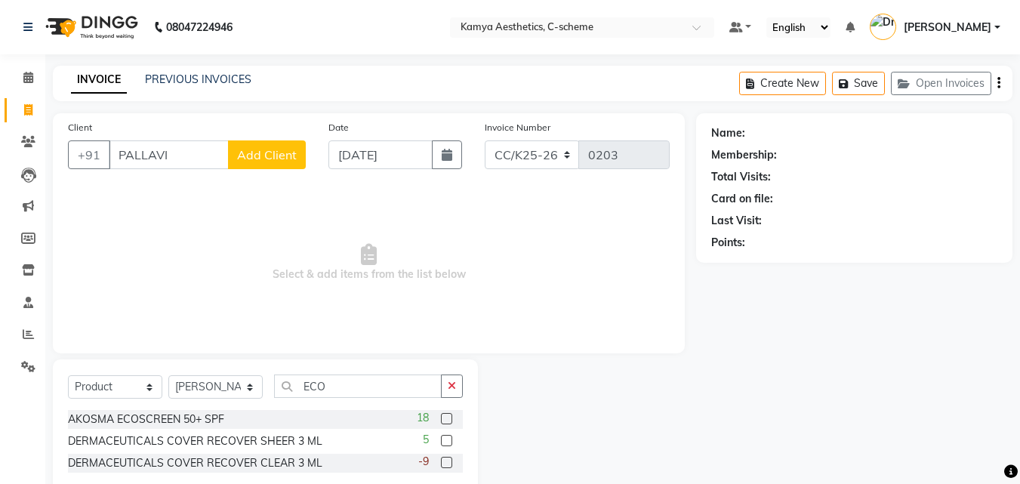
click at [447, 322] on label at bounding box center [446, 418] width 11 height 11
click at [447, 322] on input "checkbox" at bounding box center [446, 419] width 10 height 10
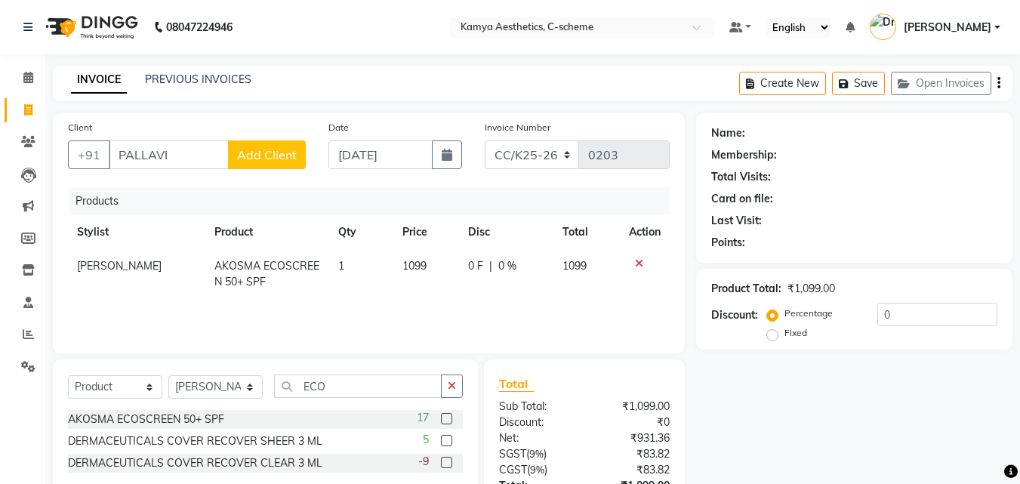
click at [340, 264] on td "1" at bounding box center [361, 274] width 64 height 50
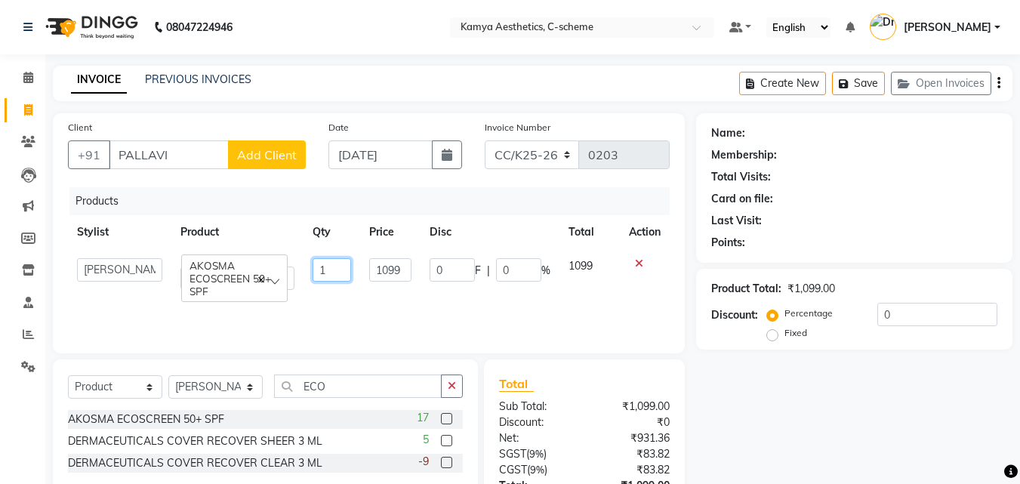
click at [328, 270] on input "1" at bounding box center [332, 269] width 38 height 23
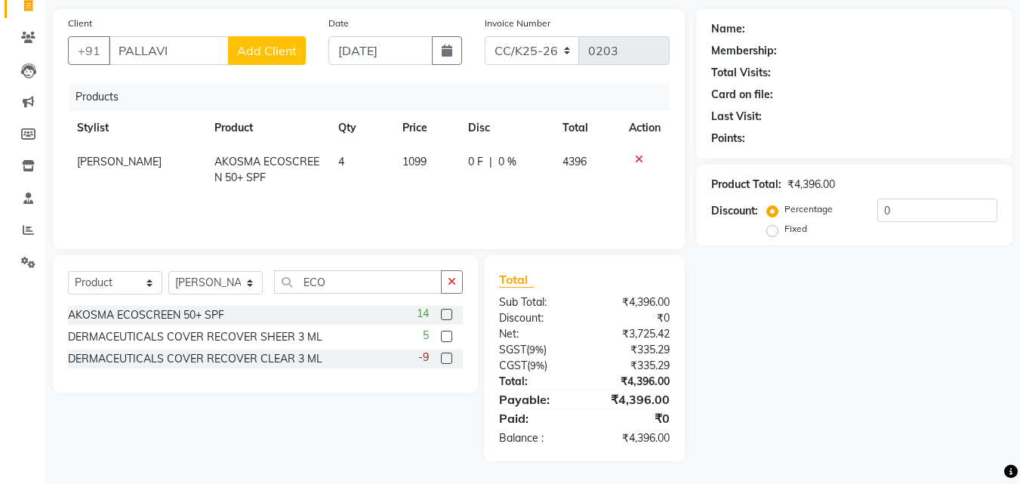
click at [600, 195] on div "Products Stylist Product Qty Price Disc Total Action [PERSON_NAME] AKOSMA ECOSC…" at bounding box center [369, 158] width 602 height 151
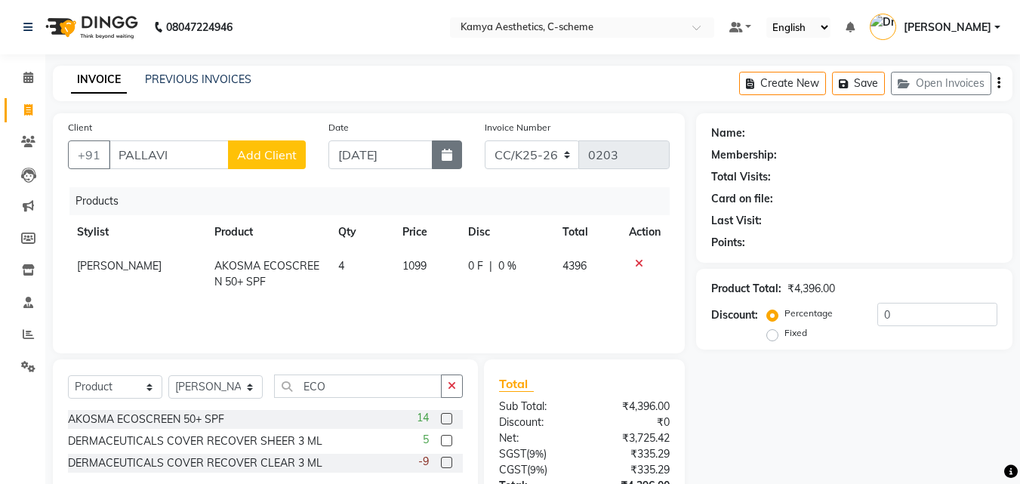
click at [445, 157] on icon "button" at bounding box center [447, 155] width 11 height 12
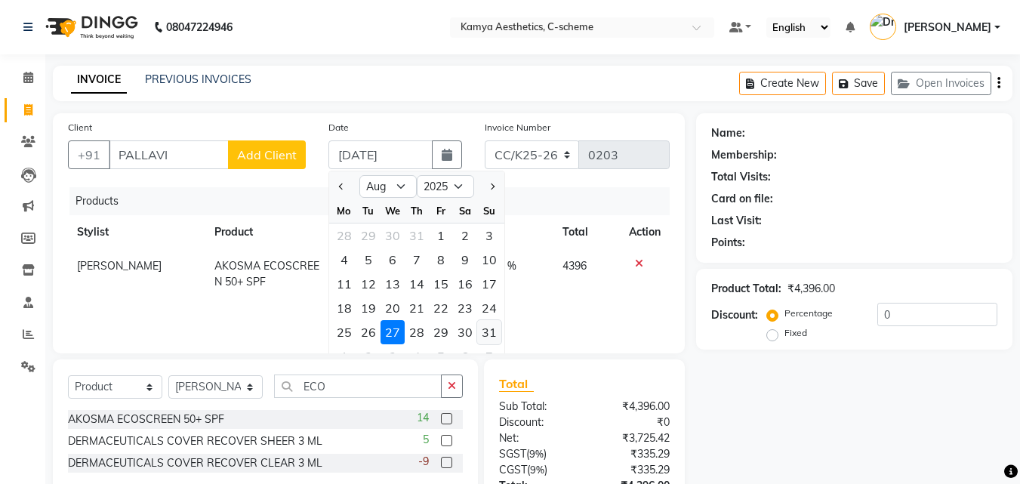
click at [487, 322] on div "31" at bounding box center [489, 332] width 24 height 24
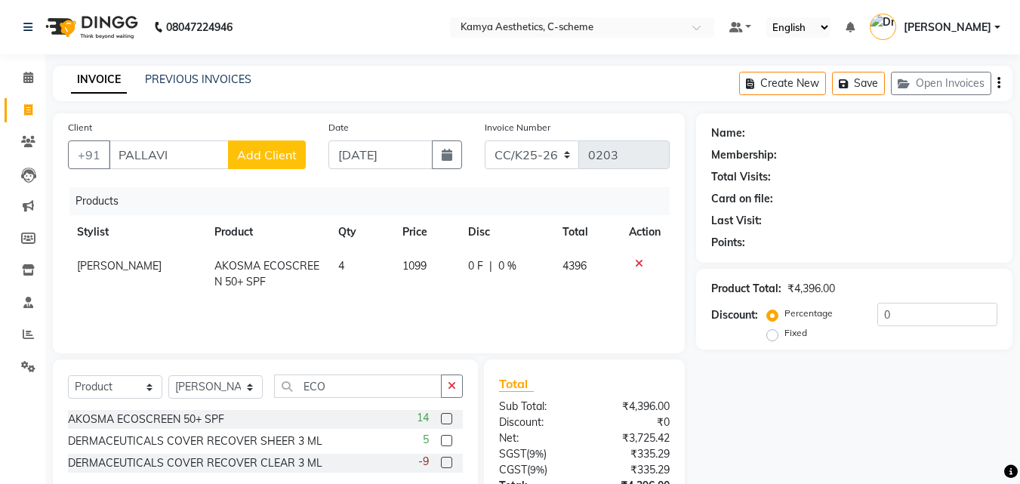
scroll to position [104, 0]
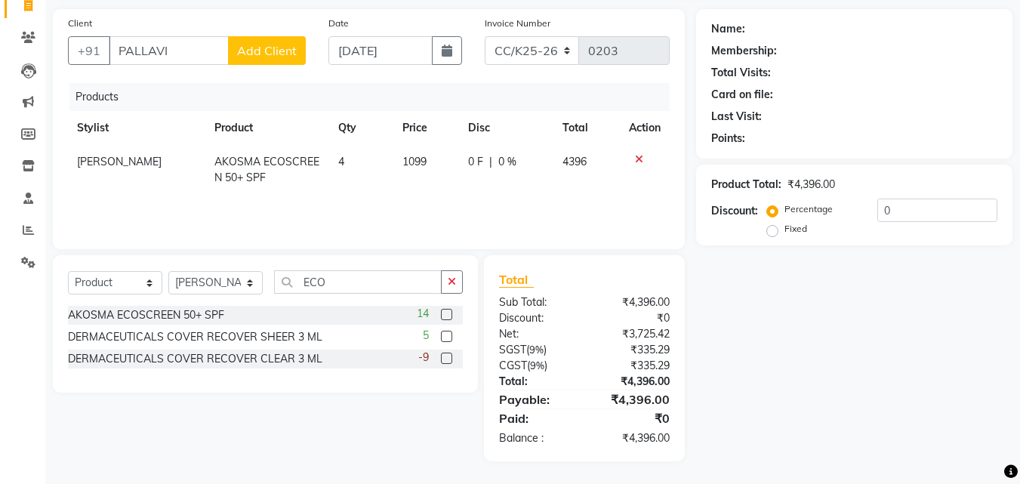
click at [559, 205] on div "Products Stylist Product Qty Price Disc Total Action [PERSON_NAME] AKOSMA ECOSC…" at bounding box center [369, 158] width 602 height 151
click at [445, 51] on icon "button" at bounding box center [447, 51] width 11 height 12
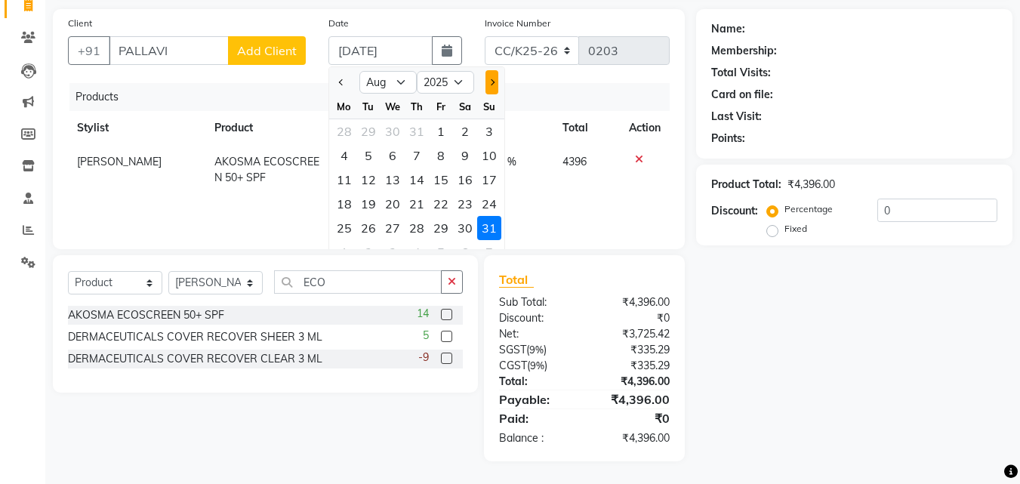
click at [488, 84] on button "Next month" at bounding box center [491, 82] width 13 height 24
click at [344, 127] on div "1" at bounding box center [344, 131] width 24 height 24
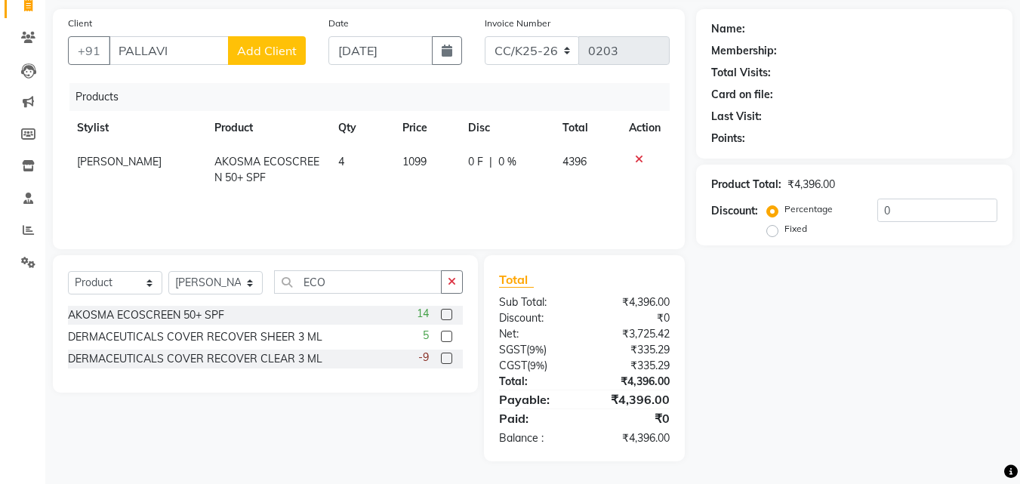
click at [544, 184] on td "0 F | 0 %" at bounding box center [506, 170] width 94 height 50
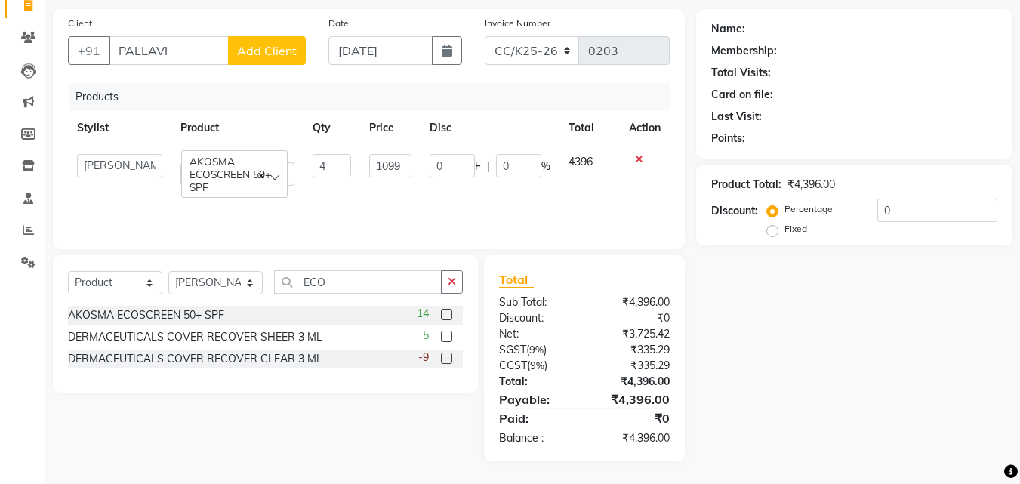
click at [687, 291] on div "Name: Membership: Total Visits: Card on file: Last Visit: Points: Product Total…" at bounding box center [860, 235] width 328 height 452
click at [442, 52] on icon "button" at bounding box center [447, 51] width 11 height 12
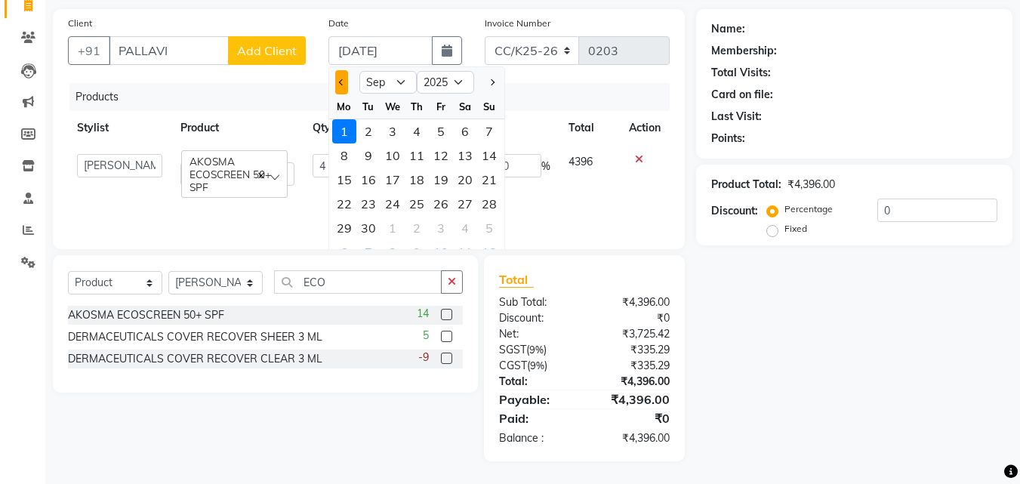
click at [344, 78] on button "Previous month" at bounding box center [341, 82] width 13 height 24
click at [412, 229] on div "28" at bounding box center [417, 228] width 24 height 24
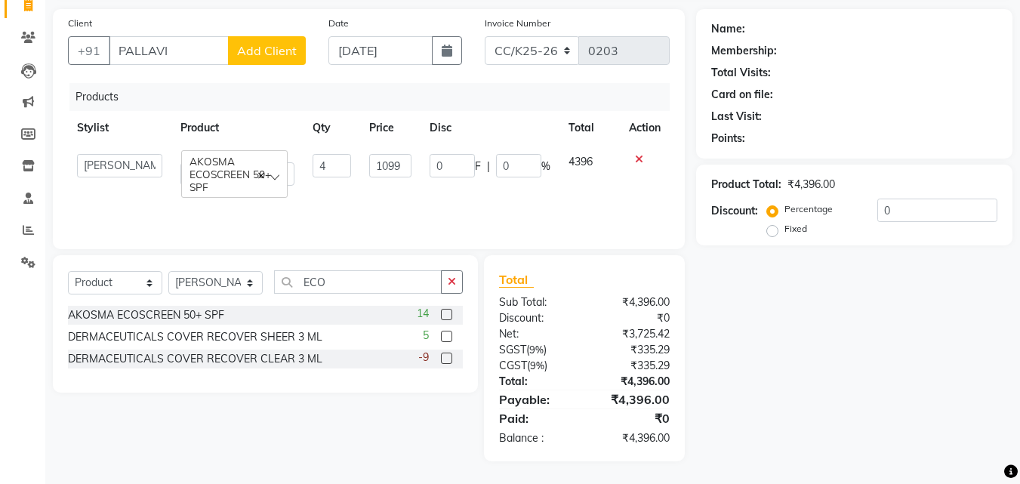
click at [687, 231] on label "Fixed" at bounding box center [795, 229] width 23 height 14
click at [687, 231] on input "Fixed" at bounding box center [775, 228] width 11 height 11
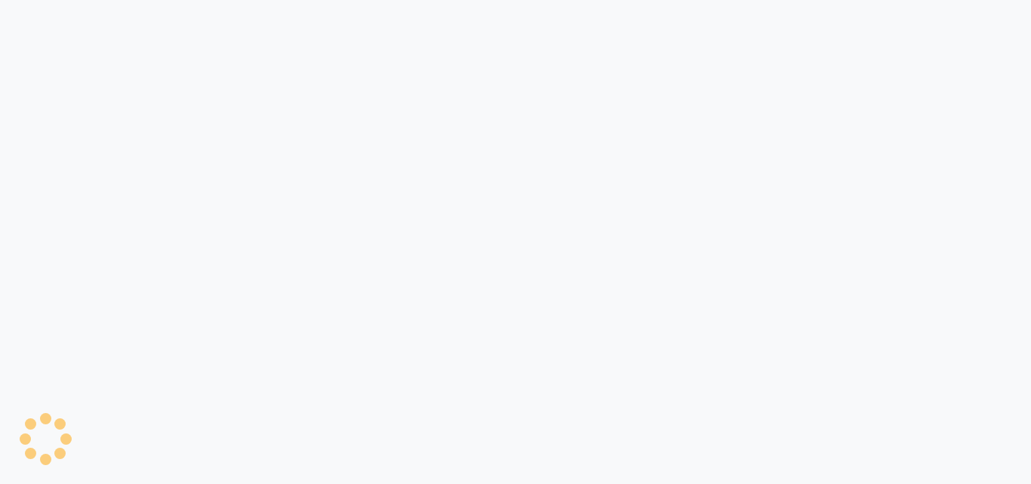
select select "5322"
select select "service"
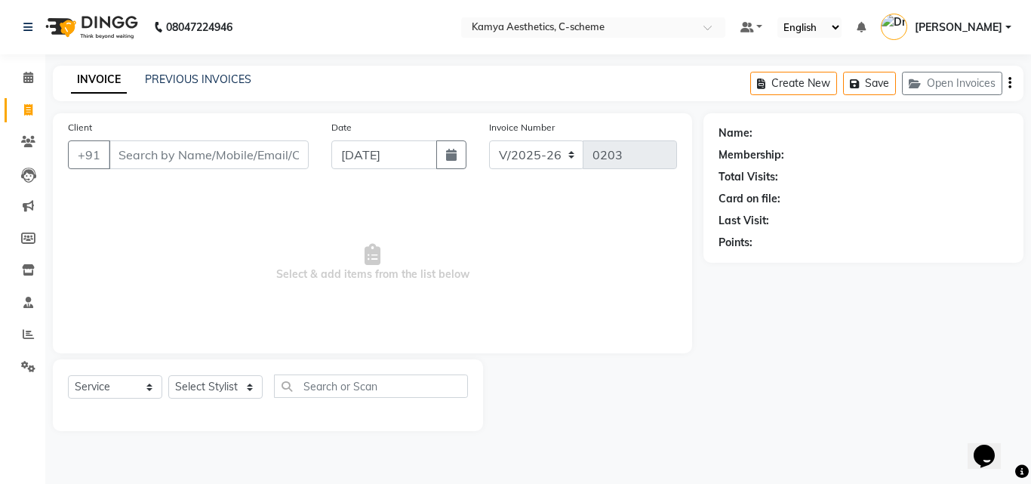
click at [180, 156] on input "Client" at bounding box center [209, 154] width 200 height 29
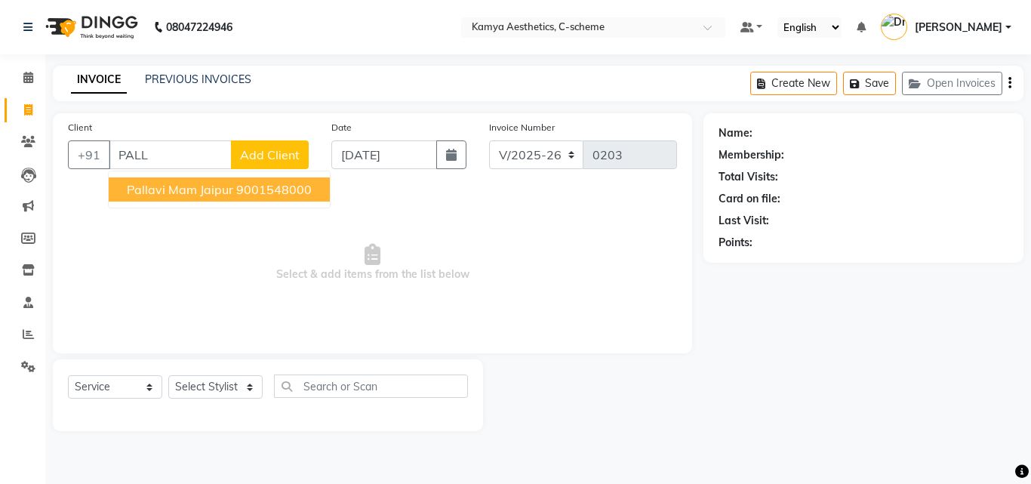
click at [211, 192] on span "Pallavi Mam Jaipur" at bounding box center [180, 189] width 106 height 15
type input "9001548000"
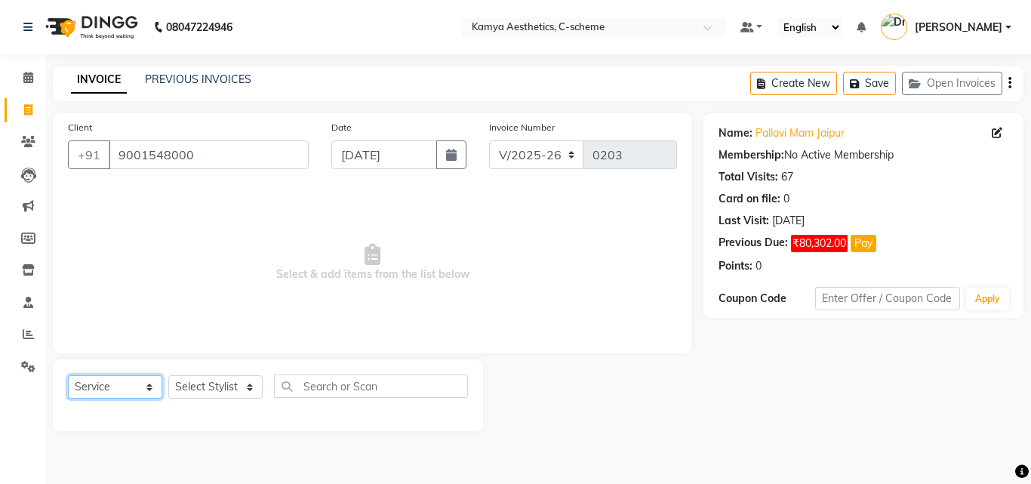
click at [111, 389] on select "Select Service Product Membership Package Voucher Prepaid Gift Card" at bounding box center [115, 386] width 94 height 23
select select "product"
click at [68, 375] on select "Select Service Product Membership Package Voucher Prepaid Gift Card" at bounding box center [115, 386] width 94 height 23
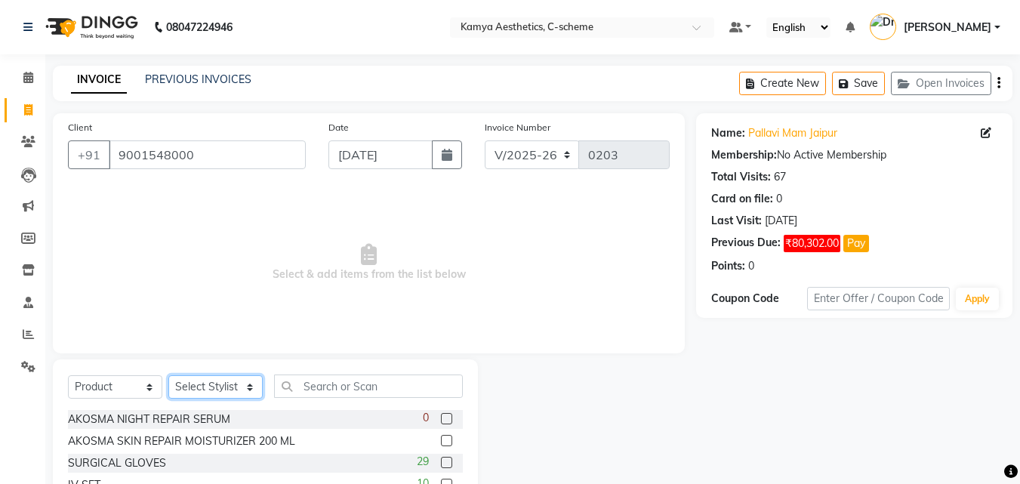
click at [225, 391] on select "Select Stylist [PERSON_NAME] Dr [PERSON_NAME] [PERSON_NAME] [PERSON_NAME] [PERS…" at bounding box center [215, 386] width 94 height 23
select select "42841"
click at [168, 375] on select "Select Stylist [PERSON_NAME] Dr [PERSON_NAME] [PERSON_NAME] [PERSON_NAME] [PERS…" at bounding box center [215, 386] width 94 height 23
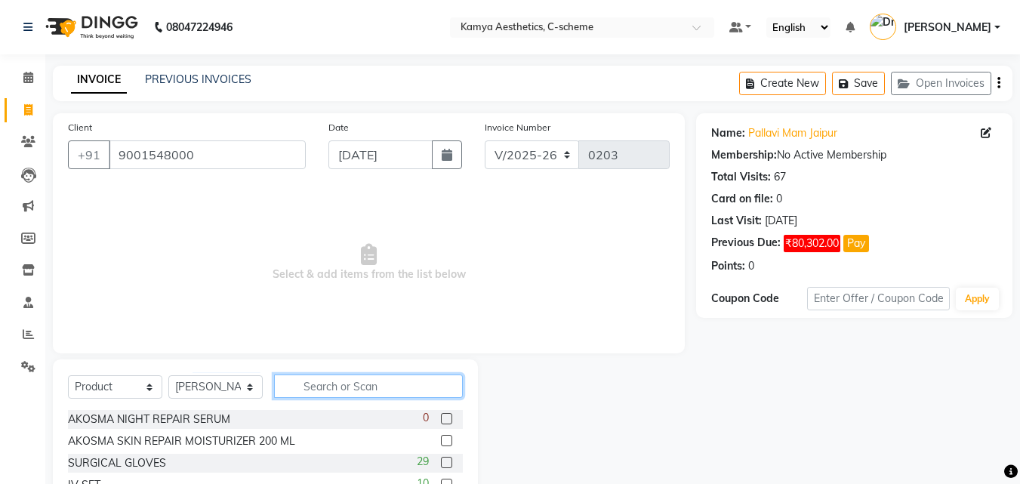
click at [343, 383] on input "text" at bounding box center [368, 385] width 189 height 23
type input "ECO"
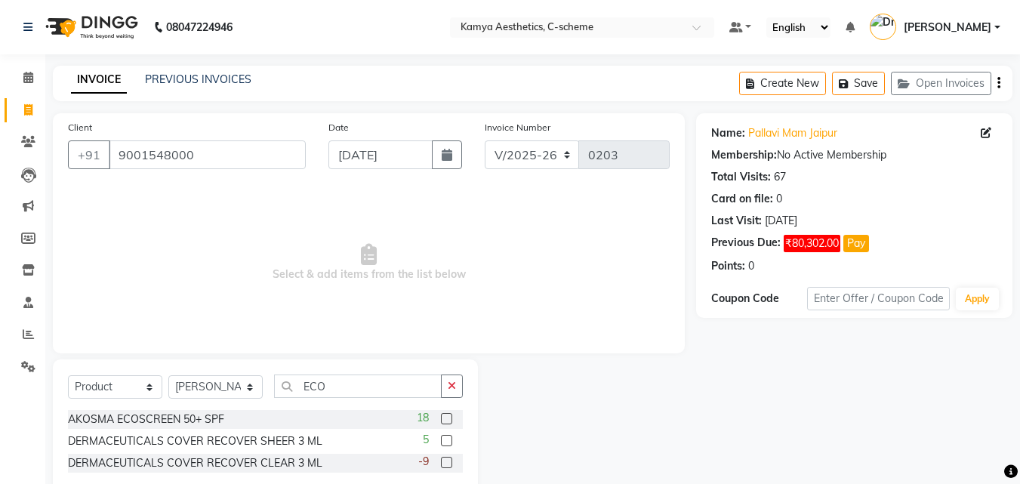
click at [445, 417] on label at bounding box center [446, 418] width 11 height 11
click at [445, 417] on input "checkbox" at bounding box center [446, 419] width 10 height 10
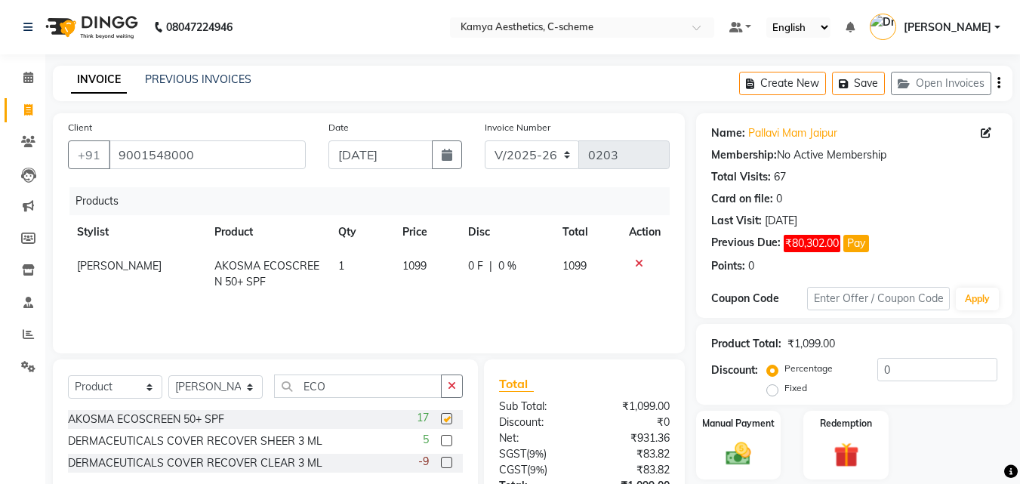
checkbox input "false"
click at [448, 156] on icon "button" at bounding box center [447, 155] width 11 height 12
select select "9"
select select "2025"
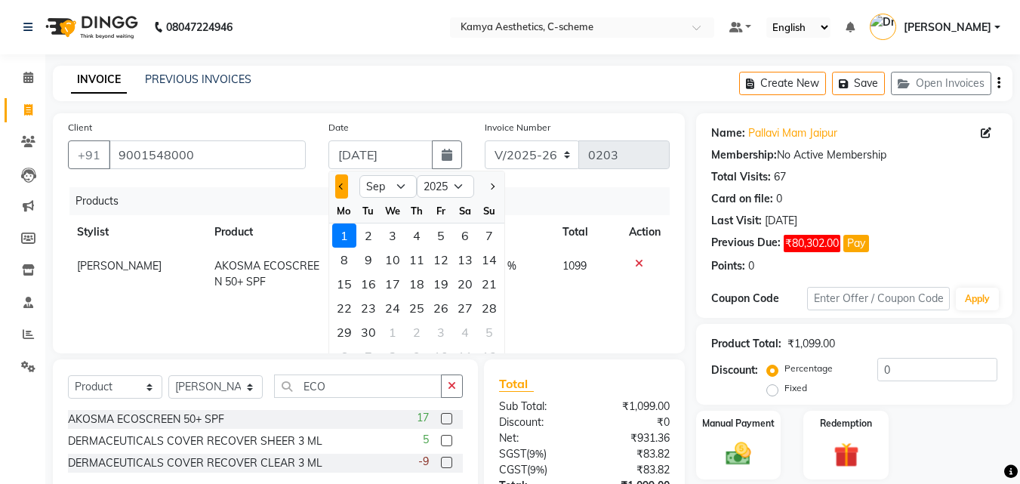
click at [342, 185] on span "Previous month" at bounding box center [341, 186] width 6 height 6
select select "8"
click at [422, 326] on div "28" at bounding box center [417, 332] width 24 height 24
type input "[DATE]"
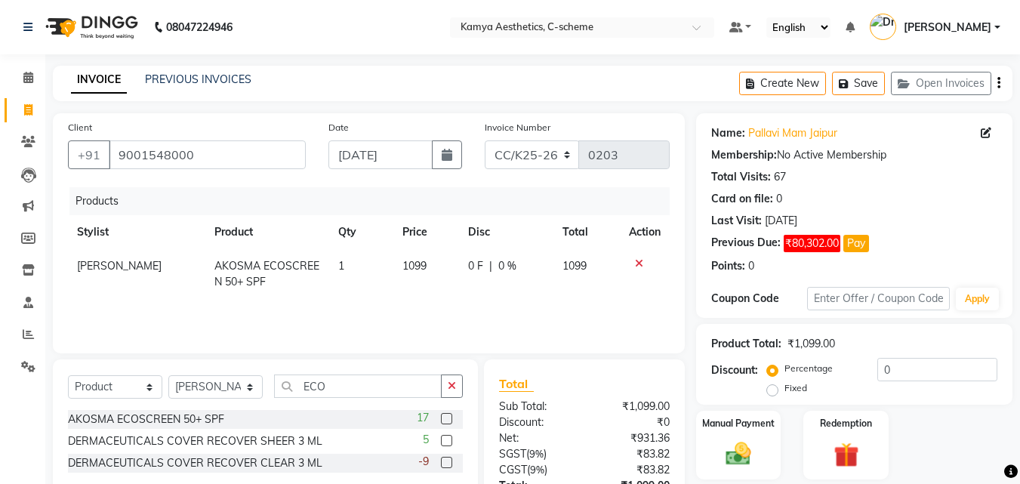
click at [338, 263] on span "1" at bounding box center [341, 266] width 6 height 14
select select "42841"
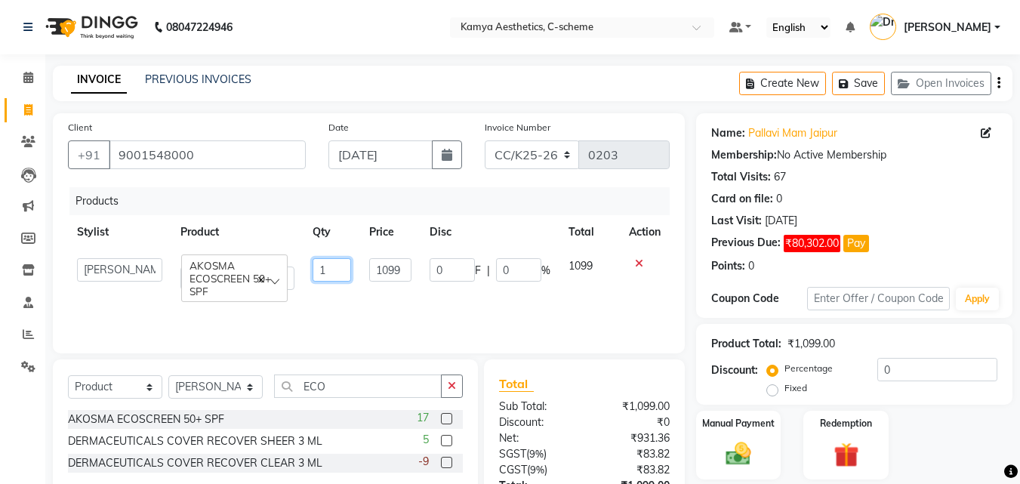
click at [337, 263] on input "1" at bounding box center [332, 269] width 38 height 23
type input "4"
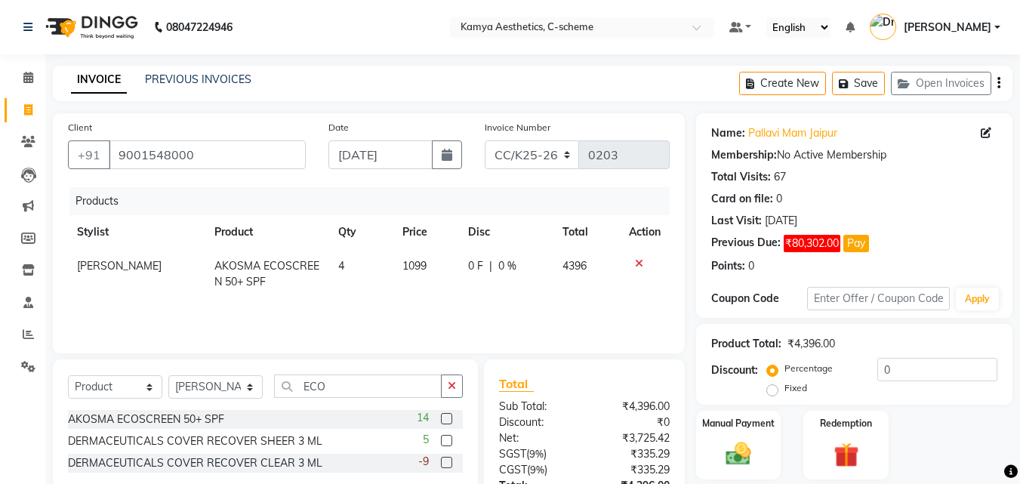
click at [513, 310] on div "Products Stylist Product Qty Price Disc Total Action [PERSON_NAME] AKOSMA ECOSC…" at bounding box center [369, 262] width 602 height 151
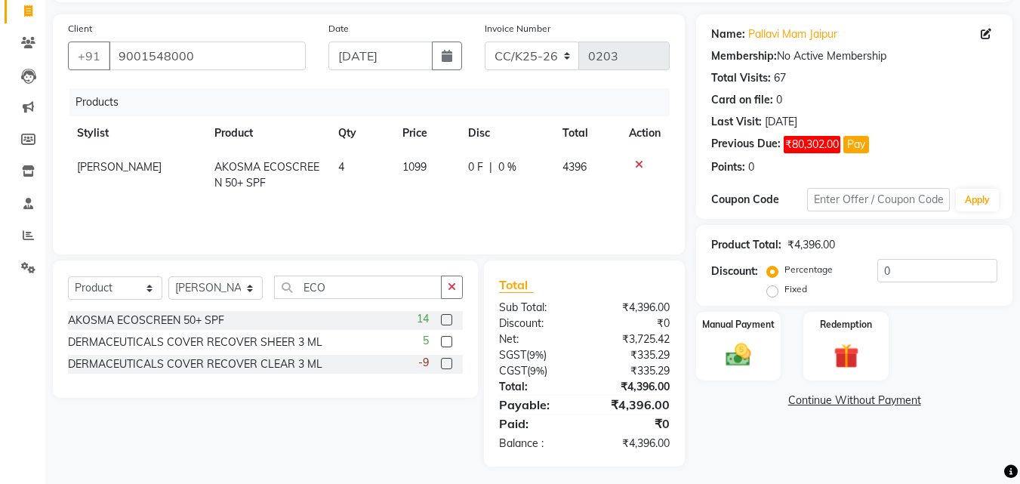
scroll to position [104, 0]
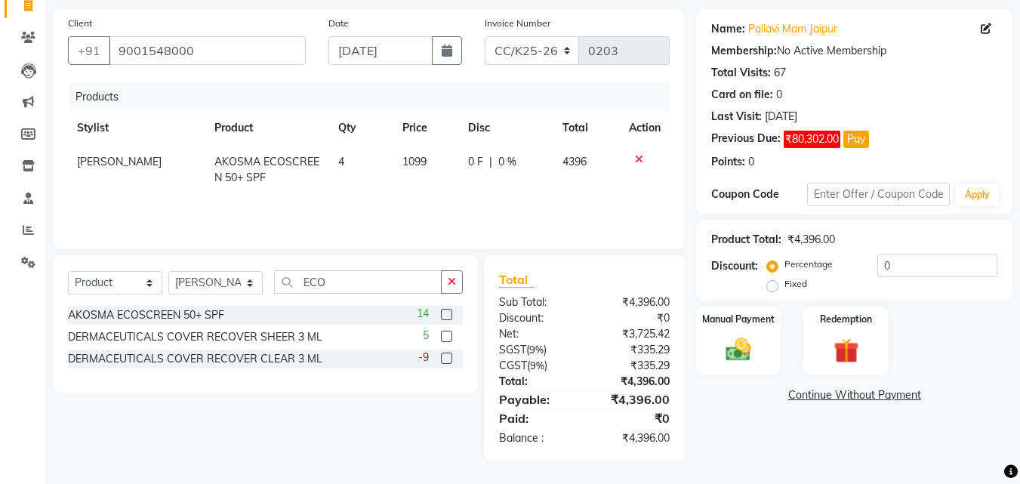
click at [857, 396] on link "Continue Without Payment" at bounding box center [854, 395] width 310 height 16
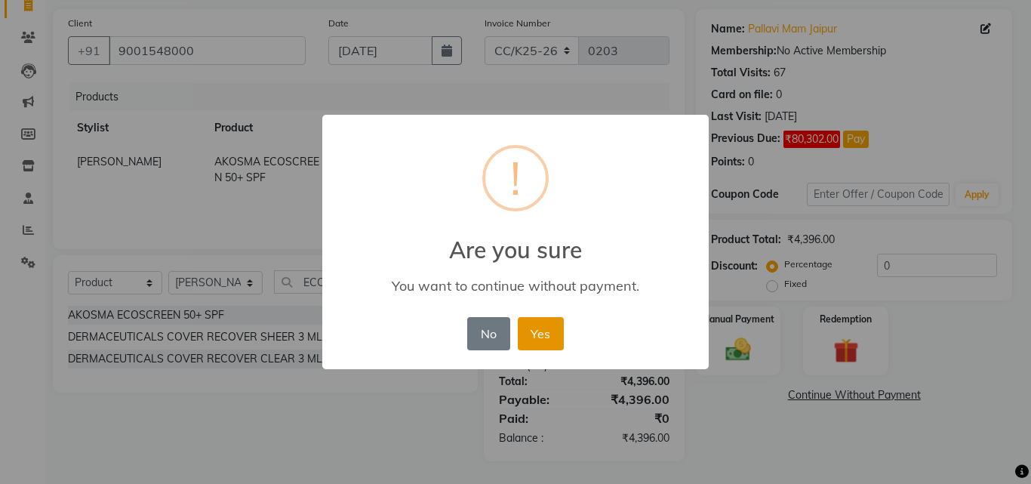
click at [539, 338] on button "Yes" at bounding box center [541, 333] width 46 height 33
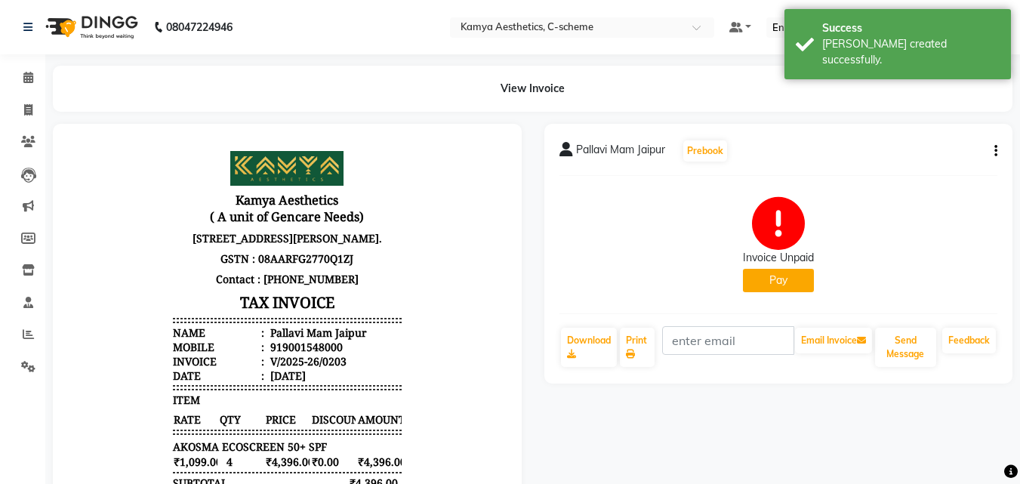
select select "service"
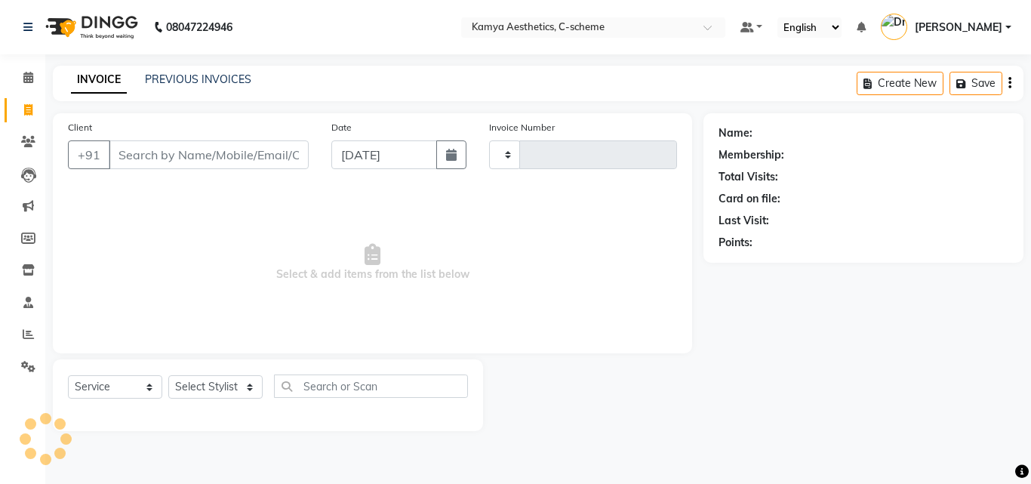
type input "0204"
select select "5322"
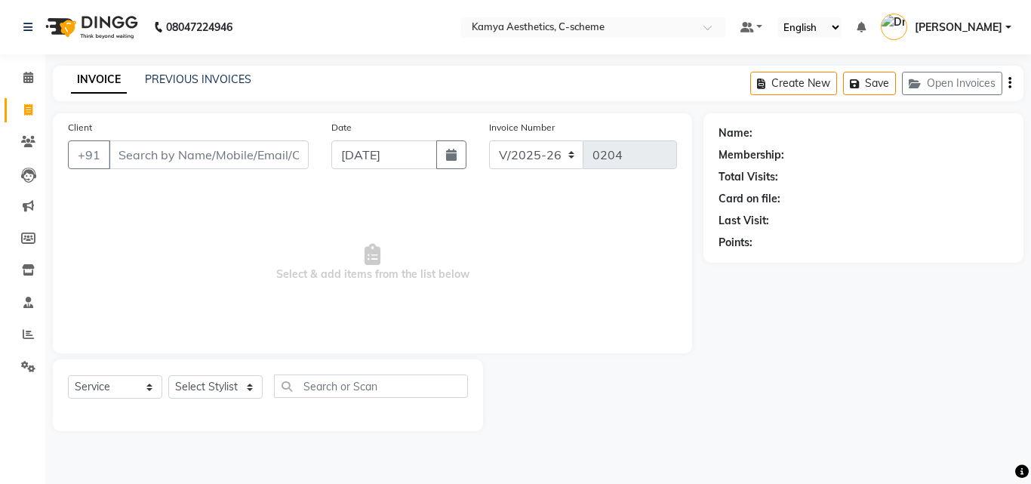
click at [174, 152] on input "Client" at bounding box center [209, 154] width 200 height 29
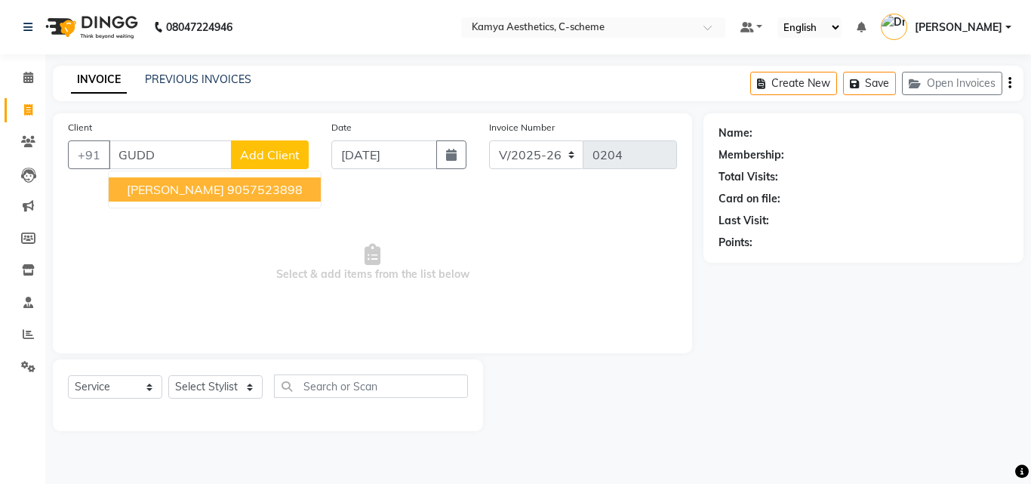
click at [205, 193] on span "GUDDI YADAV" at bounding box center [175, 189] width 97 height 15
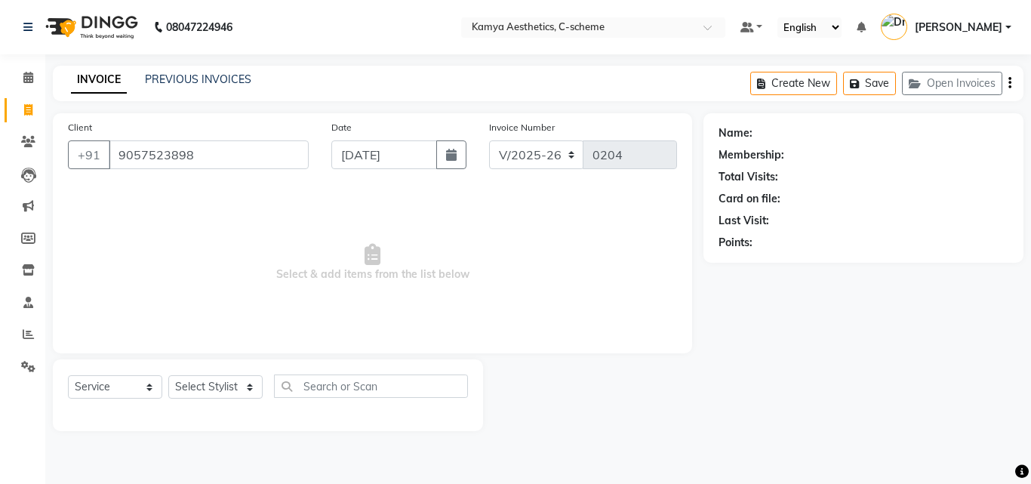
type input "9057523898"
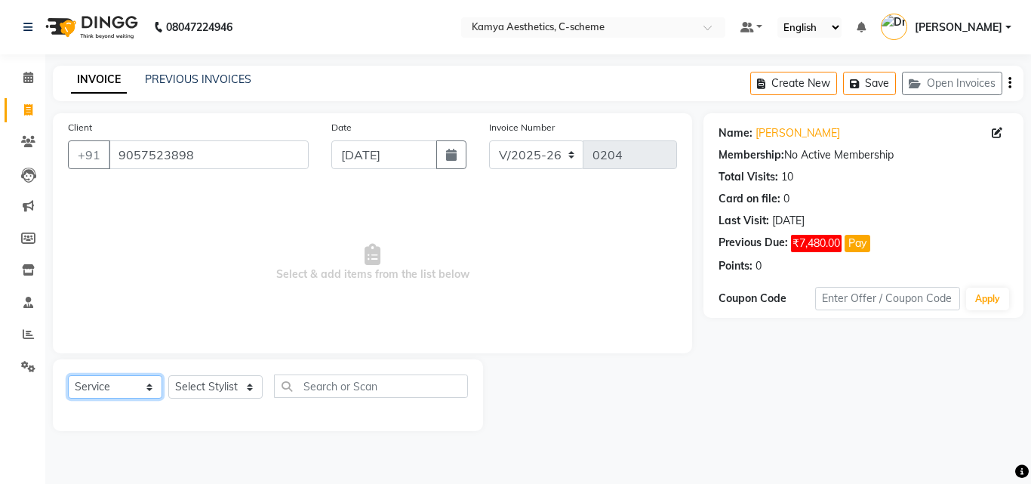
click at [132, 384] on select "Select Service Product Membership Package Voucher Prepaid Gift Card" at bounding box center [115, 386] width 94 height 23
click at [208, 384] on select "Select Stylist [PERSON_NAME] Dr [PERSON_NAME] [PERSON_NAME] [PERSON_NAME] [PERS…" at bounding box center [215, 386] width 94 height 23
select select "42841"
click at [168, 375] on select "Select Stylist [PERSON_NAME] Dr [PERSON_NAME] [PERSON_NAME] [PERSON_NAME] [PERS…" at bounding box center [215, 386] width 94 height 23
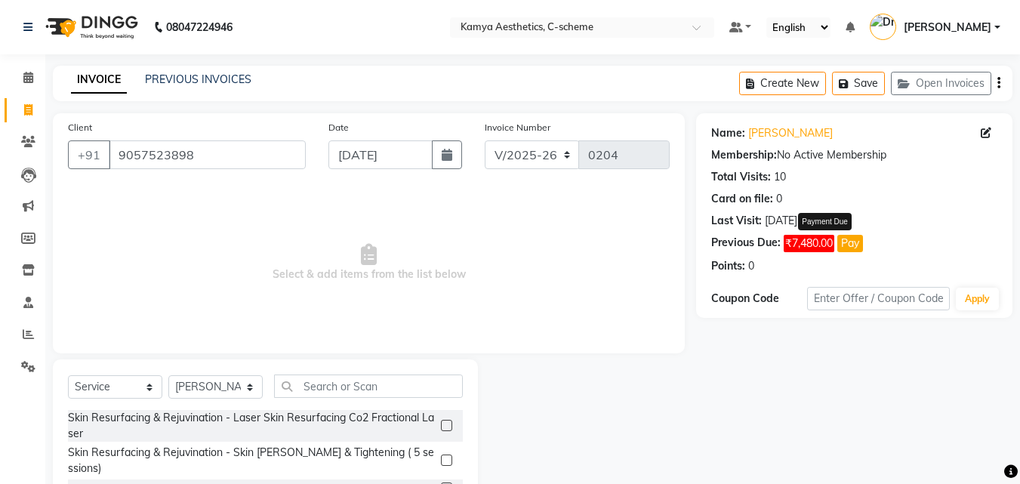
click at [818, 243] on span "₹7,480.00" at bounding box center [809, 243] width 51 height 17
click at [223, 161] on input "9057523898" at bounding box center [207, 154] width 197 height 29
click at [26, 80] on icon at bounding box center [28, 77] width 10 height 11
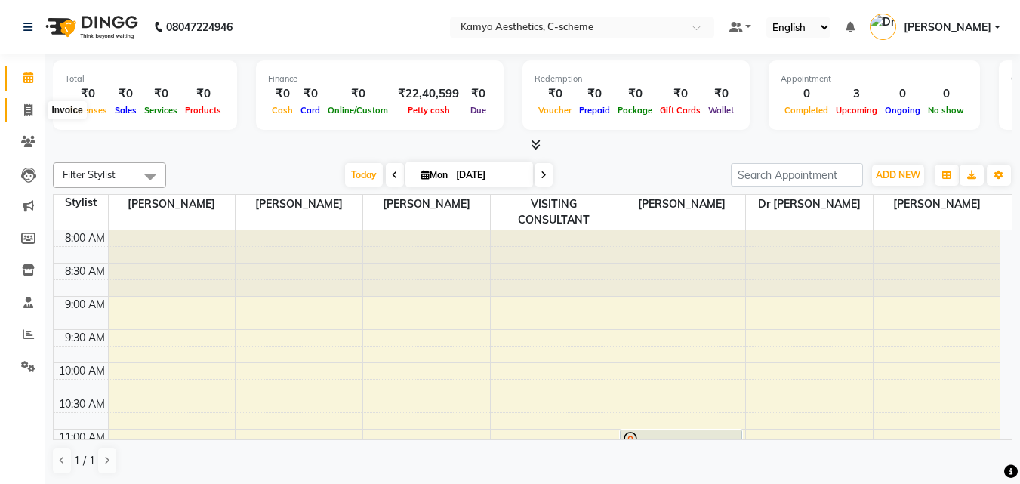
click at [25, 109] on icon at bounding box center [28, 109] width 8 height 11
select select "5322"
select select "service"
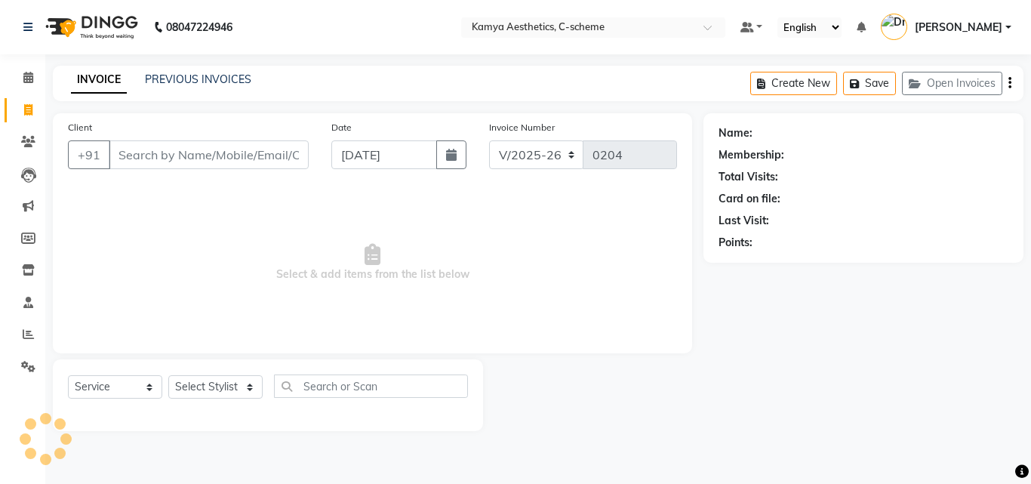
click at [268, 147] on input "Client" at bounding box center [209, 154] width 200 height 29
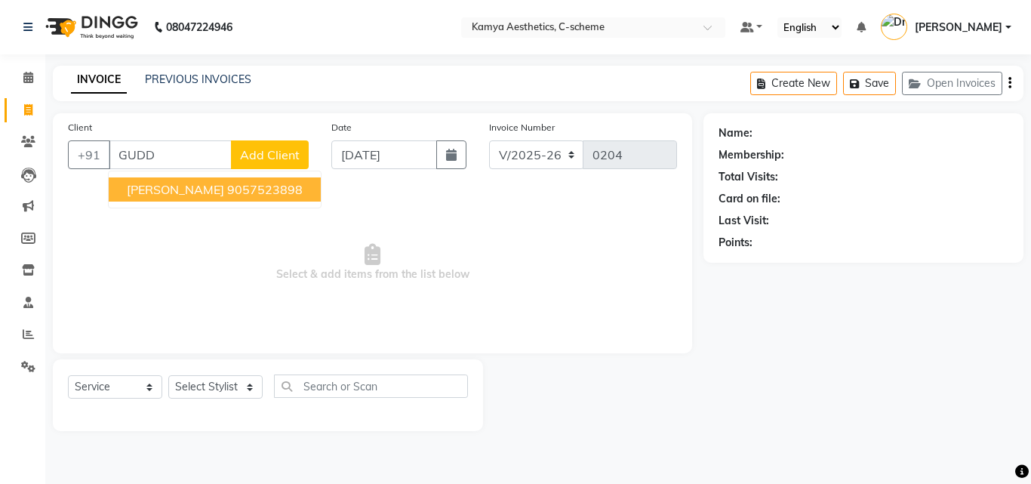
click at [192, 192] on span "GUDDI YADAV" at bounding box center [175, 189] width 97 height 15
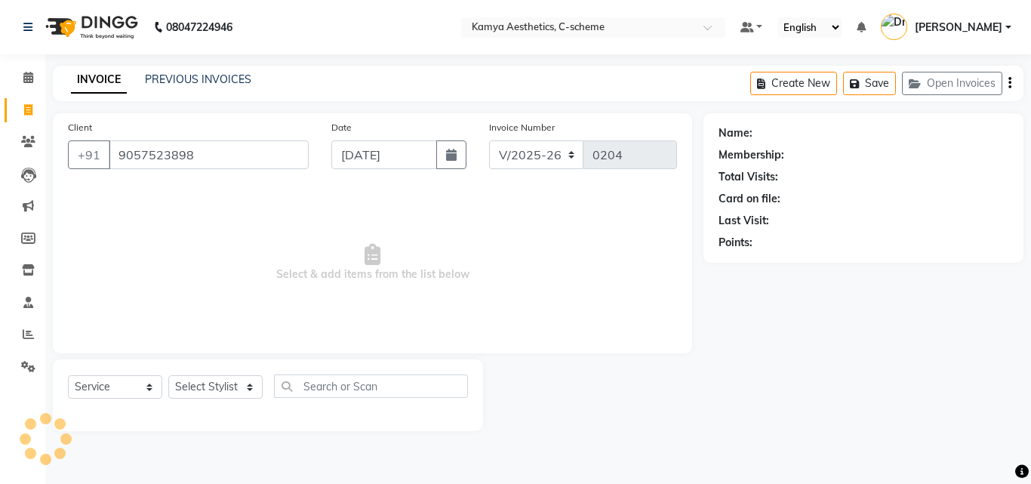
type input "9057523898"
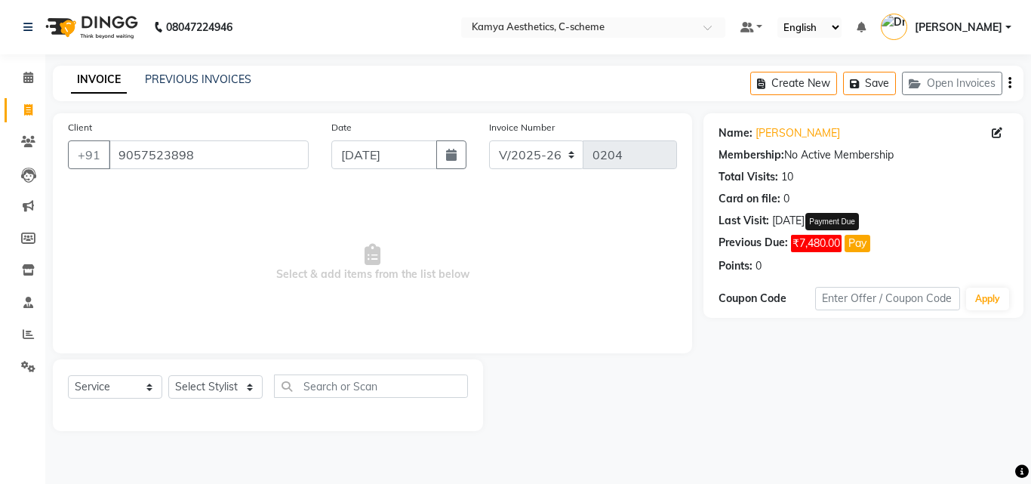
click at [831, 242] on span "₹7,480.00" at bounding box center [816, 243] width 51 height 17
click at [869, 242] on button "Pay" at bounding box center [858, 243] width 26 height 17
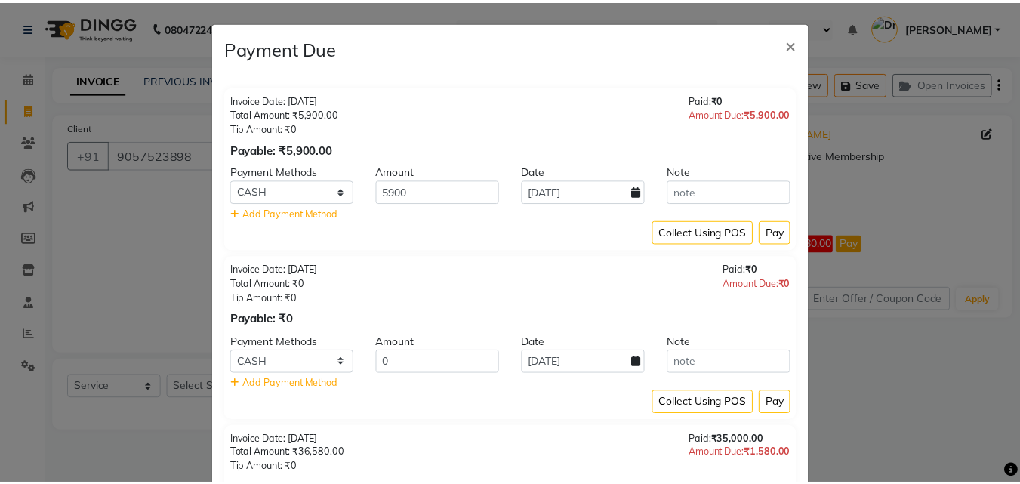
scroll to position [200, 0]
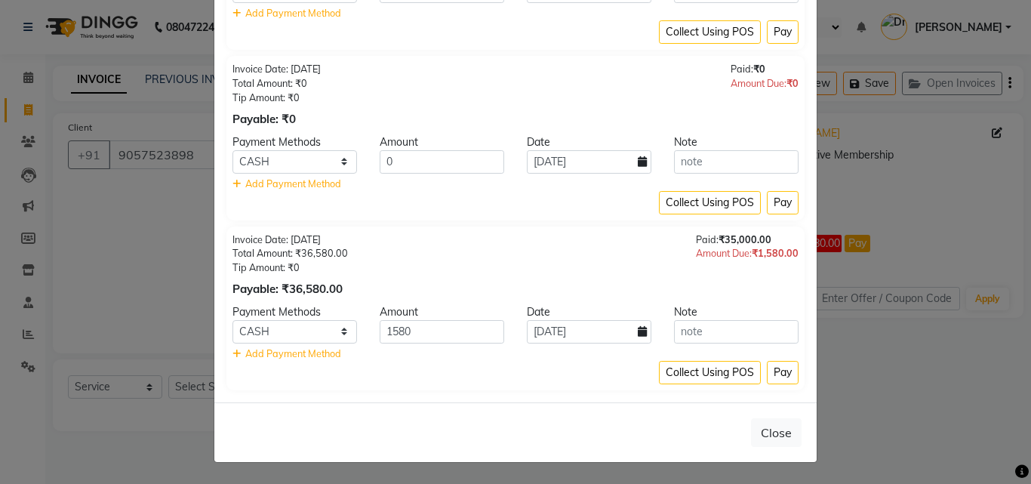
click at [638, 334] on icon at bounding box center [642, 331] width 9 height 11
select select "9"
select select "2025"
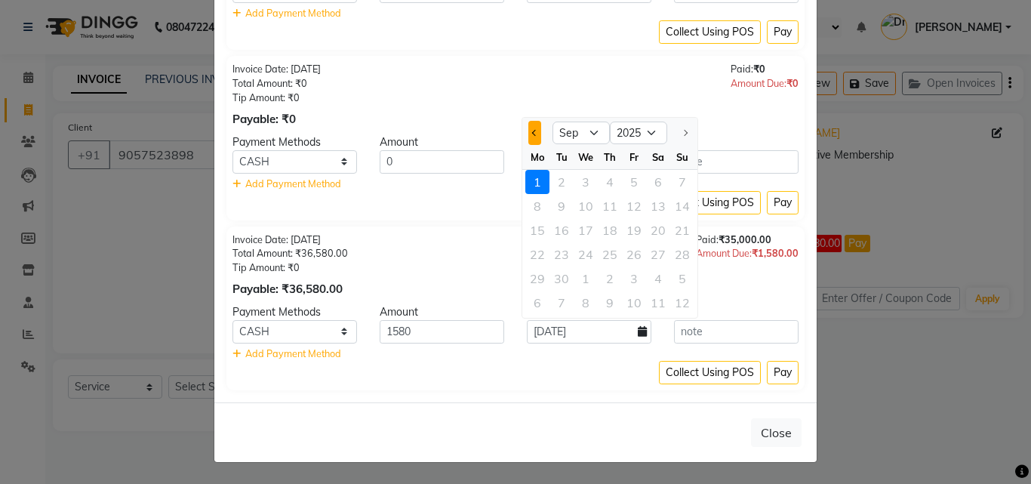
click at [534, 131] on span "Previous month" at bounding box center [535, 133] width 6 height 6
select select "8"
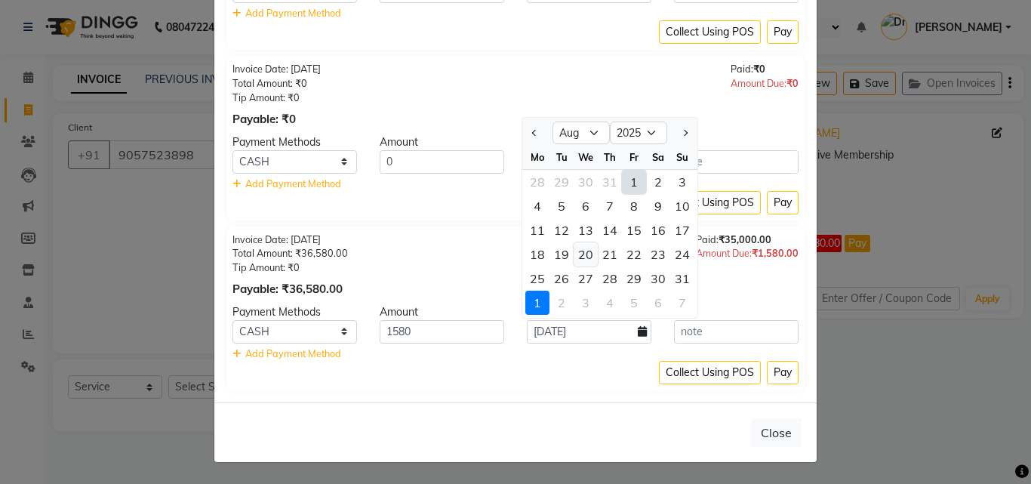
click at [583, 260] on div "20" at bounding box center [586, 254] width 24 height 24
type input "20-08-2025"
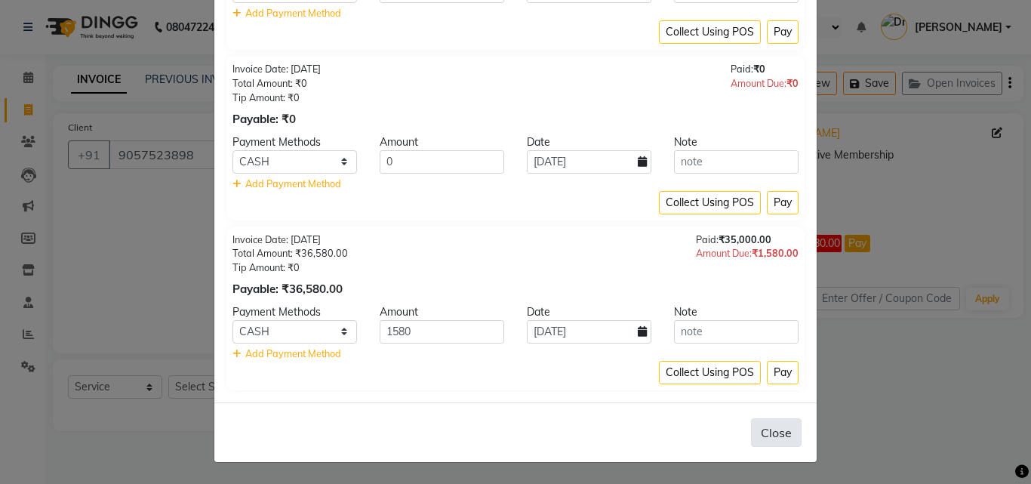
click at [776, 436] on button "Close" at bounding box center [776, 432] width 51 height 29
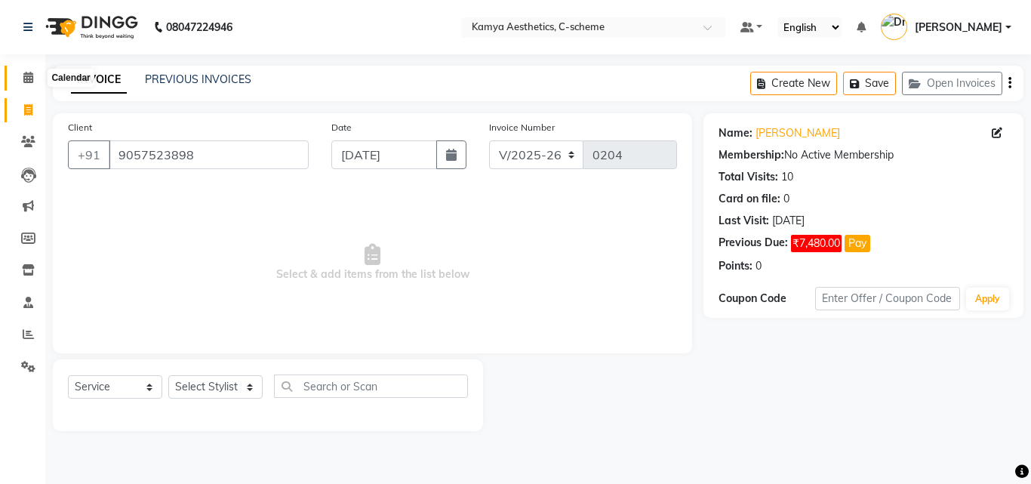
click at [26, 75] on icon at bounding box center [28, 77] width 10 height 11
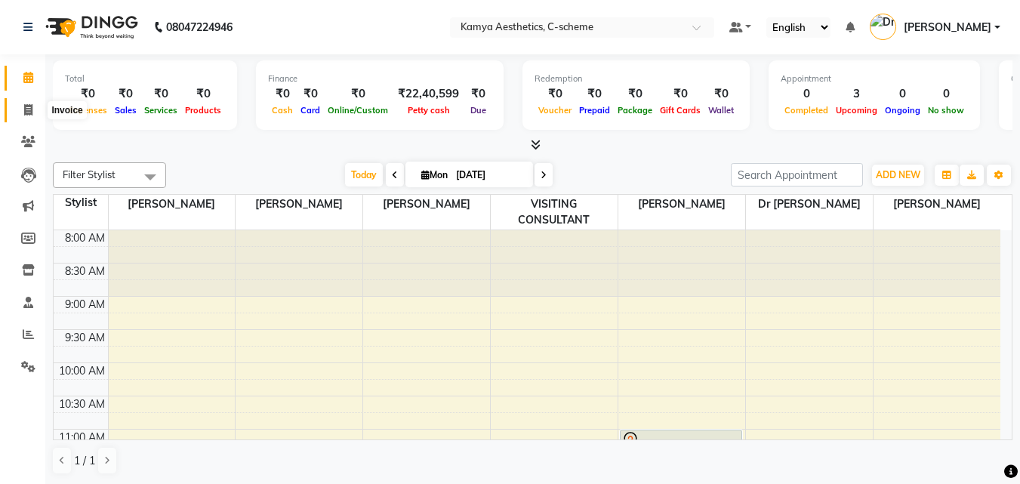
click at [27, 111] on icon at bounding box center [28, 109] width 8 height 11
select select "service"
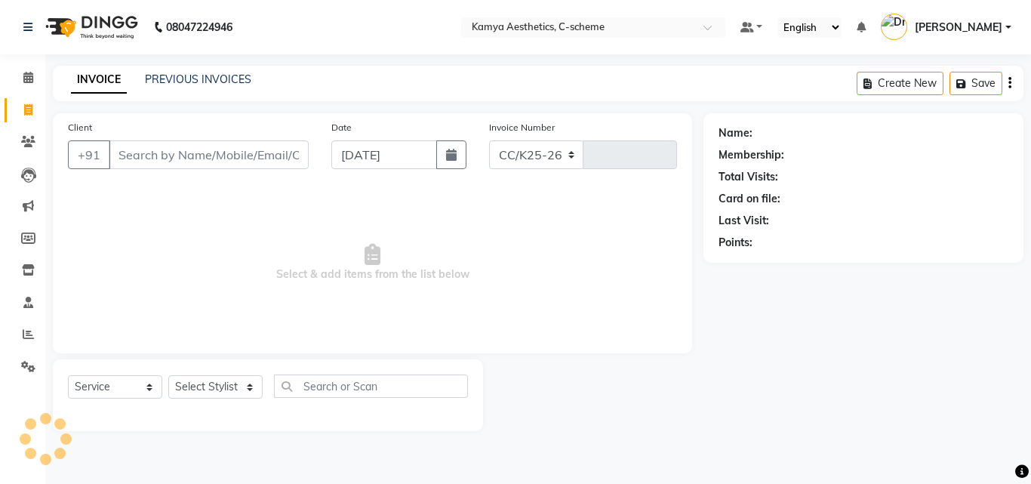
select select "5322"
type input "0204"
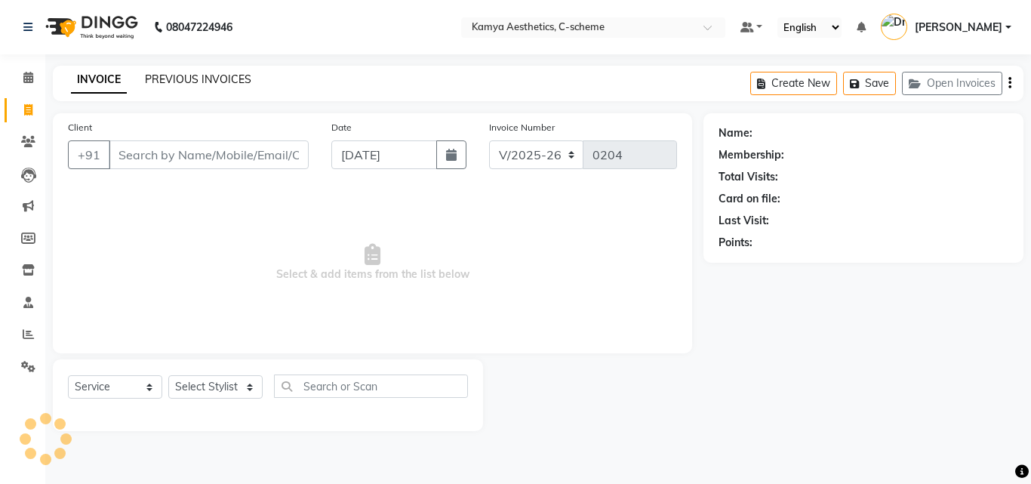
click at [206, 75] on link "PREVIOUS INVOICES" at bounding box center [198, 79] width 106 height 14
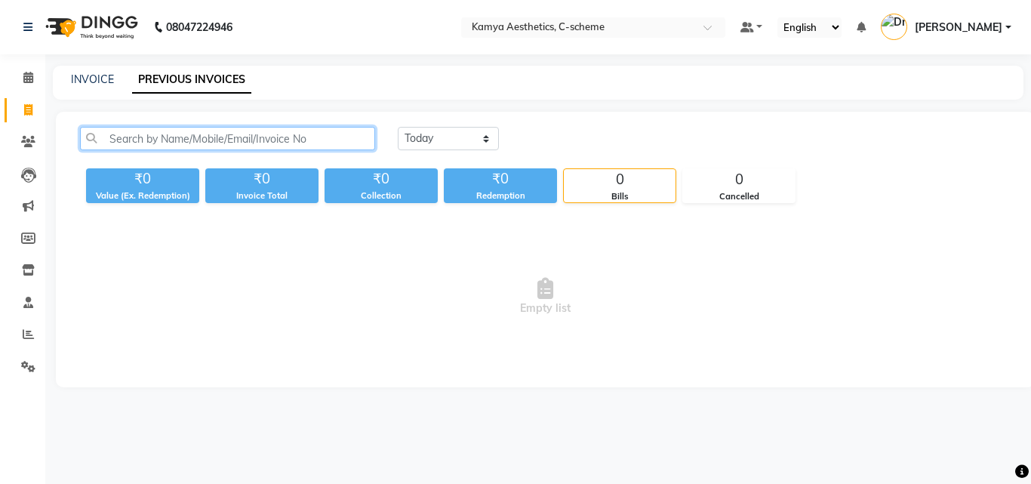
click at [182, 138] on input "text" at bounding box center [227, 138] width 295 height 23
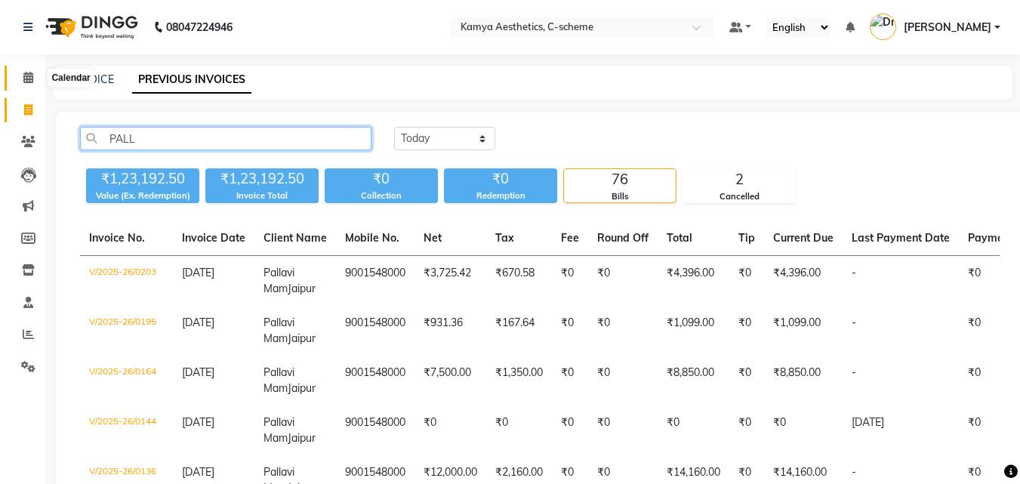
type input "PALL"
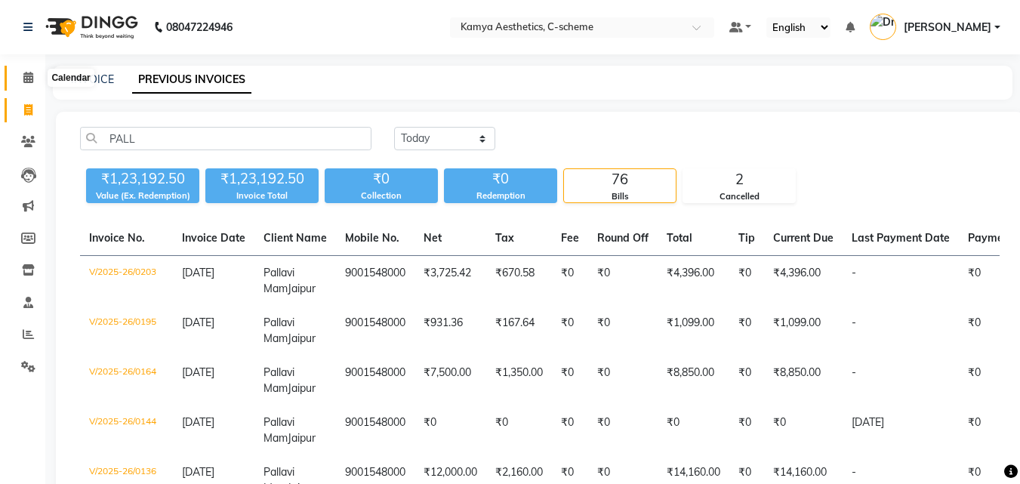
click at [25, 80] on icon at bounding box center [28, 77] width 10 height 11
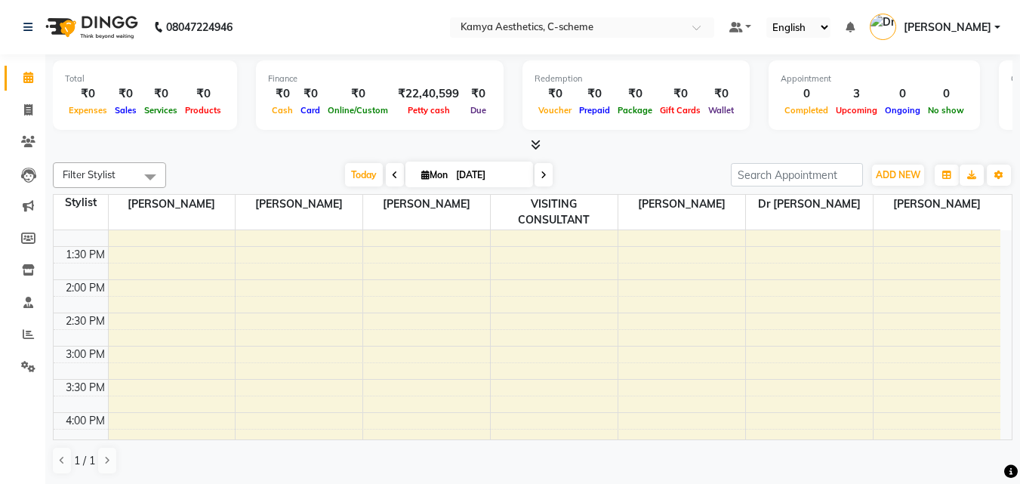
scroll to position [377, 0]
click at [363, 171] on span "Today" at bounding box center [364, 174] width 38 height 23
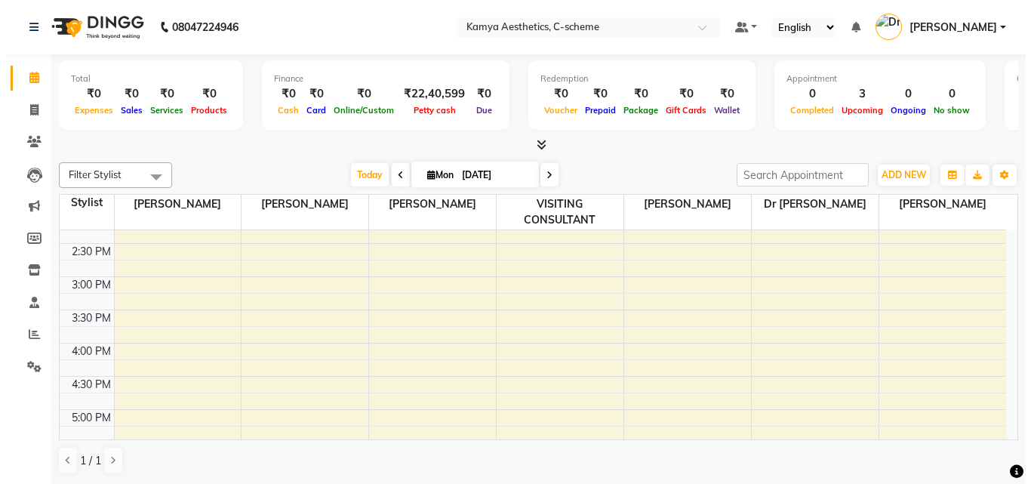
scroll to position [453, 0]
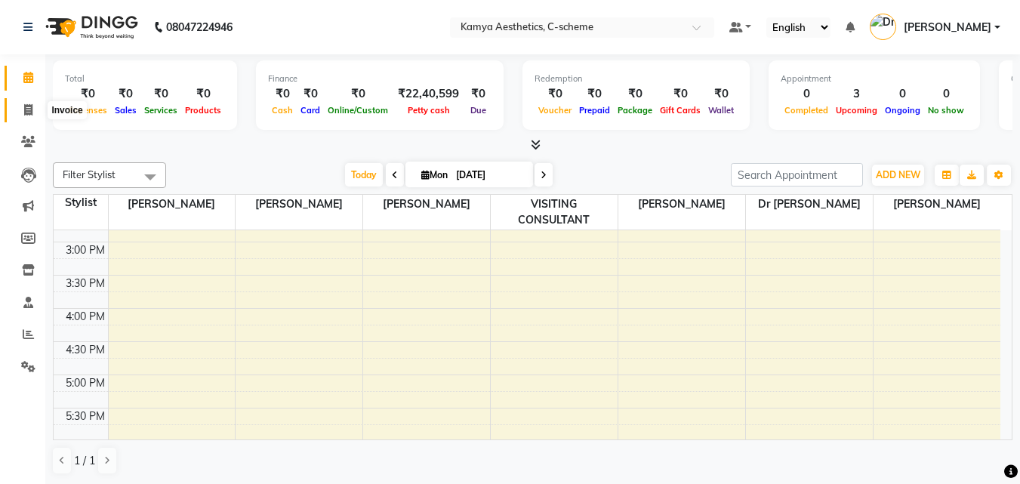
click at [32, 108] on icon at bounding box center [28, 109] width 8 height 11
select select "service"
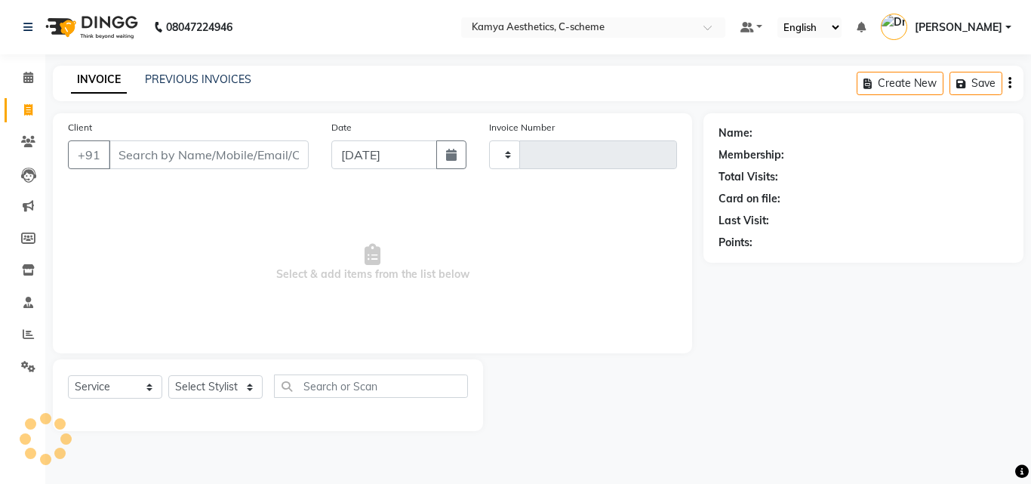
type input "0204"
select select "5322"
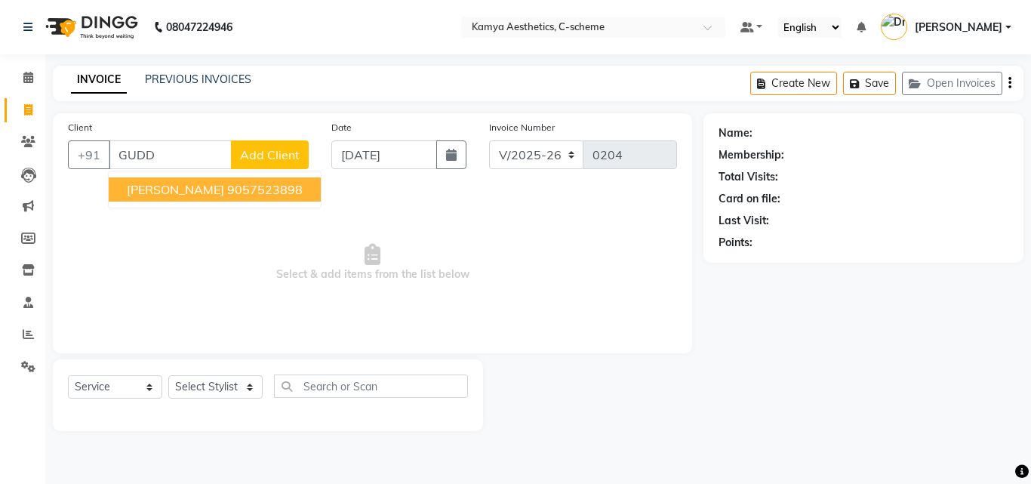
click at [206, 183] on span "GUDDI YADAV" at bounding box center [175, 189] width 97 height 15
type input "9057523898"
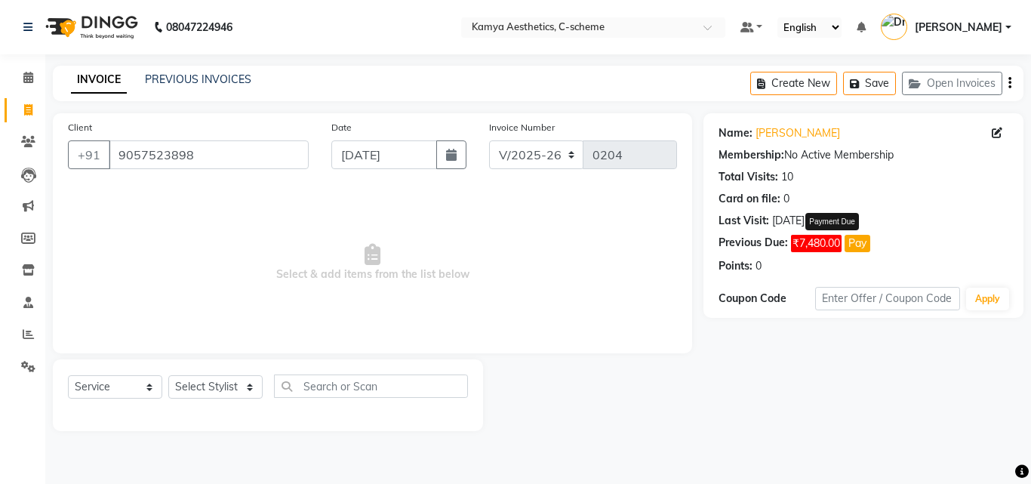
click at [860, 247] on button "Pay" at bounding box center [858, 243] width 26 height 17
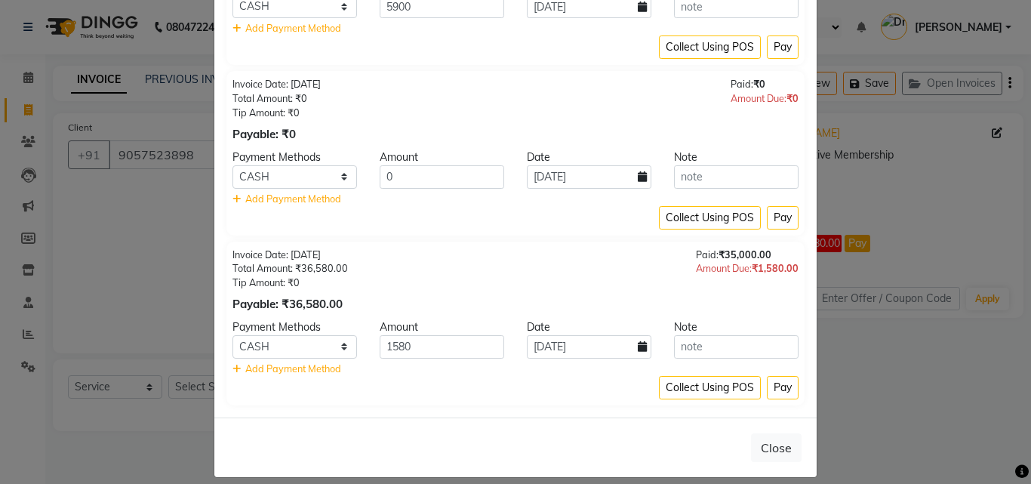
scroll to position [200, 0]
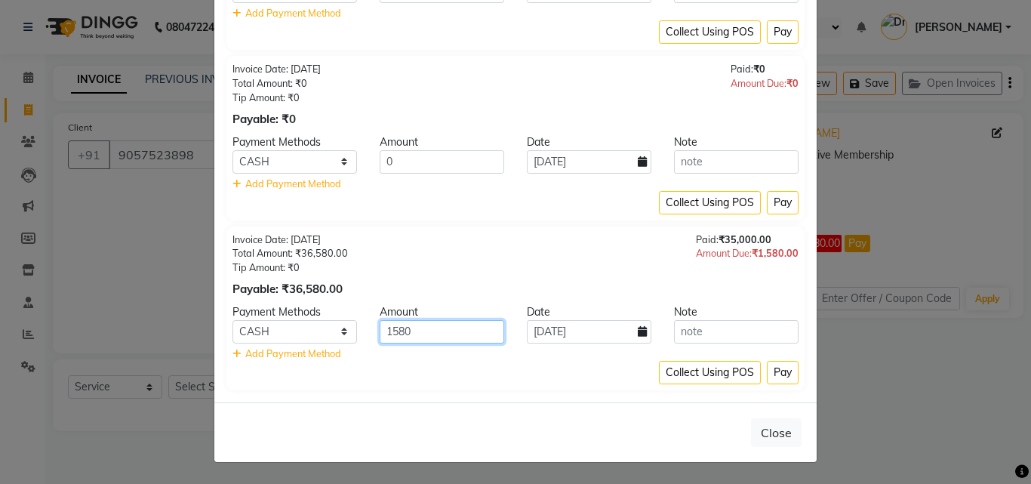
click at [451, 335] on input "1580" at bounding box center [442, 331] width 125 height 23
type input "1500"
click at [281, 352] on span "Add Payment Method" at bounding box center [293, 353] width 96 height 12
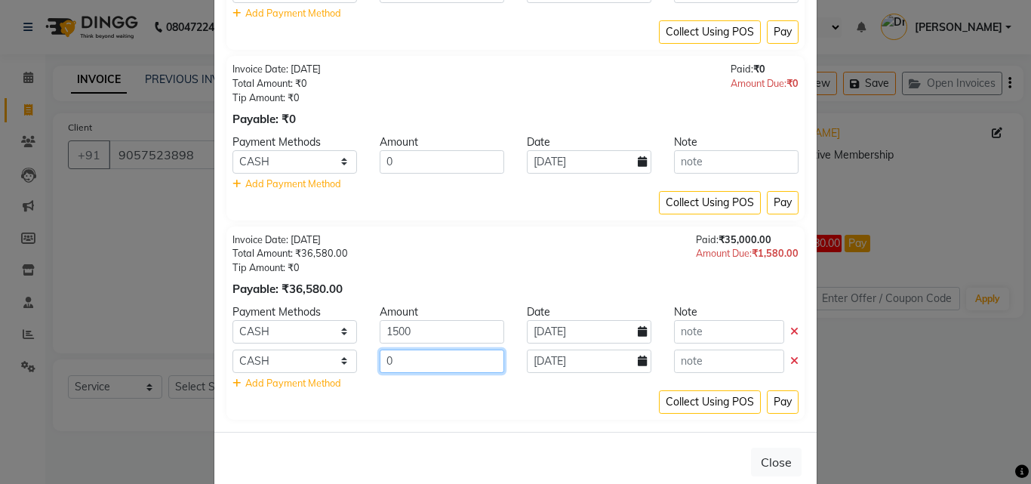
click at [393, 362] on input "0" at bounding box center [442, 361] width 125 height 23
type input "80"
click at [337, 361] on select "CASH CARD ONLINE CUSTOM GPay PayTM PhonePe UPI NearBuy Loan BharatPay Cheque Mo…" at bounding box center [295, 361] width 125 height 23
click at [237, 380] on span "Add Payment Method" at bounding box center [287, 383] width 109 height 12
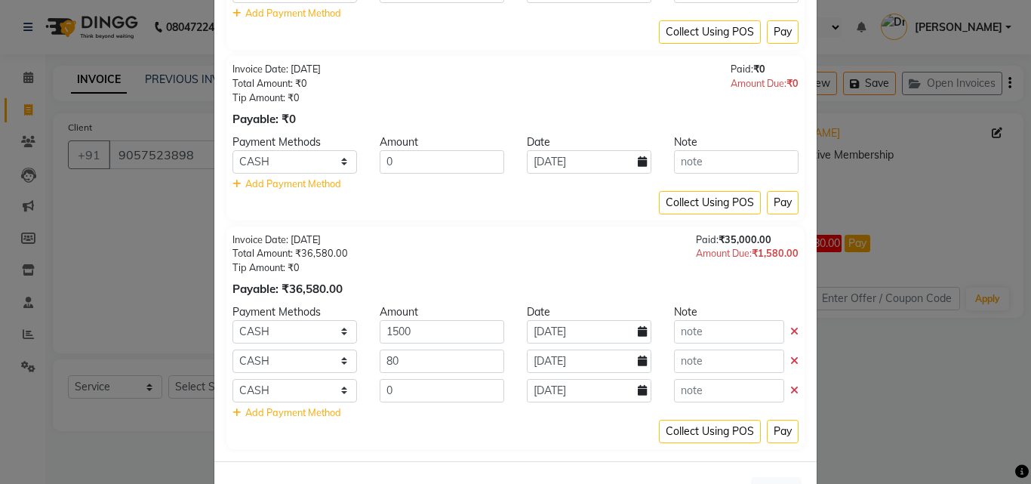
click at [790, 390] on icon at bounding box center [794, 390] width 8 height 11
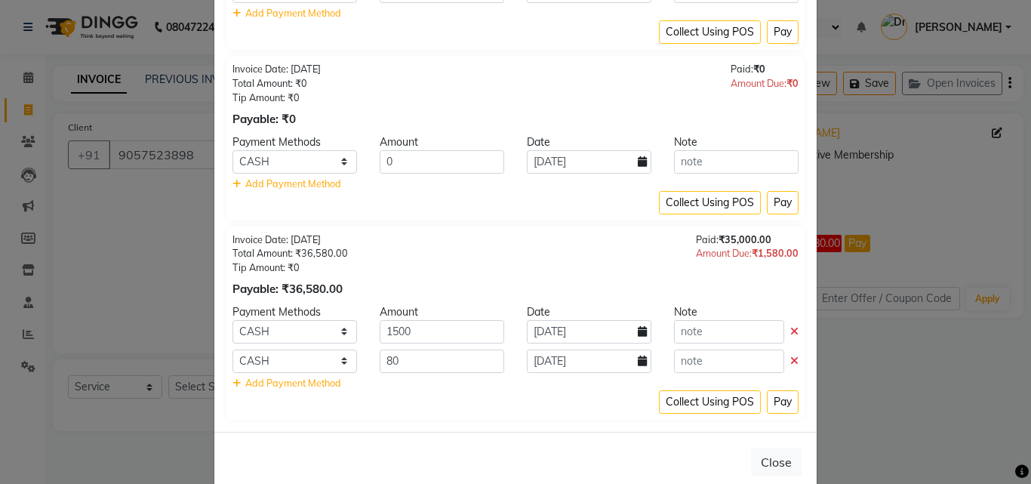
click at [790, 364] on icon at bounding box center [794, 361] width 8 height 11
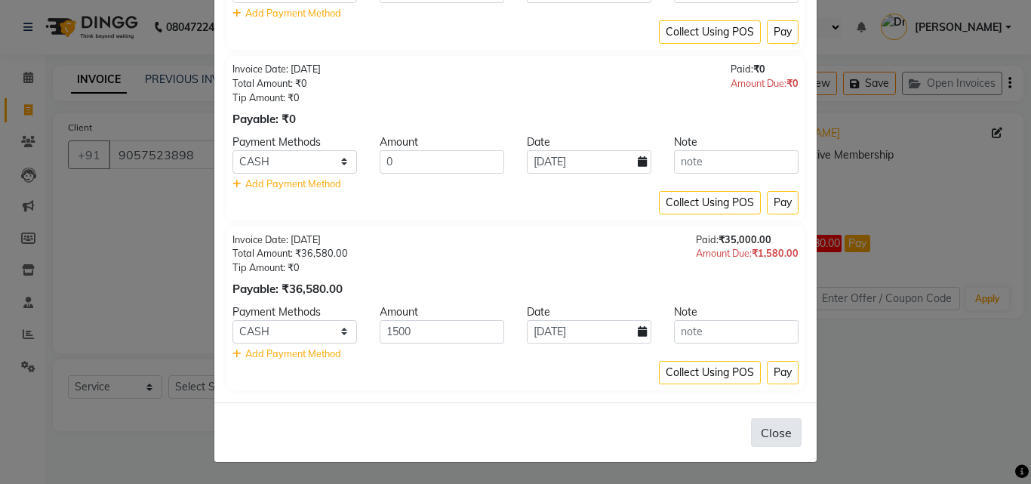
click at [773, 430] on button "Close" at bounding box center [776, 432] width 51 height 29
